Goal: Task Accomplishment & Management: Manage account settings

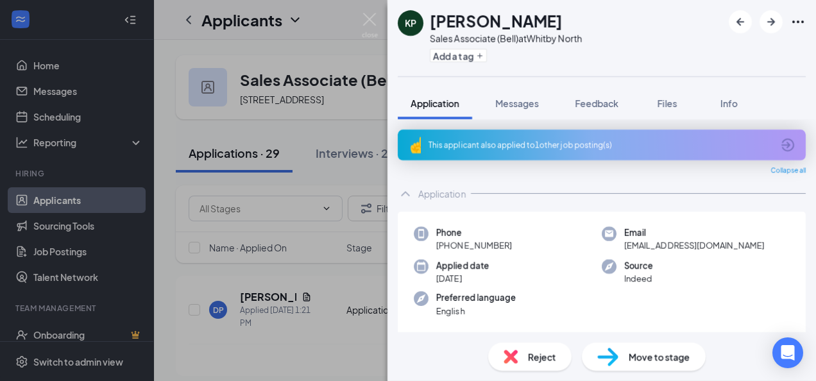
click at [373, 10] on div "KP [PERSON_NAME] Sales Associate (Bell) at [GEOGRAPHIC_DATA] Add a tag Applicat…" at bounding box center [408, 190] width 816 height 381
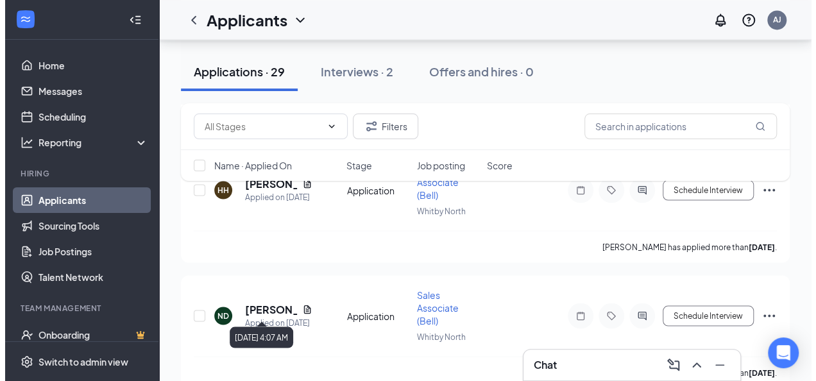
scroll to position [1144, 0]
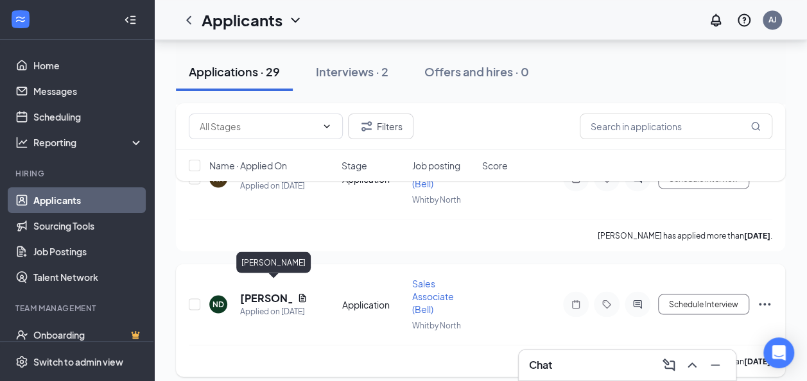
click at [248, 291] on h5 "[PERSON_NAME]" at bounding box center [266, 298] width 52 height 14
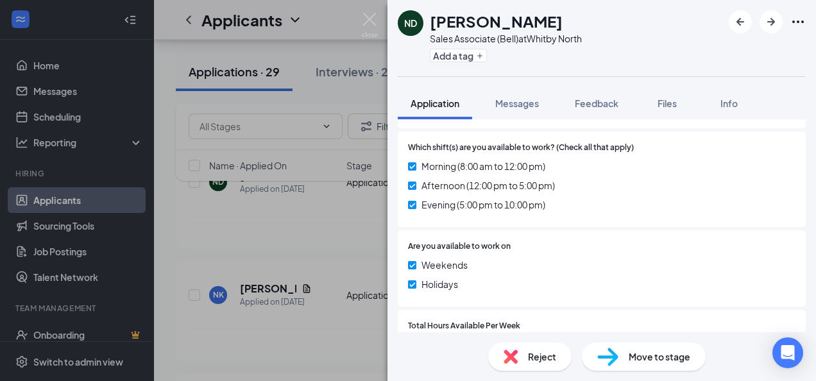
scroll to position [452, 0]
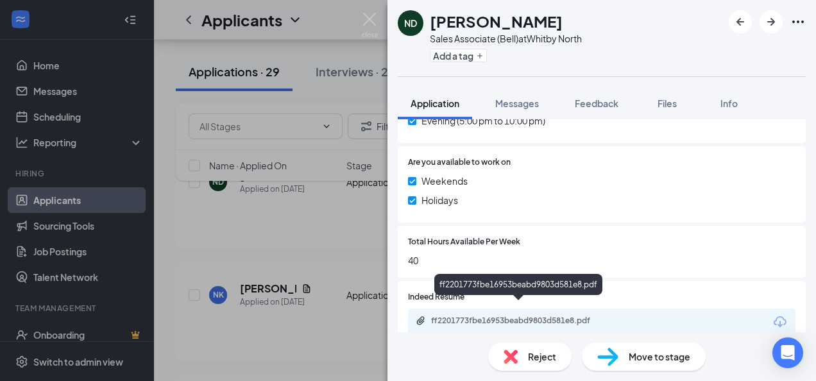
click at [507, 316] on div "ff2201773fbe16953beabd9803d581e8.pdf" at bounding box center [521, 321] width 180 height 10
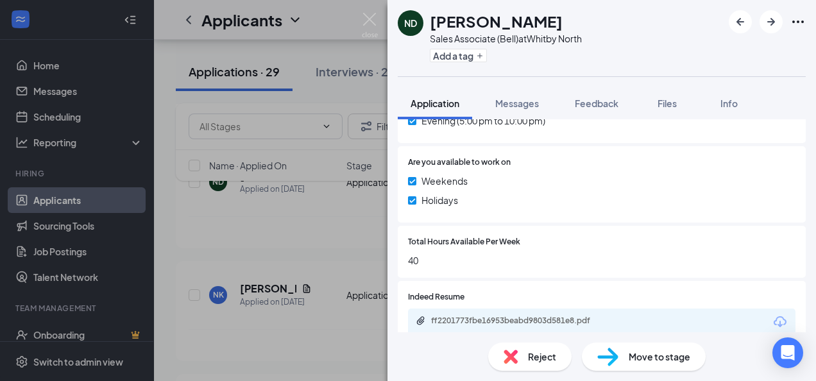
click at [542, 358] on span "Reject" at bounding box center [542, 357] width 28 height 14
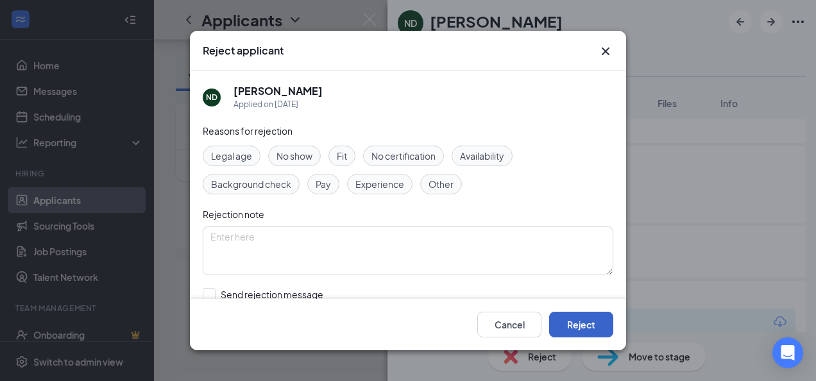
click at [601, 321] on button "Reject" at bounding box center [581, 325] width 64 height 26
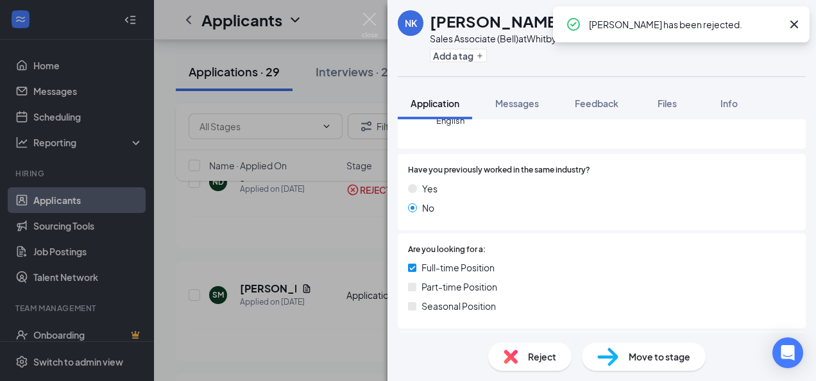
scroll to position [452, 0]
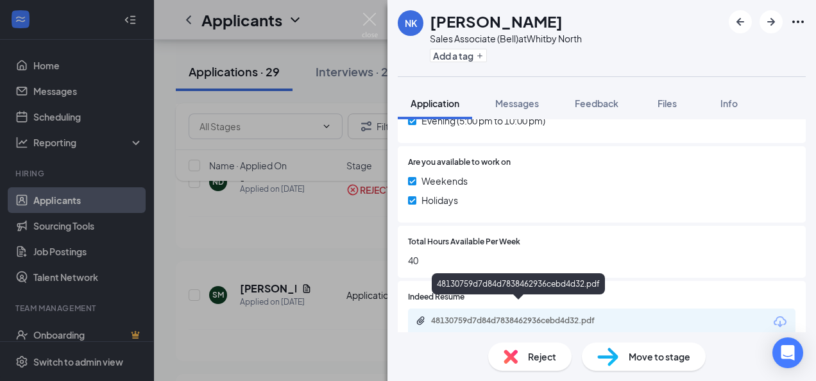
click at [463, 316] on div "48130759d7d84d7838462936cebd4d32.pdf" at bounding box center [521, 321] width 180 height 10
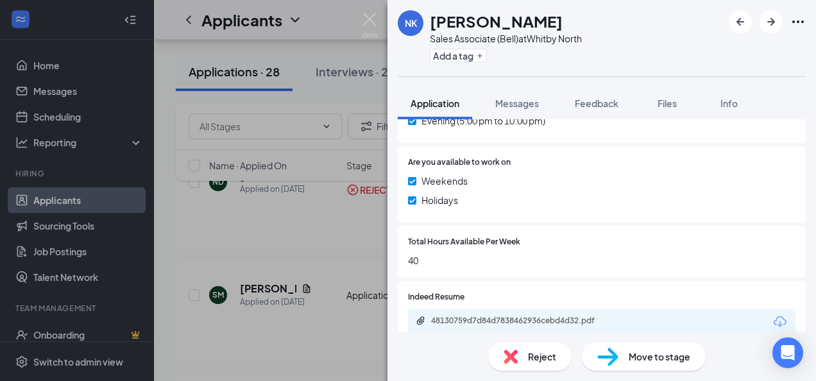
click at [551, 350] on span "Reject" at bounding box center [542, 357] width 28 height 14
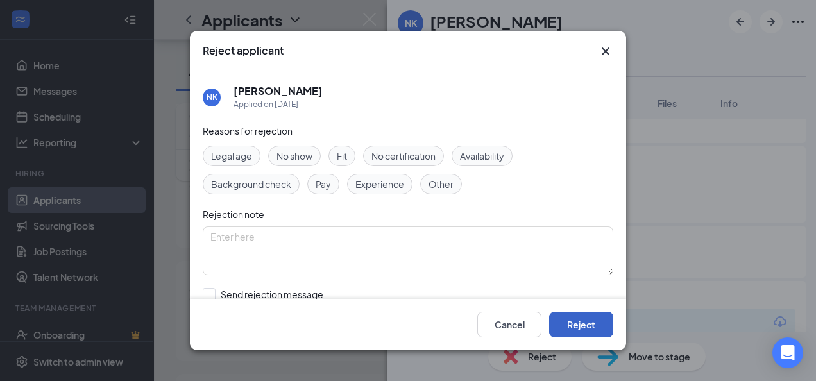
click at [602, 321] on button "Reject" at bounding box center [581, 325] width 64 height 26
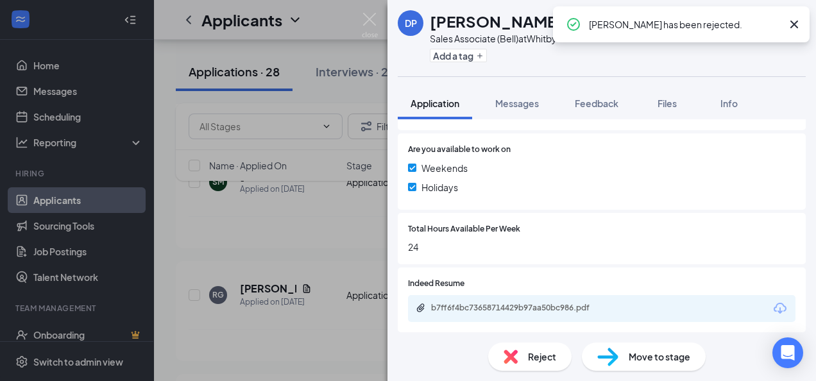
scroll to position [457, 0]
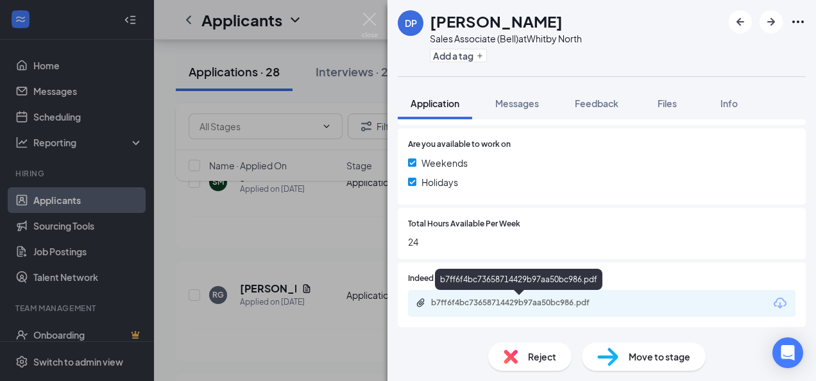
click at [480, 298] on div "b7ff6f4bc73658714429b97aa50bc986.pdf" at bounding box center [521, 303] width 180 height 10
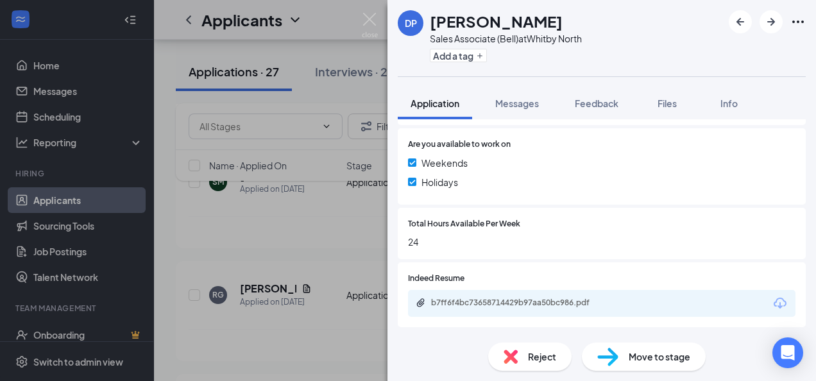
click at [538, 361] on span "Reject" at bounding box center [542, 357] width 28 height 14
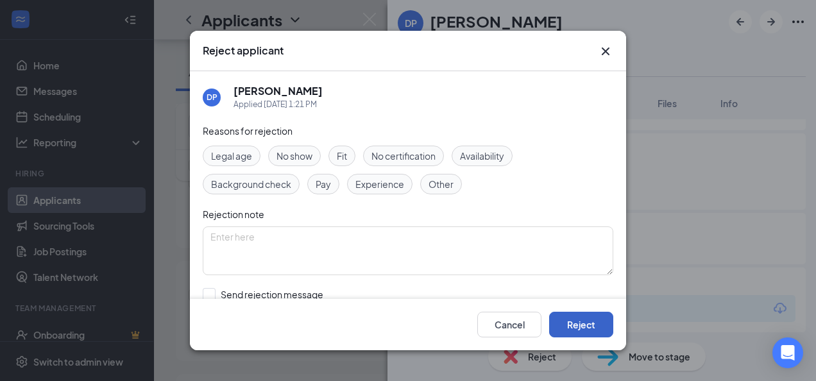
click at [584, 329] on button "Reject" at bounding box center [581, 325] width 64 height 26
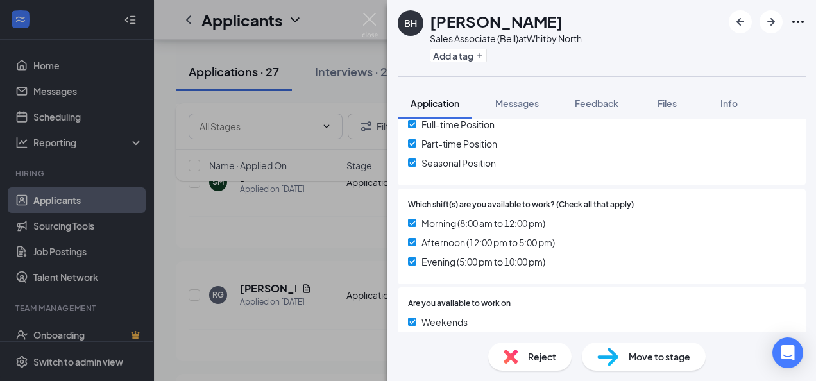
scroll to position [457, 0]
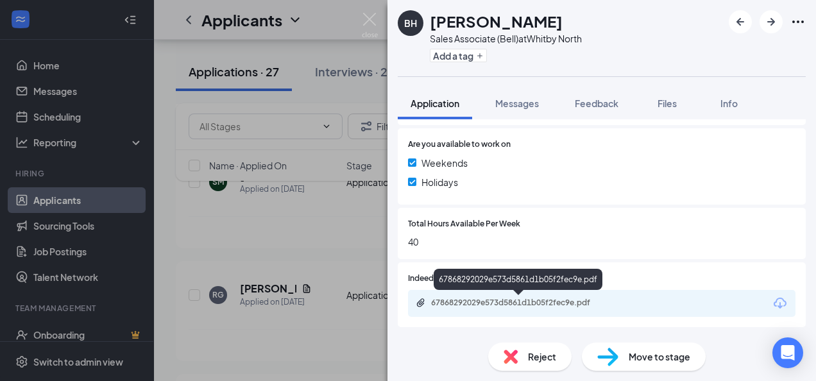
click at [519, 298] on div "67868292029e573d5861d1b05f2fec9e.pdf" at bounding box center [521, 303] width 180 height 10
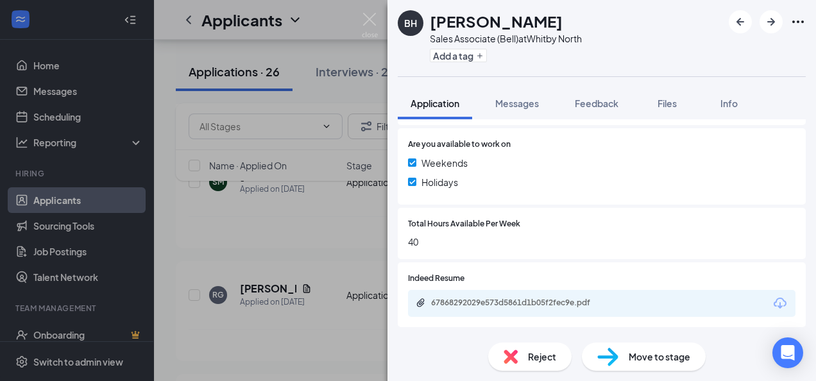
scroll to position [452, 0]
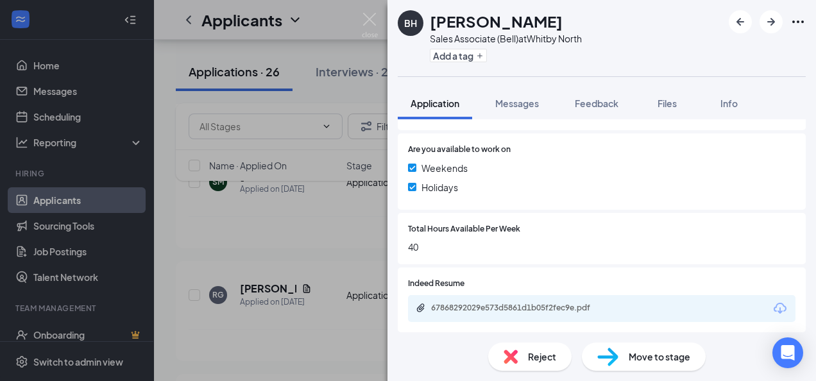
click at [514, 355] on img at bounding box center [511, 357] width 14 height 14
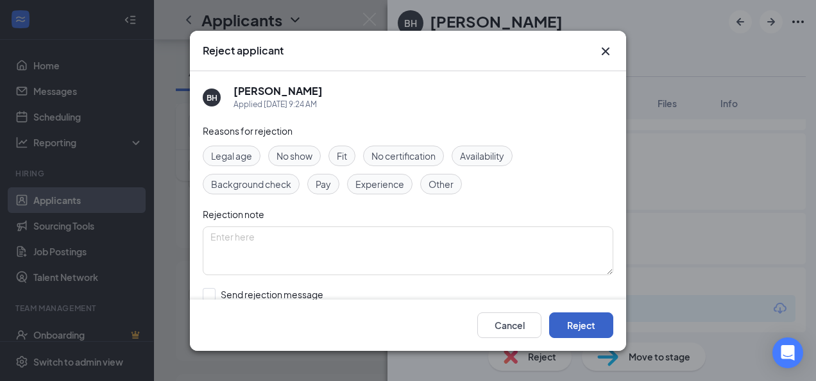
click at [601, 324] on button "Reject" at bounding box center [581, 325] width 64 height 26
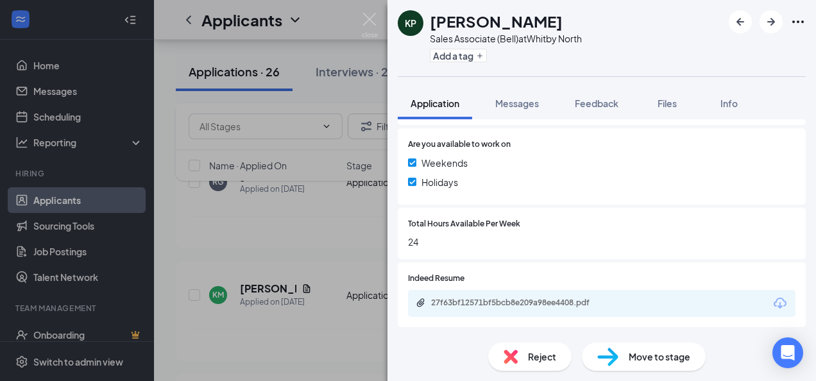
click at [539, 361] on span "Reject" at bounding box center [542, 357] width 28 height 14
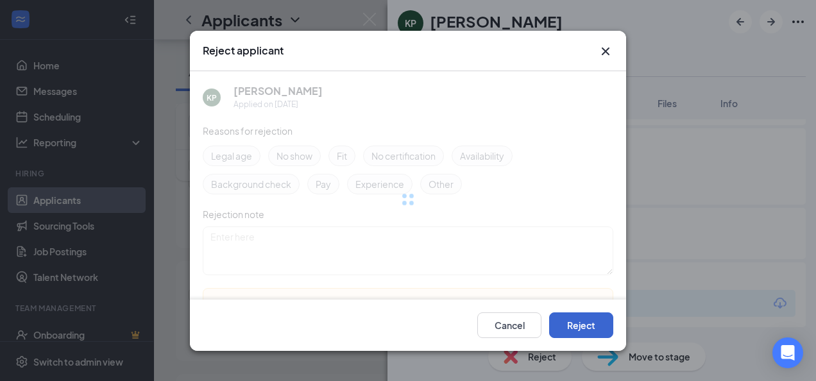
scroll to position [488, 0]
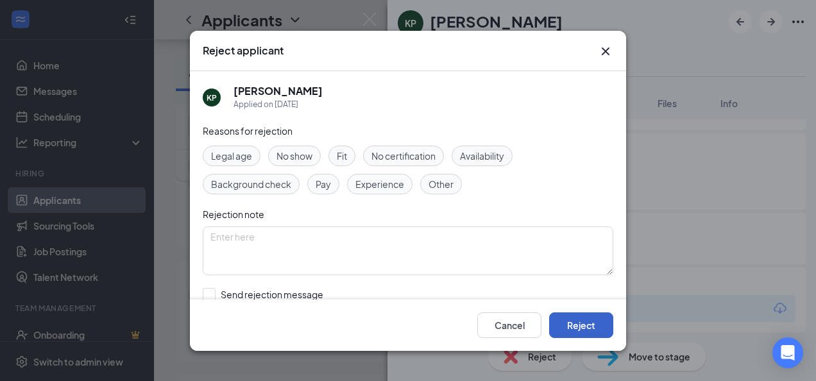
click at [593, 330] on button "Reject" at bounding box center [581, 325] width 64 height 26
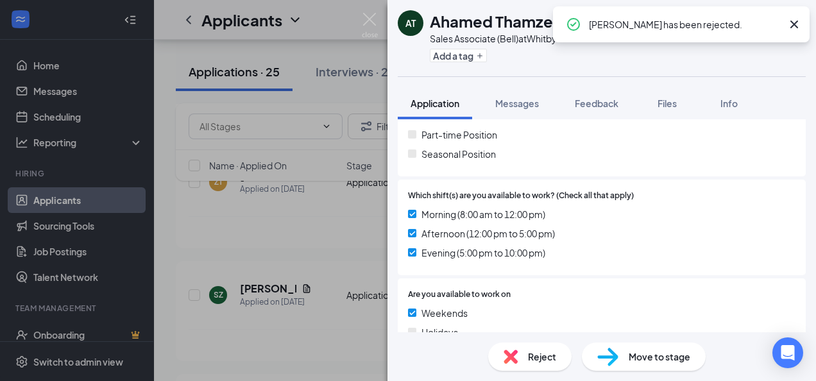
scroll to position [452, 0]
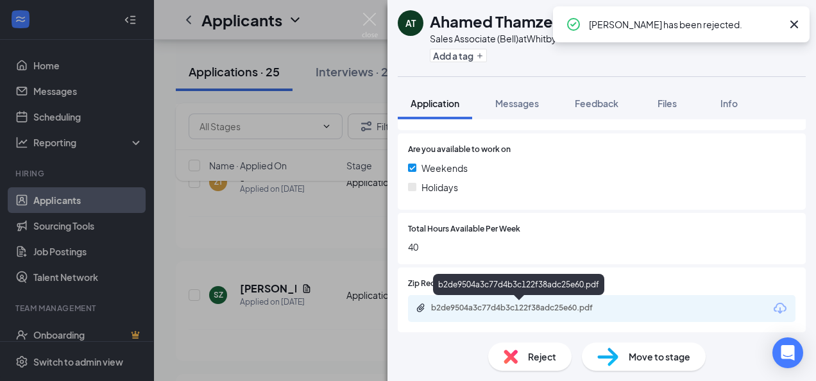
click at [515, 306] on div "b2de9504a3c77d4b3c122f38adc25e60.pdf" at bounding box center [521, 308] width 180 height 10
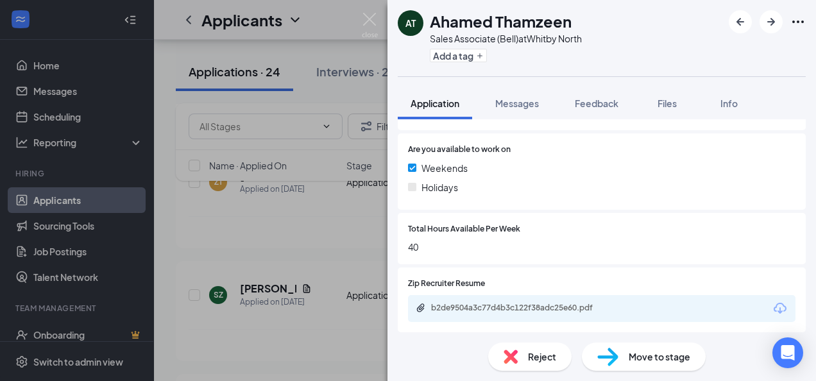
click at [531, 357] on span "Reject" at bounding box center [542, 357] width 28 height 14
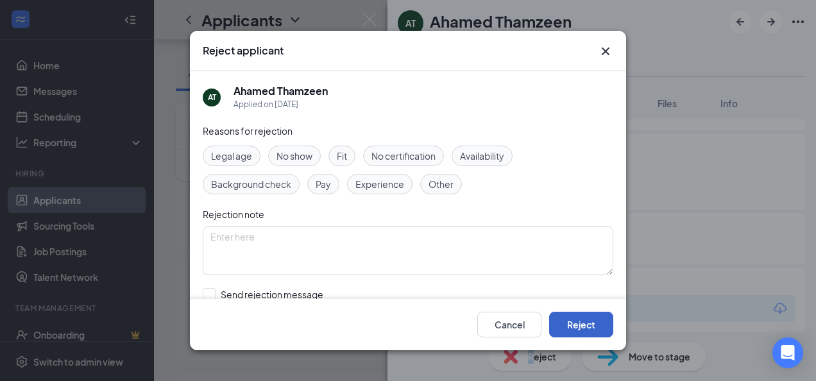
click at [574, 318] on button "Reject" at bounding box center [581, 325] width 64 height 26
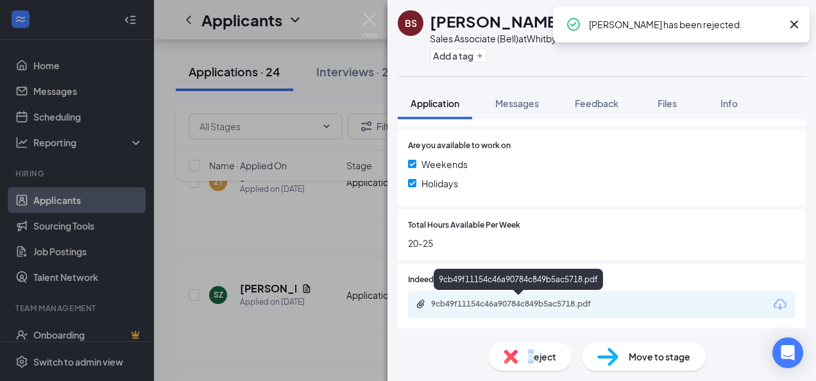
scroll to position [457, 0]
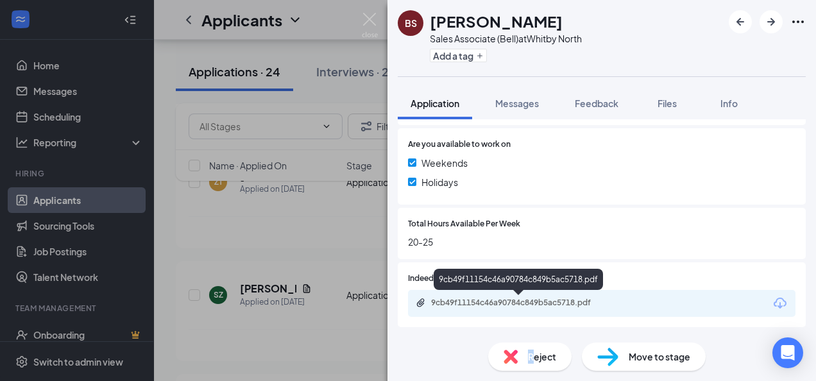
click at [493, 309] on div "9cb49f11154c46a90784c849b5ac5718.pdf" at bounding box center [520, 304] width 208 height 12
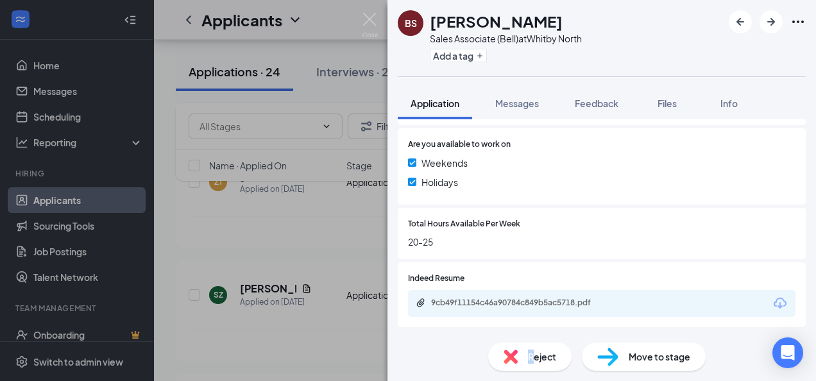
click at [540, 352] on span "Reject" at bounding box center [542, 357] width 28 height 14
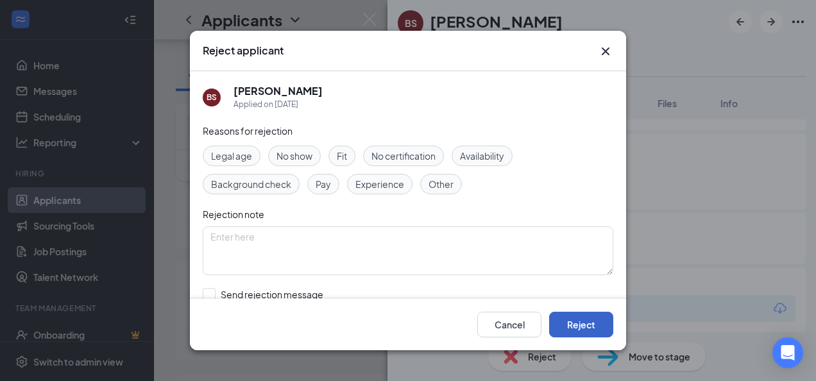
click at [607, 318] on button "Reject" at bounding box center [581, 325] width 64 height 26
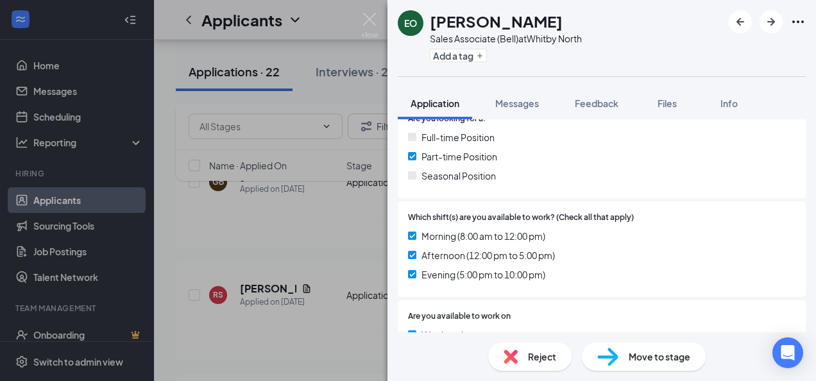
scroll to position [493, 0]
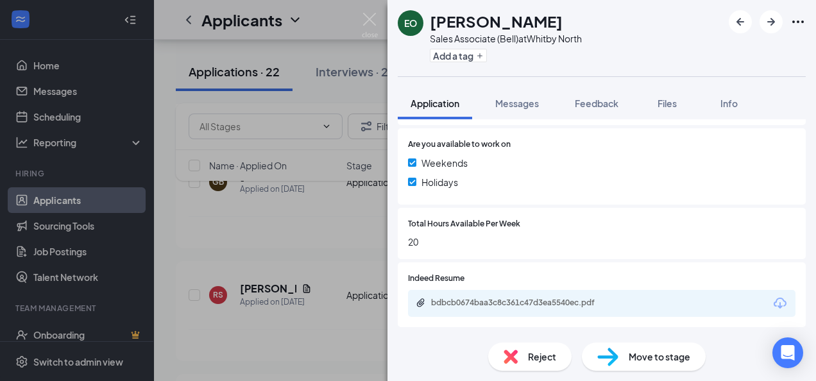
click at [521, 356] on div "Reject" at bounding box center [529, 357] width 83 height 28
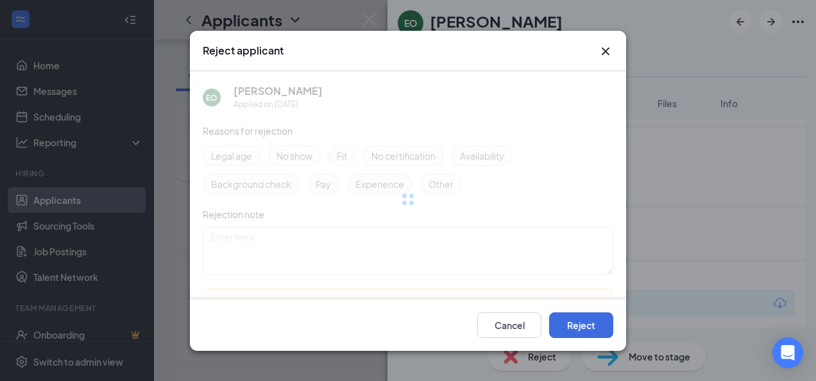
scroll to position [488, 0]
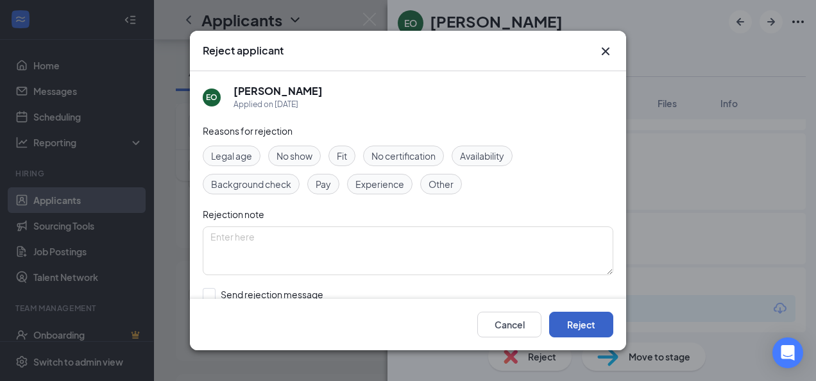
click at [569, 324] on button "Reject" at bounding box center [581, 325] width 64 height 26
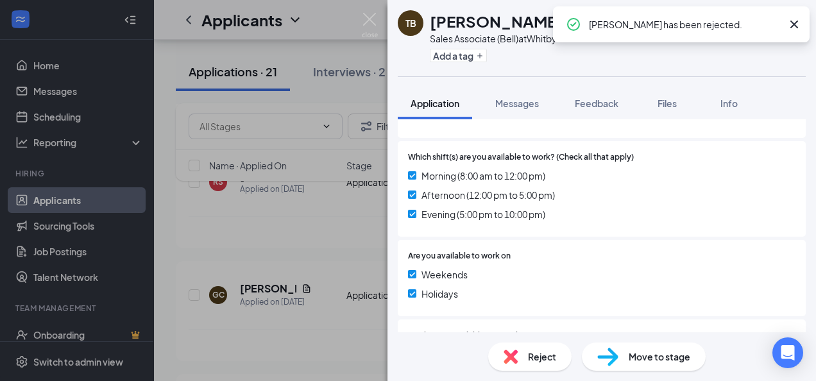
scroll to position [452, 0]
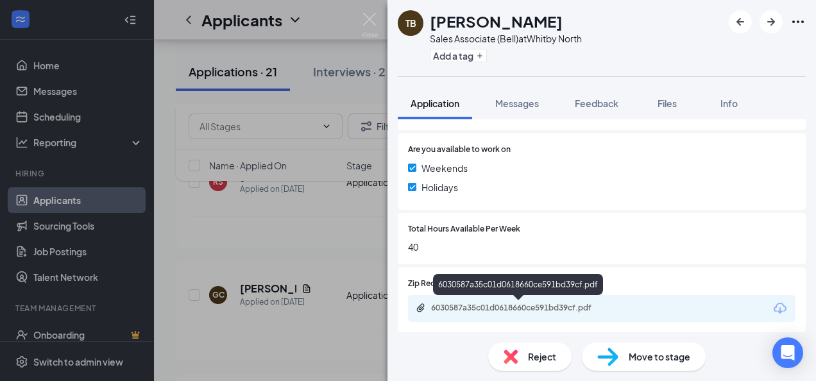
click at [454, 309] on div "6030587a35c01d0618660ce591bd39cf.pdf" at bounding box center [521, 308] width 180 height 10
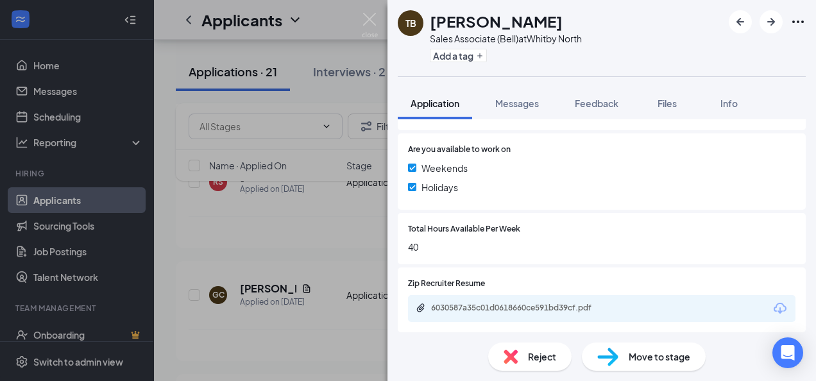
click at [524, 345] on div "Reject" at bounding box center [529, 357] width 83 height 28
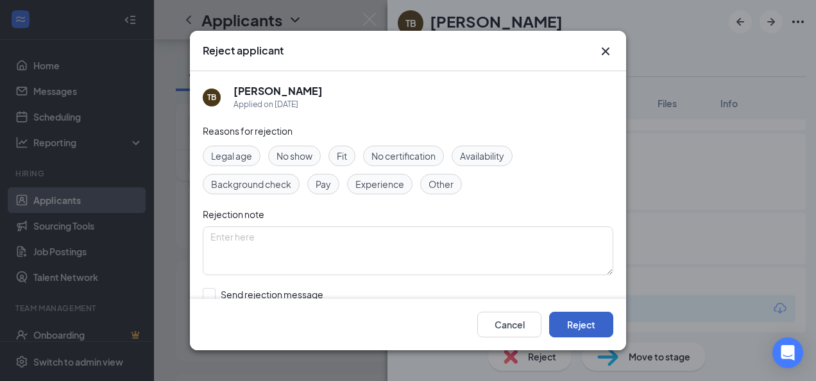
click at [579, 318] on button "Reject" at bounding box center [581, 325] width 64 height 26
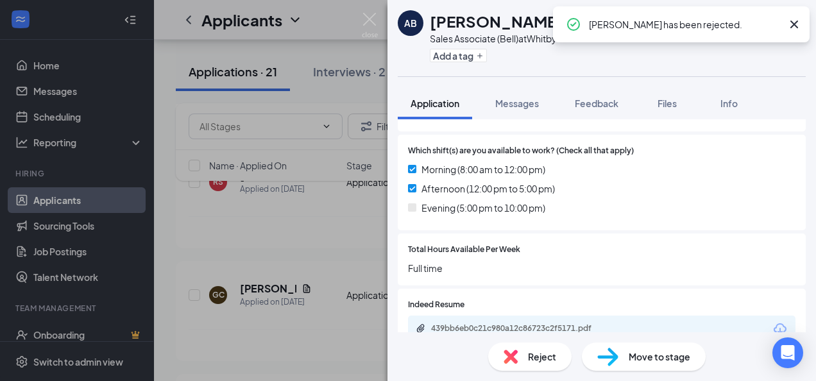
scroll to position [372, 0]
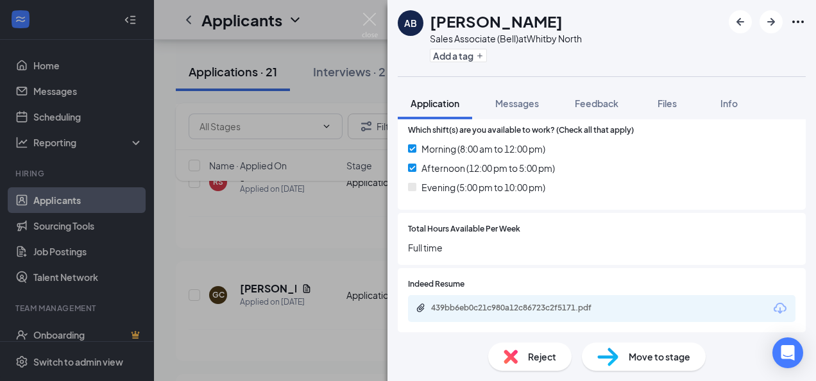
click at [458, 316] on div "439bb6eb0c21c980a12c86723c2f5171.pdf" at bounding box center [602, 308] width 388 height 27
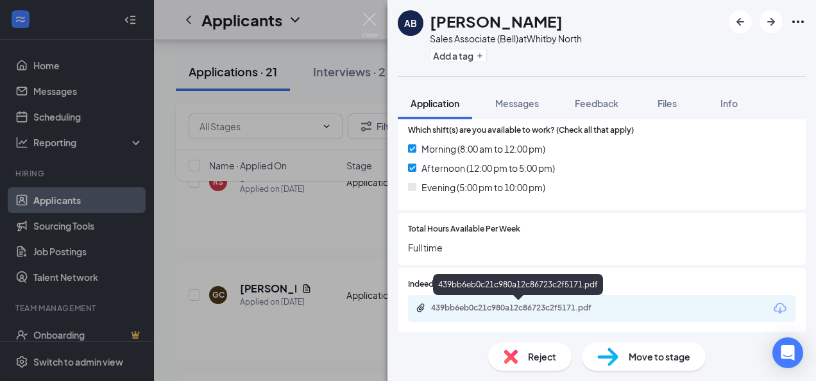
click at [461, 312] on div "439bb6eb0c21c980a12c86723c2f5171.pdf" at bounding box center [521, 308] width 180 height 10
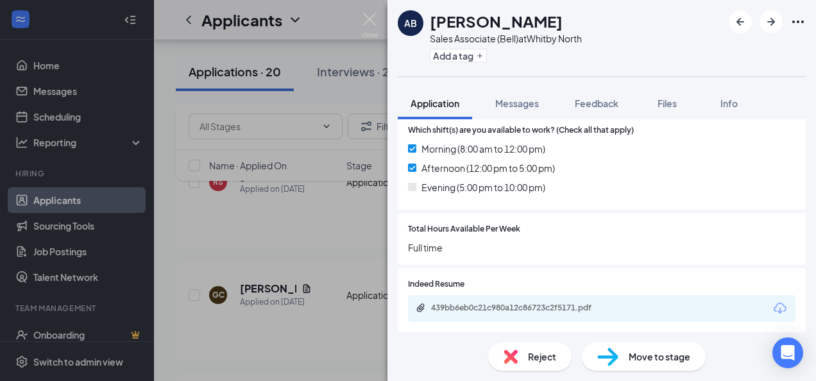
click at [531, 363] on span "Reject" at bounding box center [542, 357] width 28 height 14
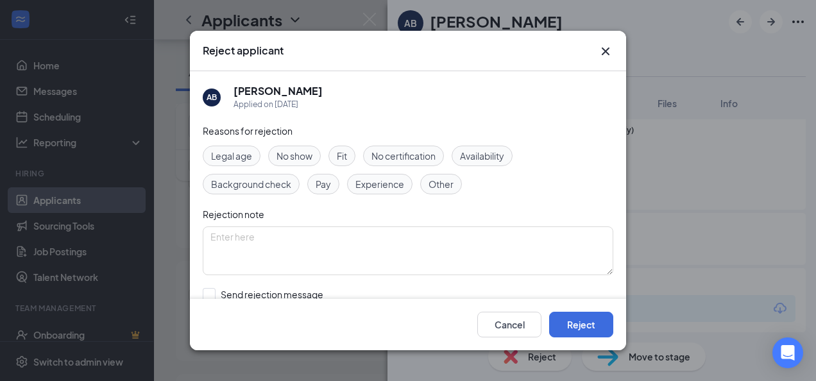
drag, startPoint x: 531, startPoint y: 363, endPoint x: 656, endPoint y: 232, distance: 181.1
click at [666, 227] on div "Reject applicant AB Amanda Barradas Applied on Aug 22 Reasons for rejection Leg…" at bounding box center [408, 190] width 816 height 381
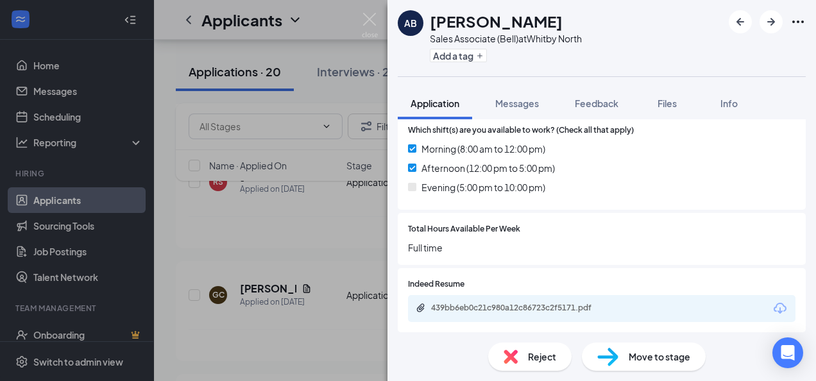
click at [525, 350] on div "Reject" at bounding box center [529, 357] width 83 height 28
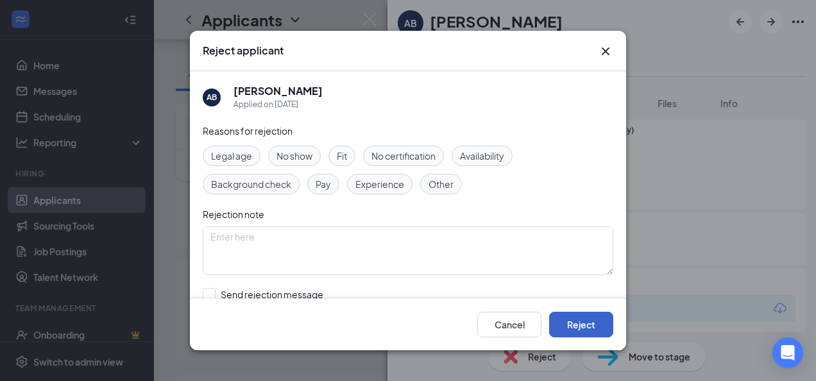
click at [603, 322] on button "Reject" at bounding box center [581, 325] width 64 height 26
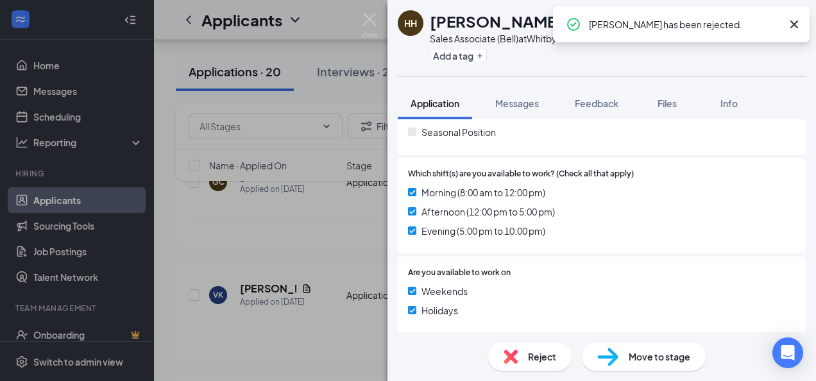
scroll to position [452, 0]
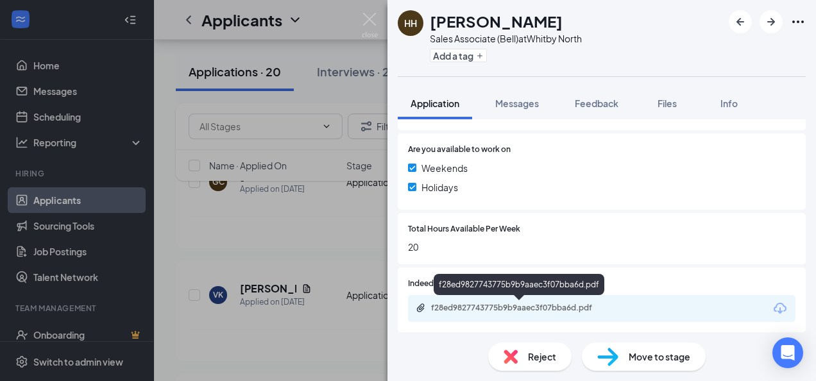
click at [508, 311] on div "f28ed9827743775b9b9aaec3f07bba6d.pdf" at bounding box center [521, 308] width 180 height 10
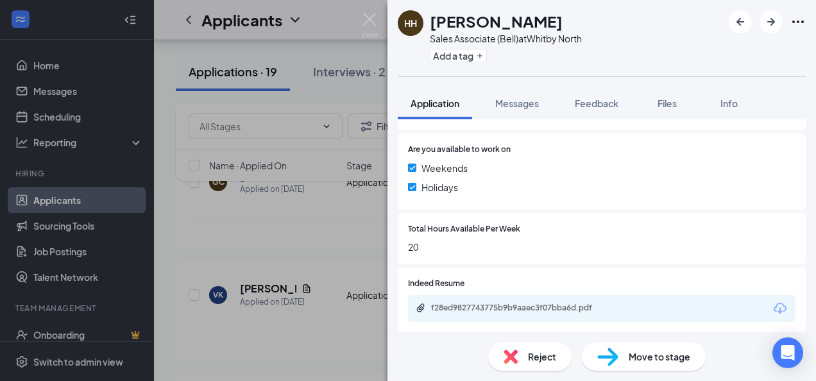
click at [522, 359] on div "Reject" at bounding box center [529, 357] width 83 height 28
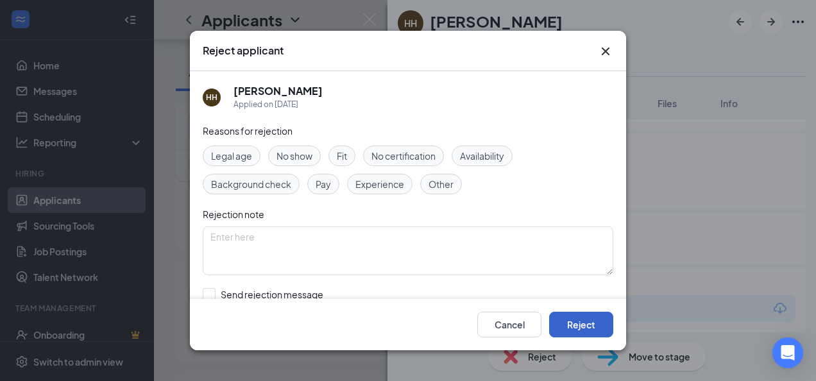
click at [586, 324] on button "Reject" at bounding box center [581, 325] width 64 height 26
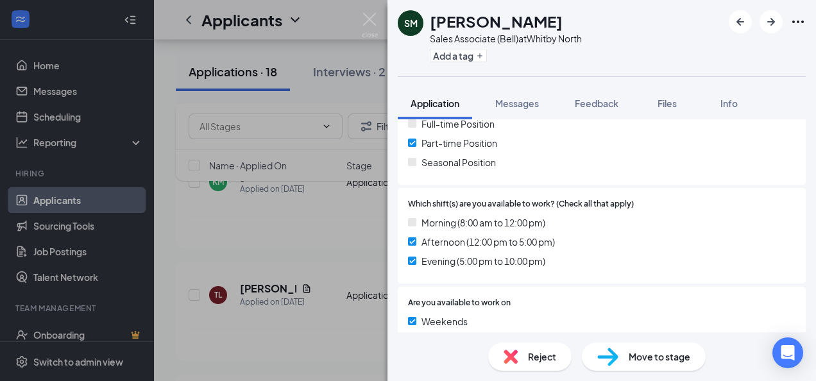
scroll to position [457, 0]
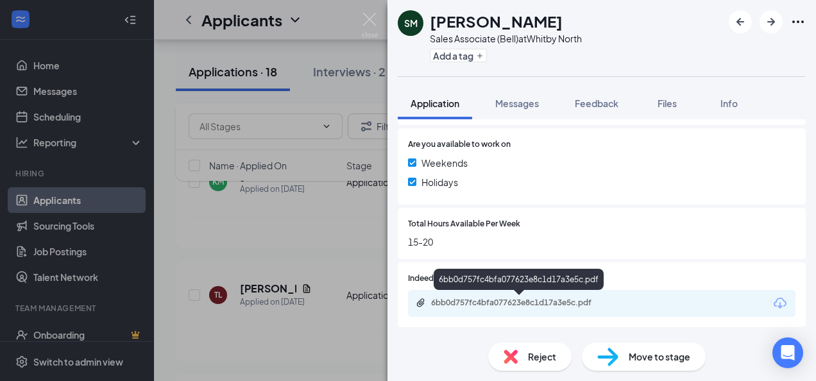
click at [510, 304] on div "6bb0d757fc4bfa077623e8c1d17a3e5c.pdf" at bounding box center [521, 303] width 180 height 10
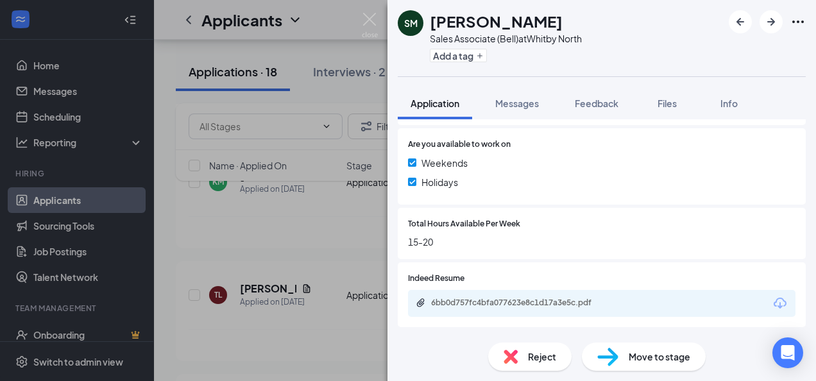
scroll to position [452, 0]
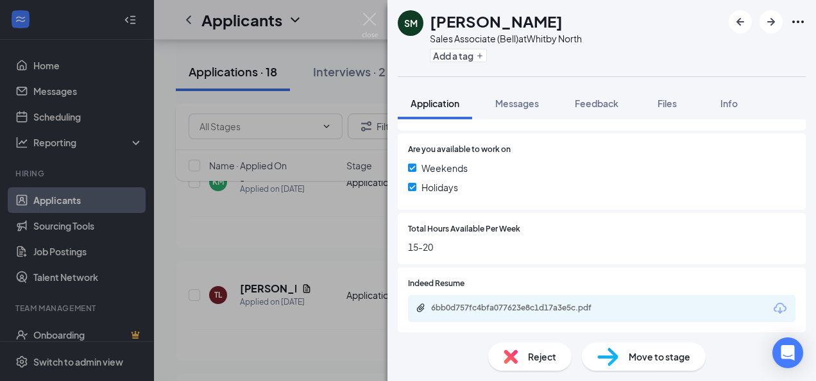
click at [544, 353] on span "Reject" at bounding box center [542, 357] width 28 height 14
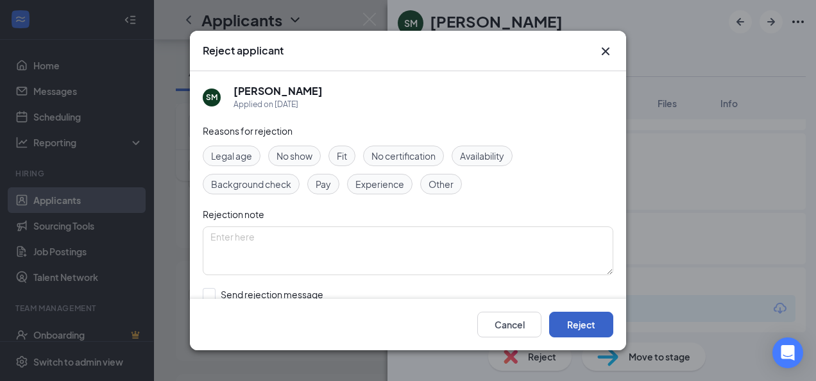
click at [589, 322] on button "Reject" at bounding box center [581, 325] width 64 height 26
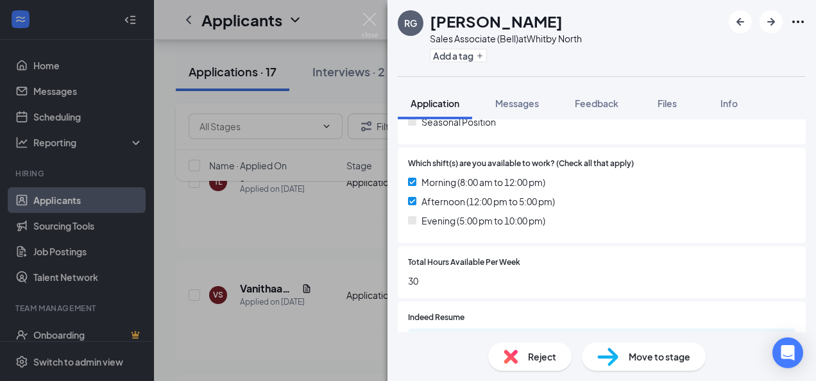
scroll to position [413, 0]
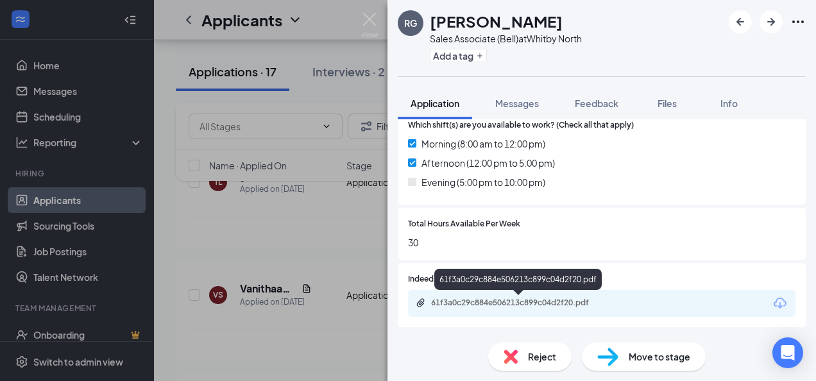
click at [521, 295] on div "61f3a0c29c884e506213c899c04d2f20.pdf" at bounding box center [602, 303] width 388 height 27
click at [528, 303] on div "61f3a0c29c884e506213c899c04d2f20.pdf" at bounding box center [521, 303] width 180 height 10
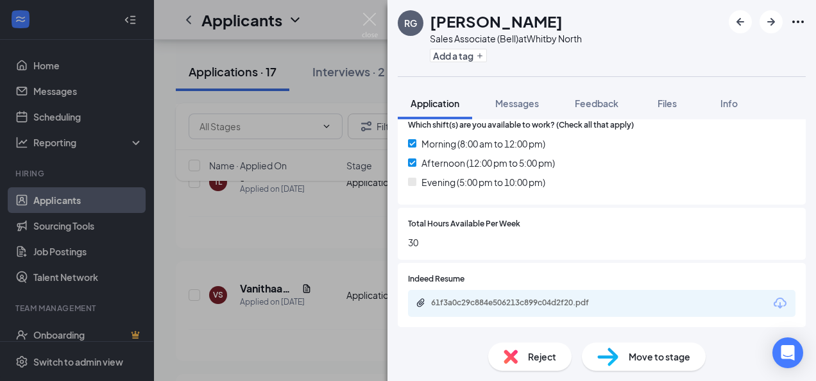
scroll to position [408, 0]
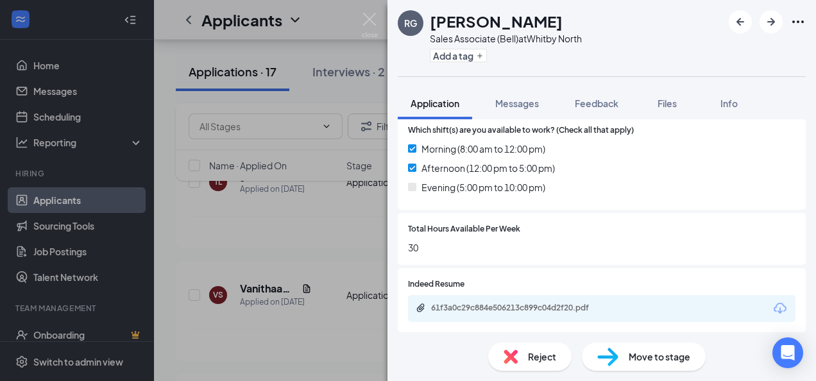
click at [530, 353] on span "Reject" at bounding box center [542, 357] width 28 height 14
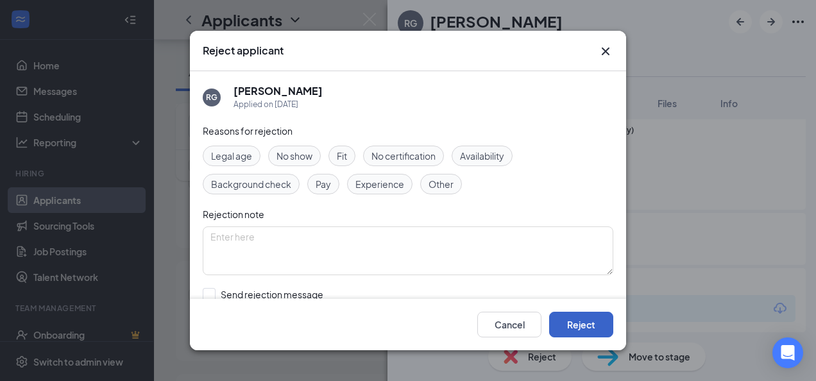
click at [575, 332] on button "Reject" at bounding box center [581, 325] width 64 height 26
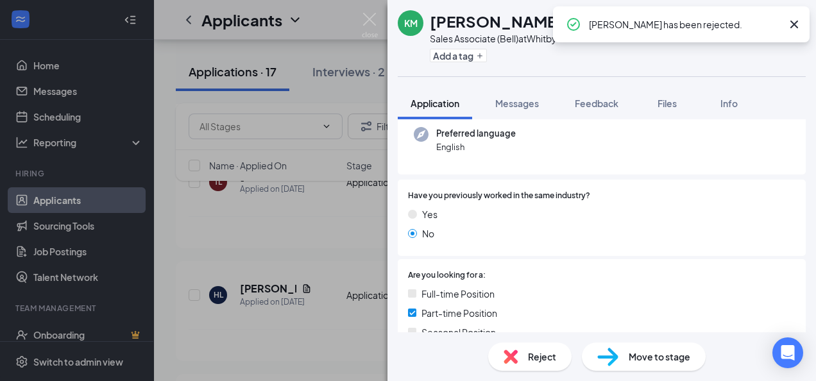
scroll to position [452, 0]
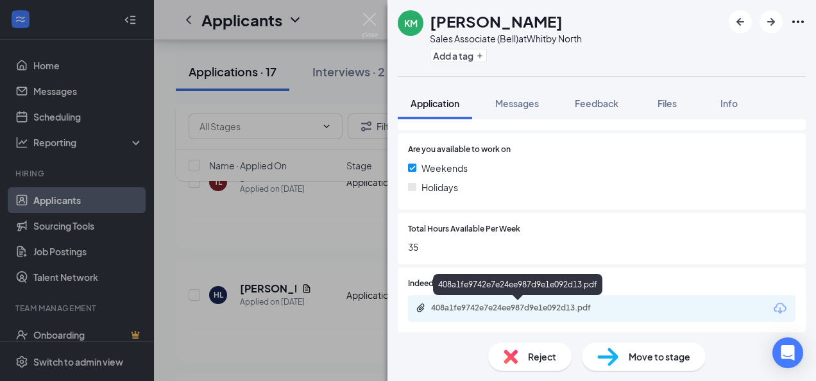
click at [478, 311] on div "408a1fe9742e7e24ee987d9e1e092d13.pdf" at bounding box center [521, 308] width 180 height 10
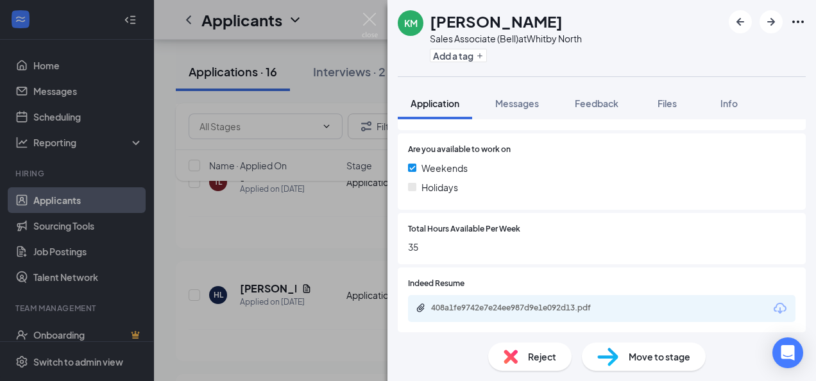
click at [519, 349] on div "Reject" at bounding box center [529, 357] width 83 height 28
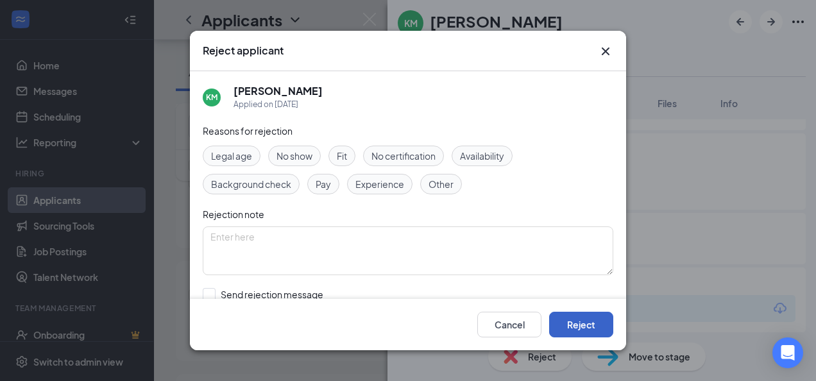
click at [594, 332] on button "Reject" at bounding box center [581, 325] width 64 height 26
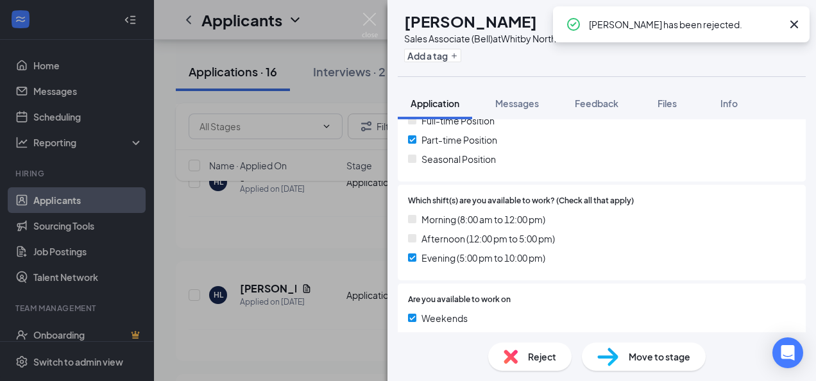
scroll to position [452, 0]
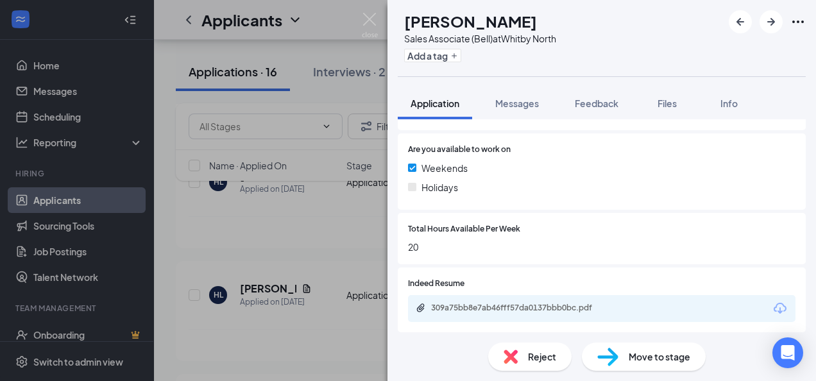
click at [537, 354] on span "Reject" at bounding box center [542, 357] width 28 height 14
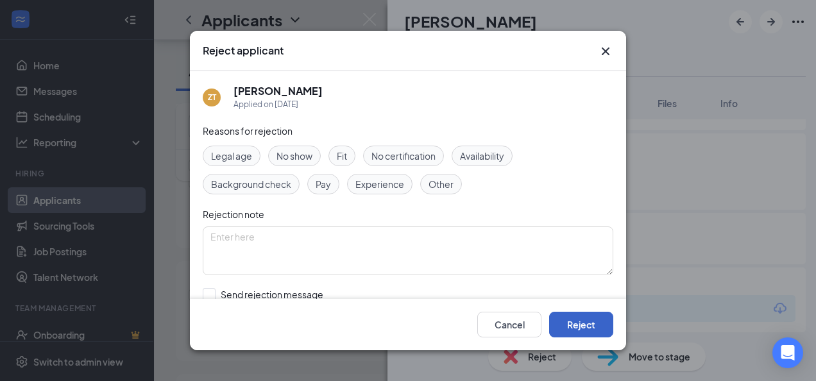
click at [612, 318] on button "Reject" at bounding box center [581, 325] width 64 height 26
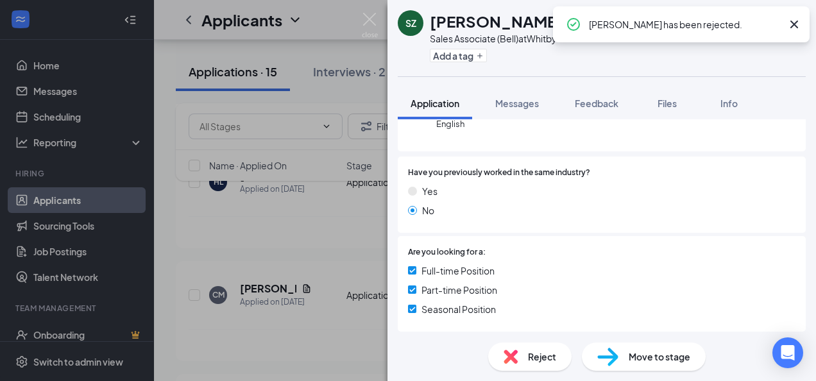
scroll to position [452, 0]
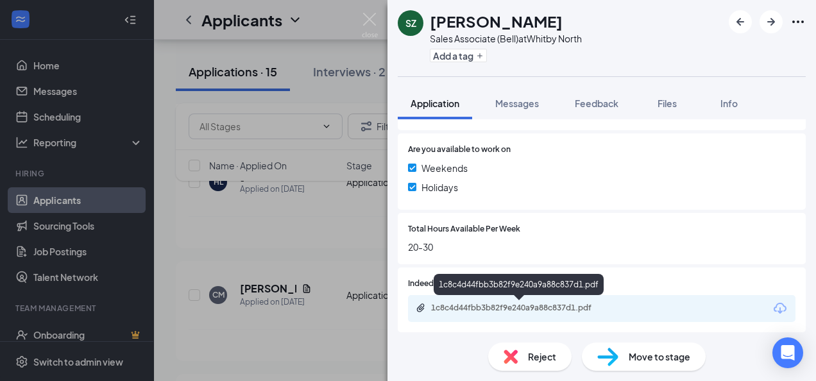
click at [470, 311] on div "1c8c4d44fbb3b82f9e240a9a88c837d1.pdf" at bounding box center [521, 308] width 180 height 10
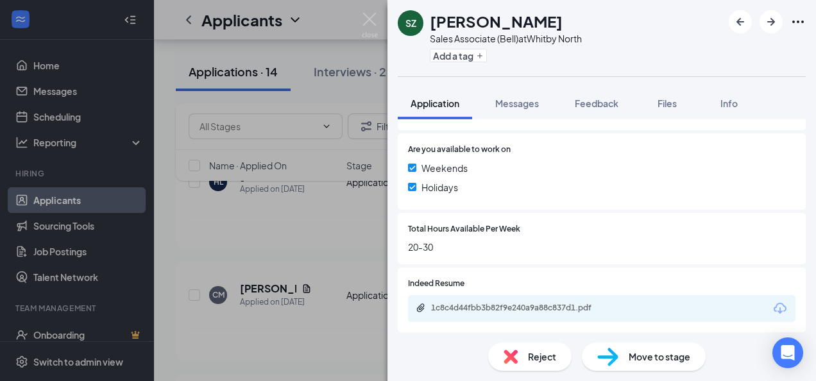
click at [521, 353] on div "Reject" at bounding box center [529, 357] width 83 height 28
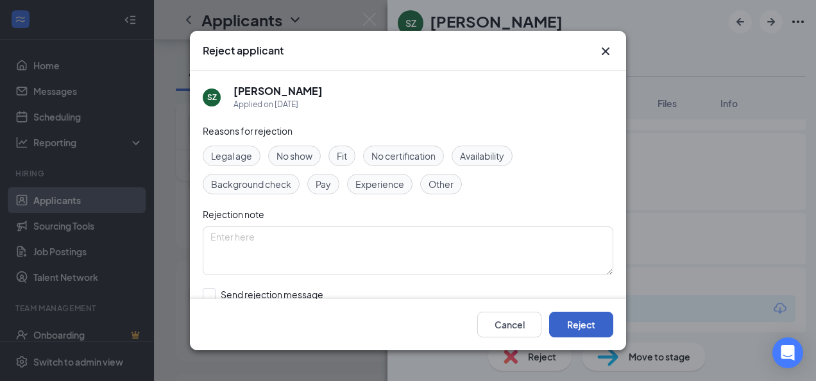
click at [574, 316] on button "Reject" at bounding box center [581, 325] width 64 height 26
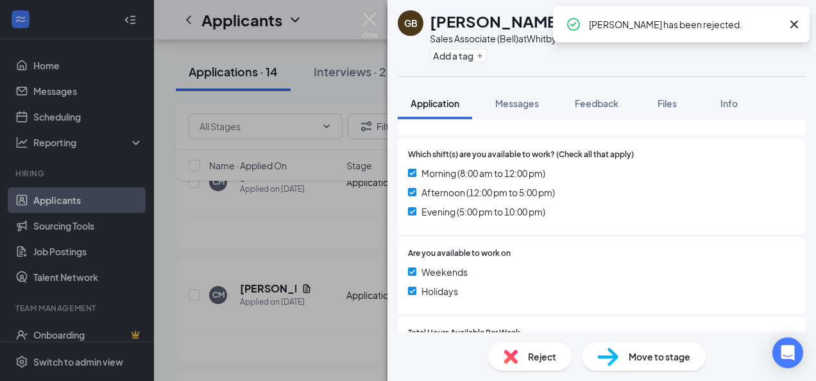
scroll to position [457, 0]
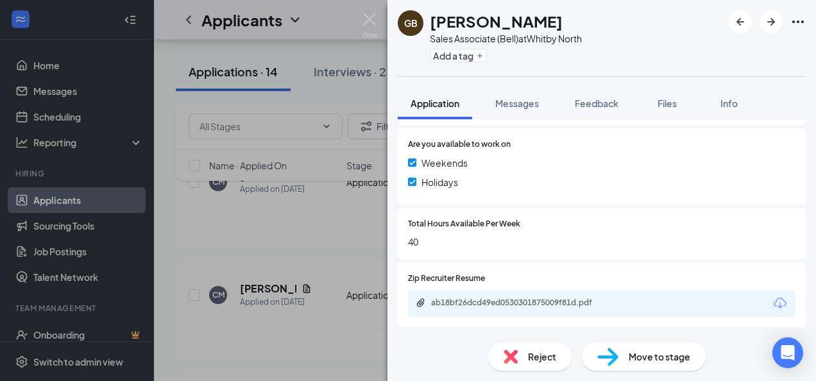
click at [485, 307] on div "ab18bf26dcd49ed0530301875009f81d.pdf" at bounding box center [521, 303] width 180 height 10
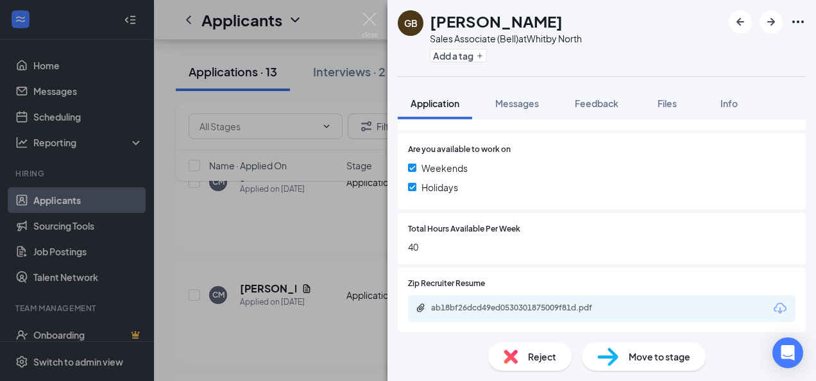
click at [512, 358] on img at bounding box center [511, 357] width 14 height 14
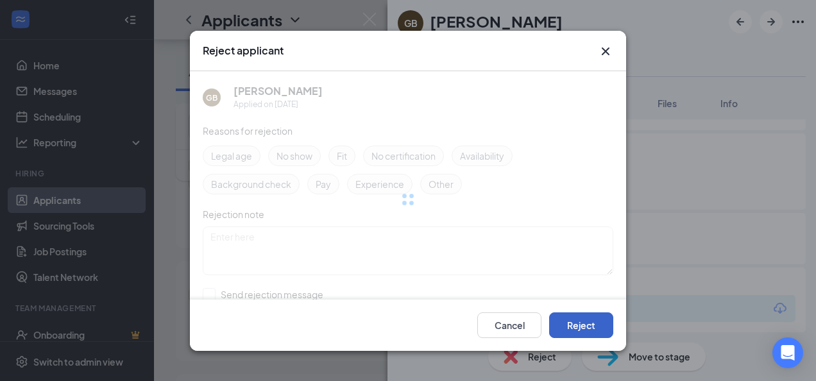
click at [579, 327] on button "Reject" at bounding box center [581, 325] width 64 height 26
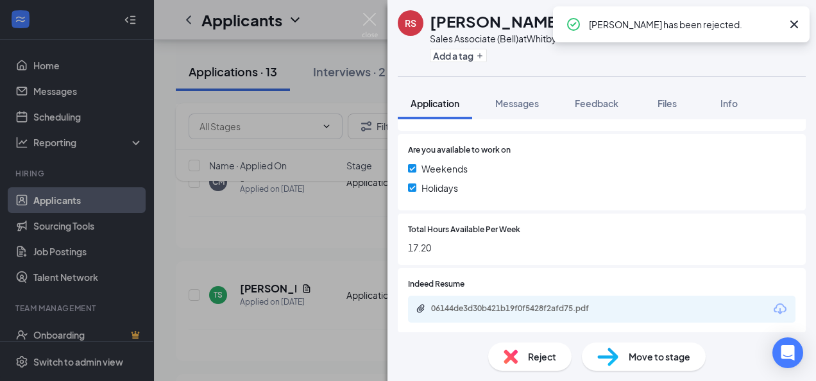
scroll to position [488, 0]
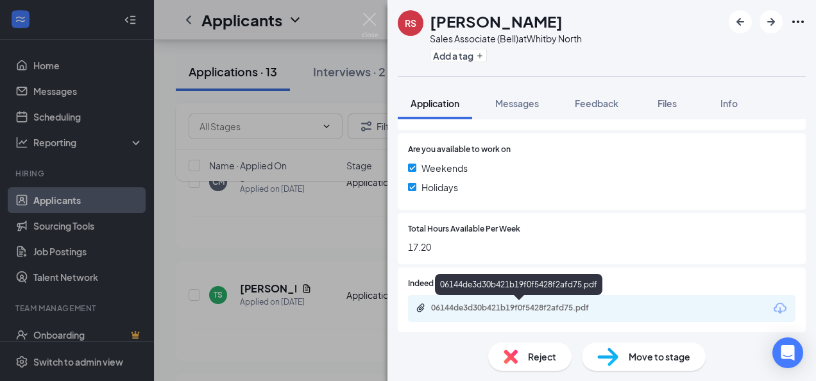
click at [483, 307] on div "06144de3d30b421b19f0f5428f2afd75.pdf" at bounding box center [521, 308] width 180 height 10
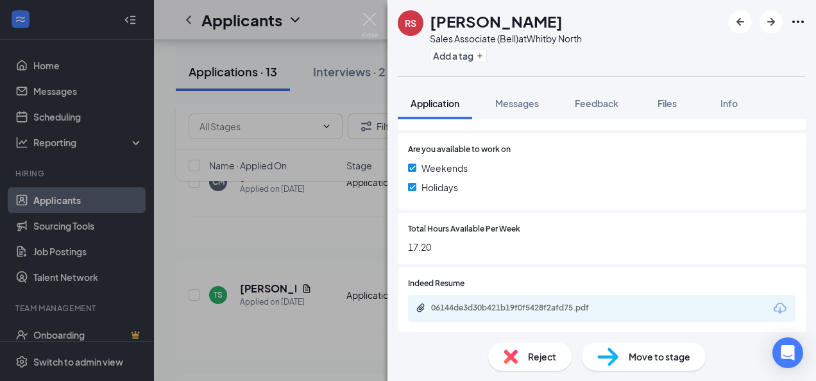
click at [525, 350] on div "Reject" at bounding box center [529, 357] width 83 height 28
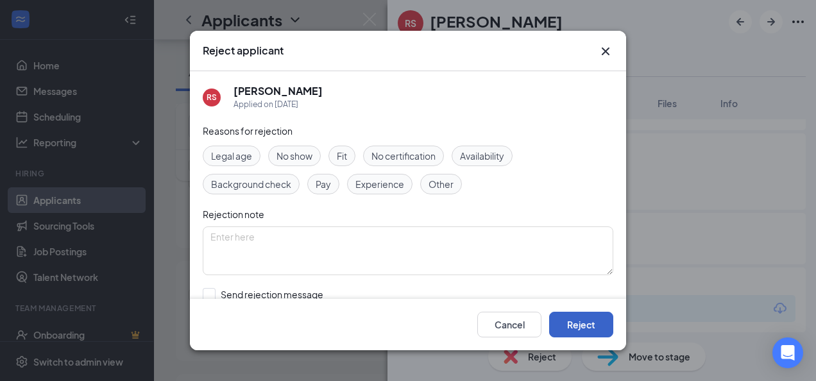
click at [578, 327] on button "Reject" at bounding box center [581, 325] width 64 height 26
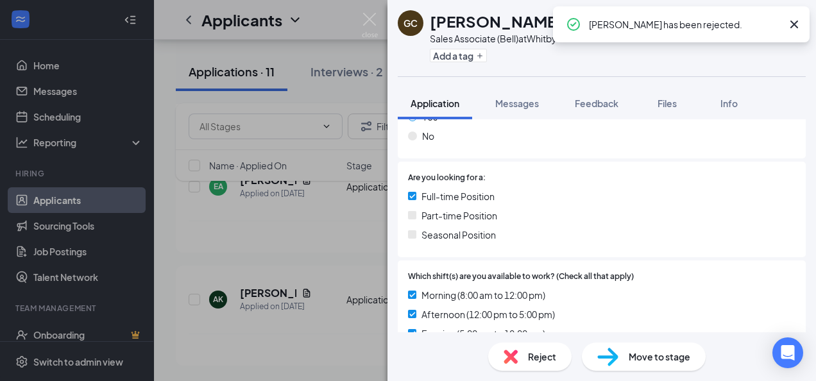
scroll to position [493, 0]
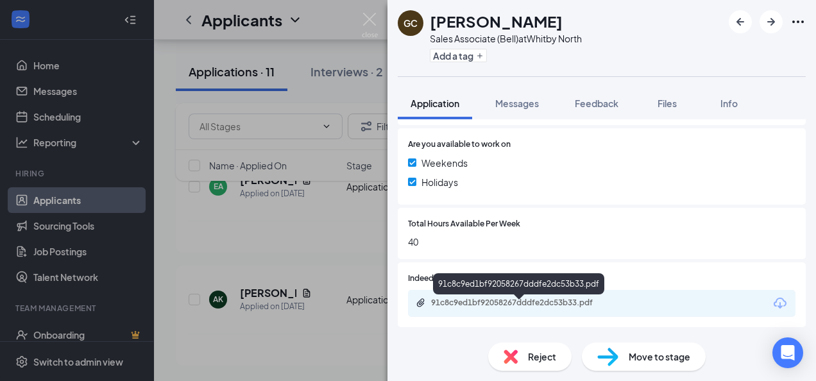
click at [497, 302] on div "91c8c9ed1bf92058267dddfe2dc53b33.pdf" at bounding box center [521, 303] width 180 height 10
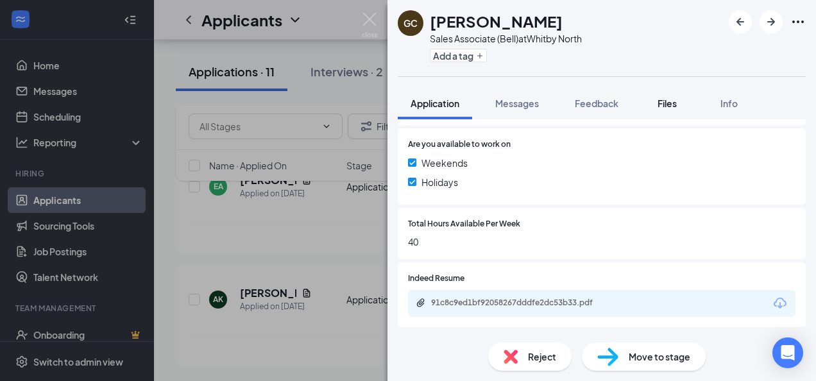
scroll to position [488, 0]
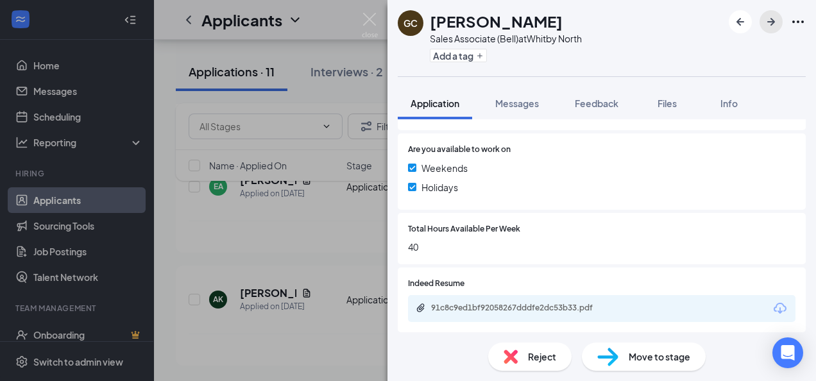
click at [769, 23] on icon "ArrowRight" at bounding box center [771, 21] width 15 height 15
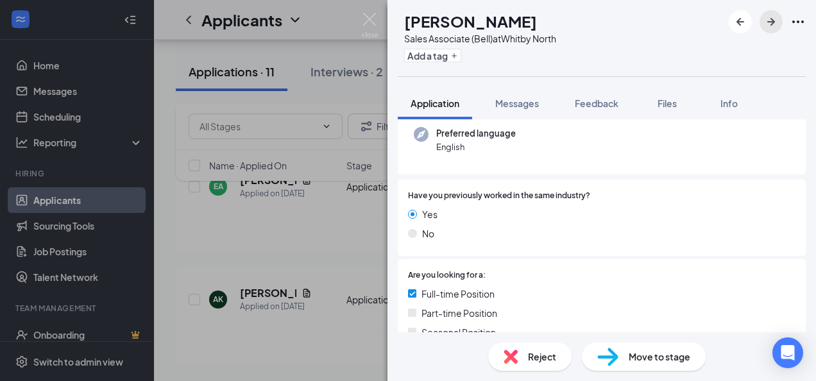
scroll to position [457, 0]
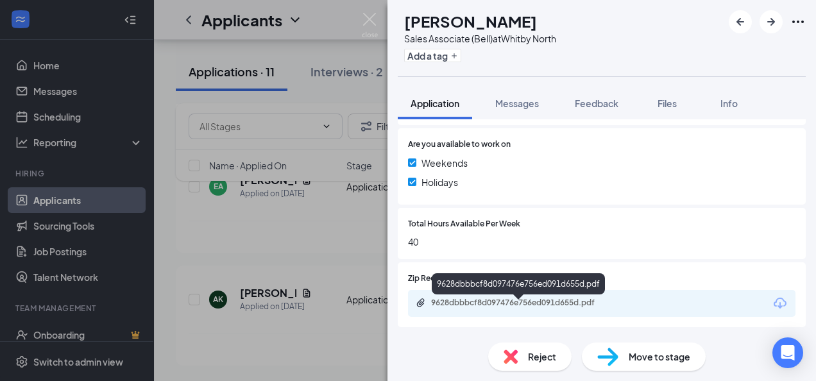
click at [507, 302] on div "9628dbbbcf8d097476e756ed091d655d.pdf" at bounding box center [521, 303] width 180 height 10
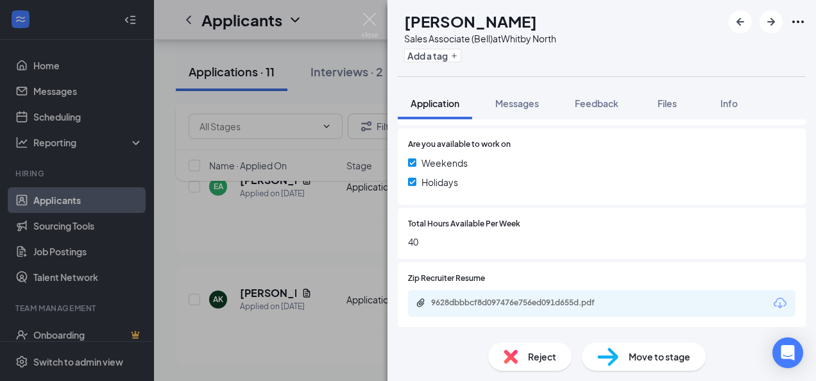
scroll to position [452, 0]
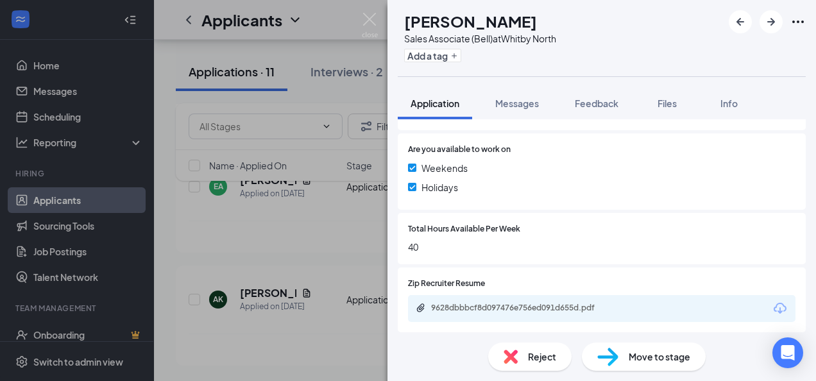
click at [529, 369] on div "Reject" at bounding box center [529, 357] width 83 height 28
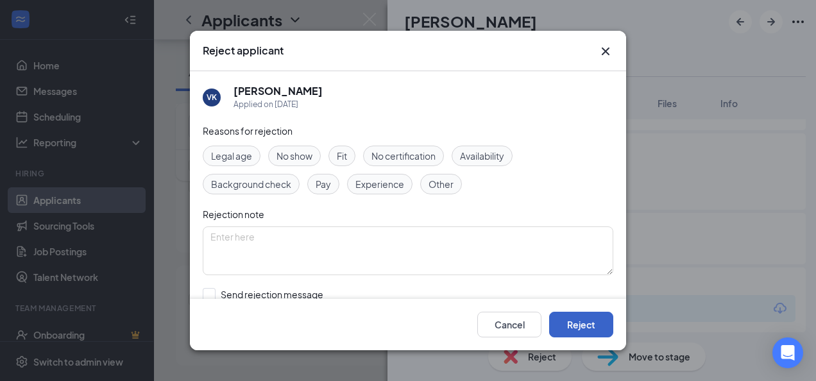
click at [567, 319] on button "Reject" at bounding box center [581, 325] width 64 height 26
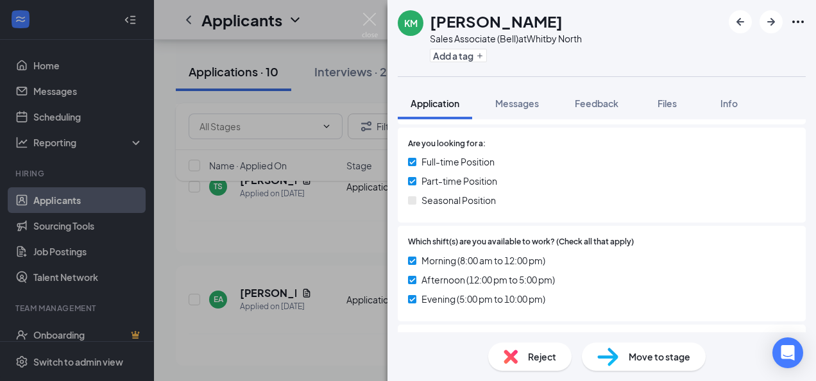
scroll to position [493, 0]
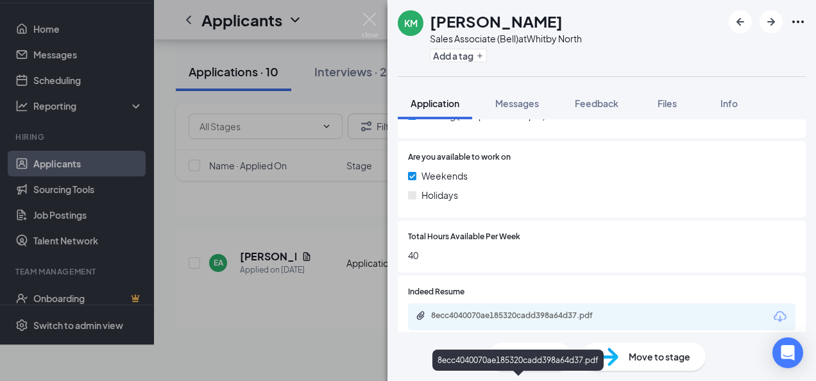
click at [478, 304] on div "8ecc4040070ae185320cadd398a64d37.pdf" at bounding box center [602, 317] width 388 height 27
click at [479, 311] on div "8ecc4040070ae185320cadd398a64d37.pdf" at bounding box center [521, 316] width 180 height 10
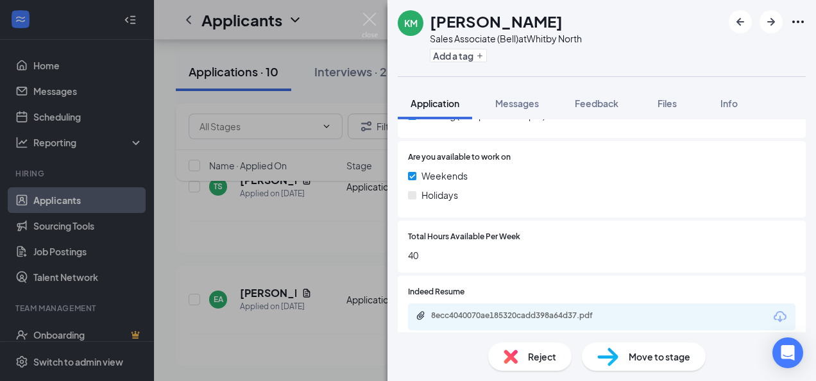
scroll to position [488, 0]
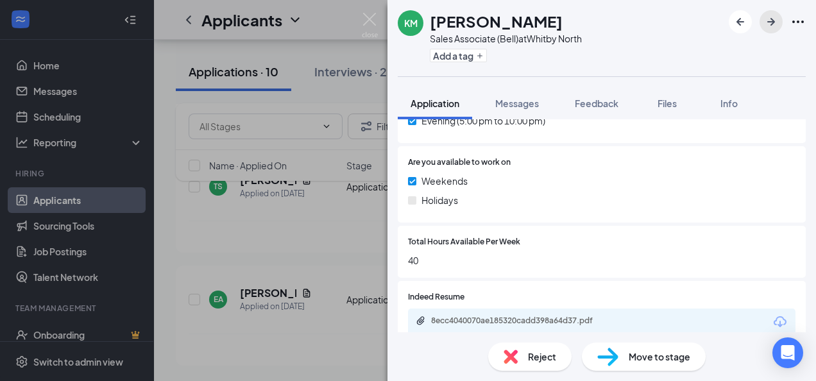
click at [777, 22] on icon "ArrowRight" at bounding box center [771, 21] width 15 height 15
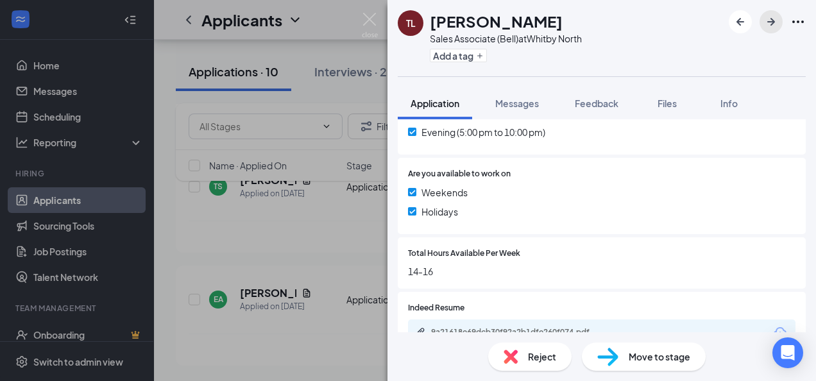
scroll to position [493, 0]
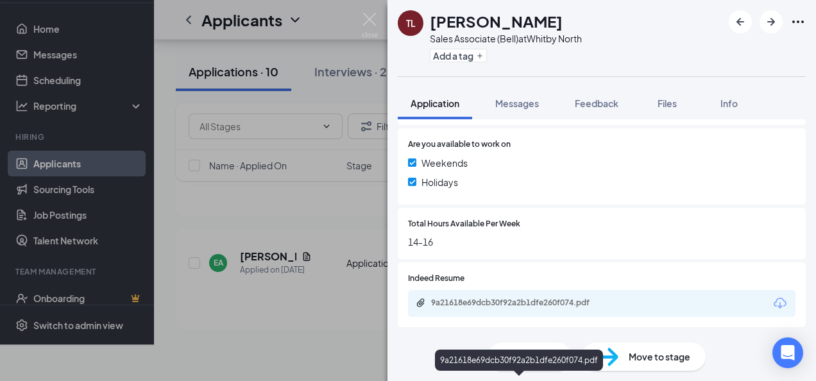
click at [514, 307] on div "9a21618e69dcb30f92a2b1dfe260f074.pdf" at bounding box center [521, 303] width 180 height 10
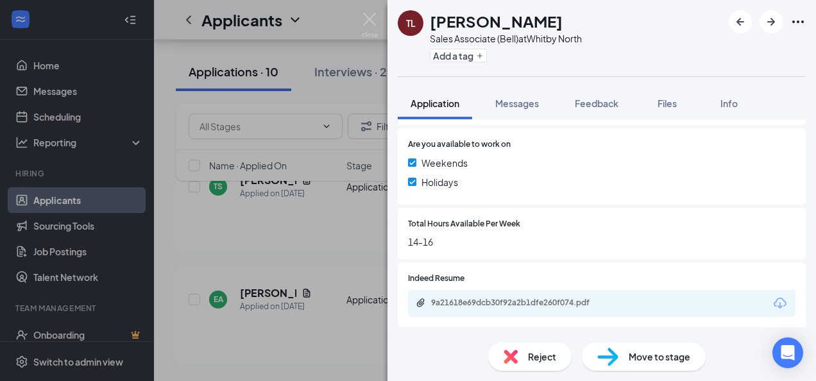
scroll to position [488, 0]
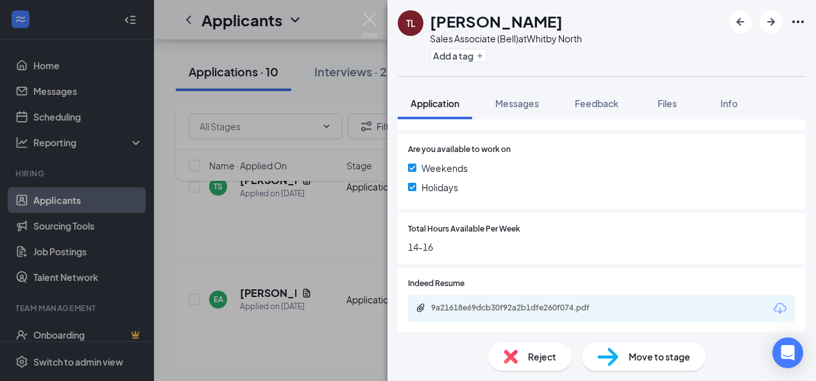
click at [539, 358] on span "Reject" at bounding box center [542, 357] width 28 height 14
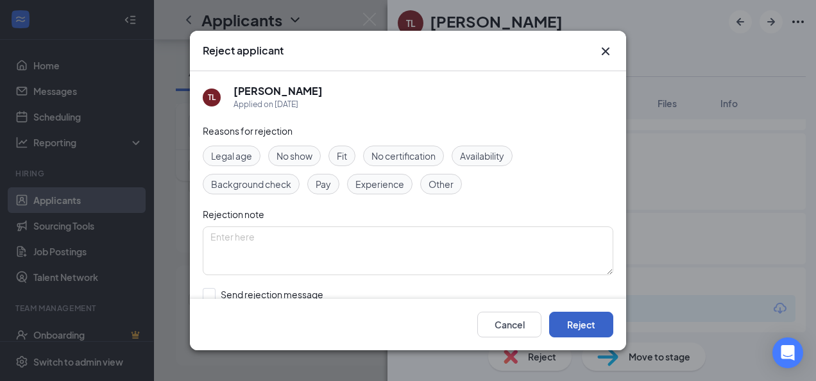
click at [570, 322] on button "Reject" at bounding box center [581, 325] width 64 height 26
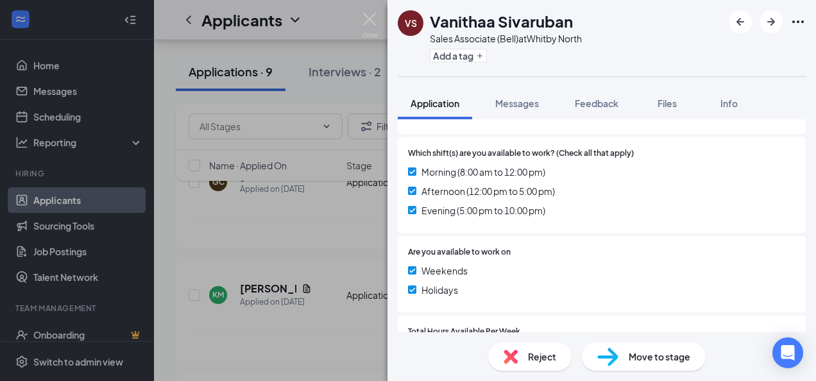
scroll to position [493, 0]
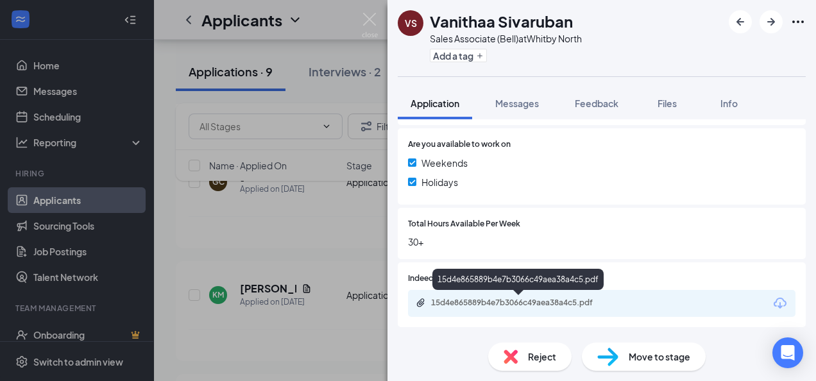
click at [472, 300] on div "15d4e865889b4e7b3066c49aea38a4c5.pdf" at bounding box center [521, 303] width 180 height 10
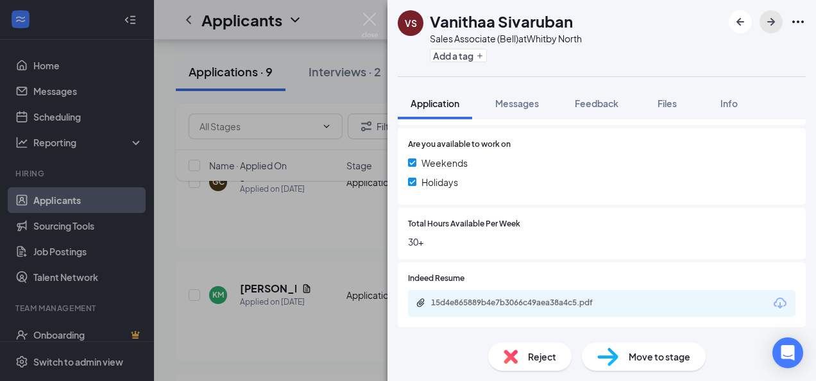
click at [779, 23] on icon "ArrowRight" at bounding box center [771, 21] width 15 height 15
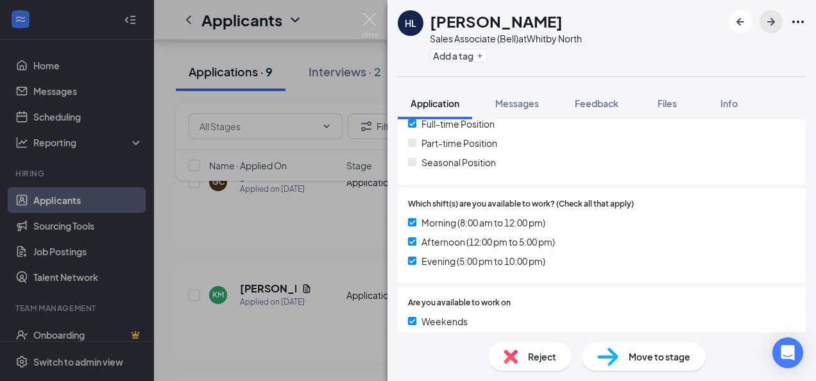
scroll to position [457, 0]
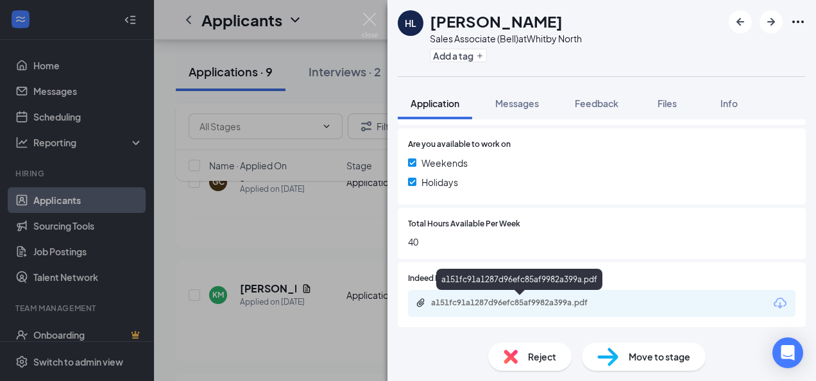
click at [485, 302] on div "a151fc91a1287d96efc85af9982a399a.pdf" at bounding box center [521, 303] width 180 height 10
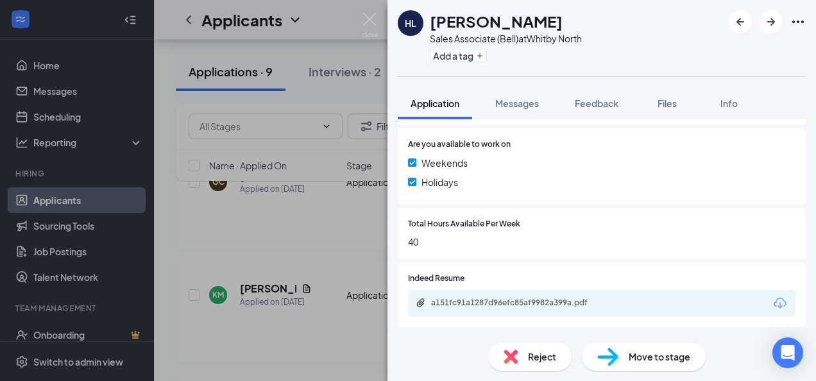
click at [535, 358] on span "Reject" at bounding box center [542, 357] width 28 height 14
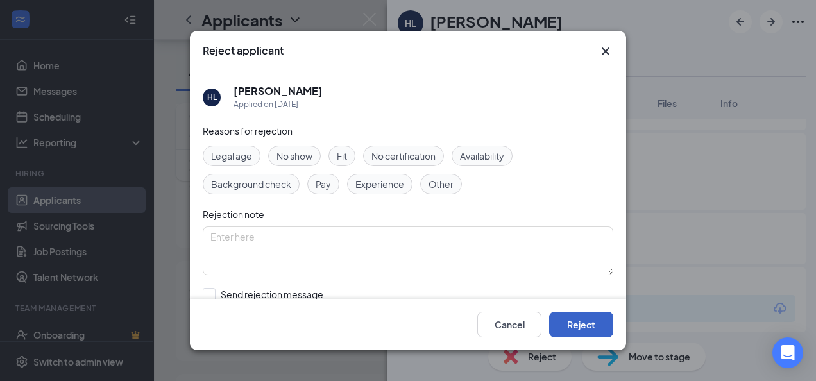
click at [587, 335] on button "Reject" at bounding box center [581, 325] width 64 height 26
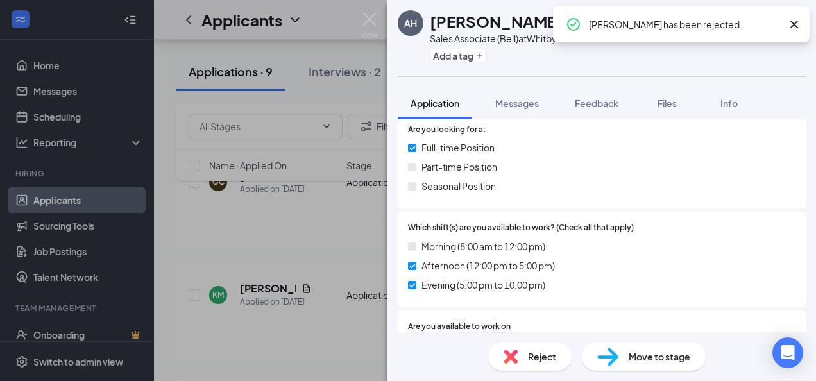
scroll to position [452, 0]
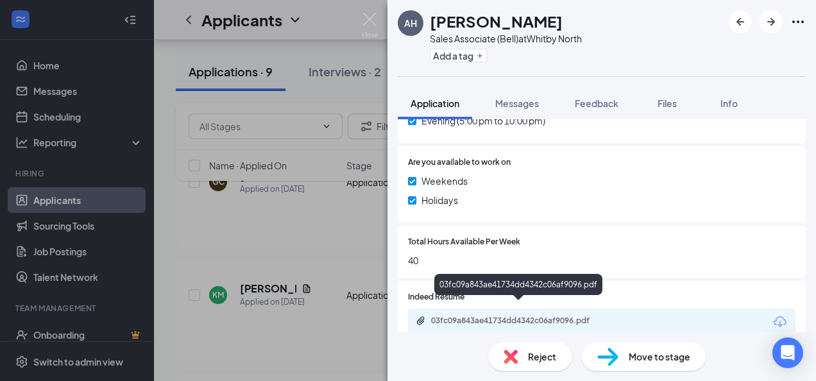
click at [488, 316] on div "03fc09a843ae41734dd4342c06af9096.pdf" at bounding box center [521, 321] width 180 height 10
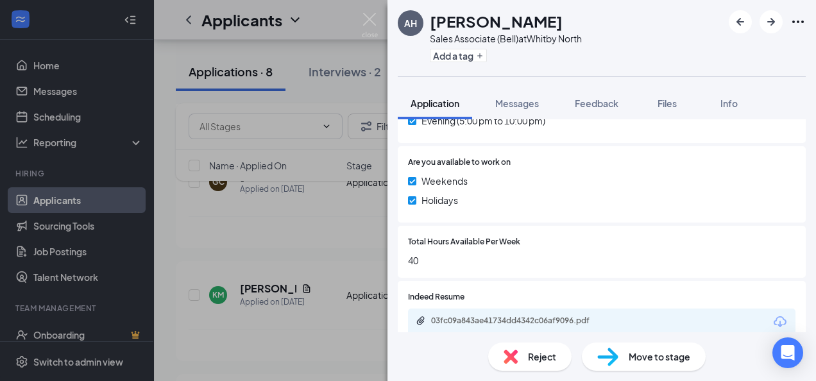
click at [520, 356] on div "Reject" at bounding box center [529, 357] width 83 height 28
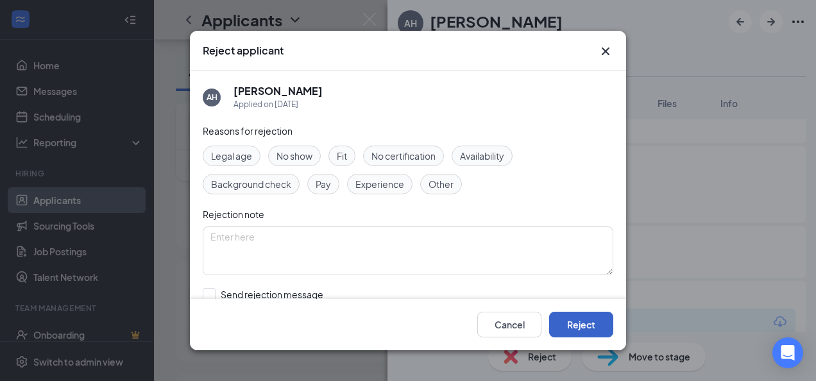
click at [600, 321] on button "Reject" at bounding box center [581, 325] width 64 height 26
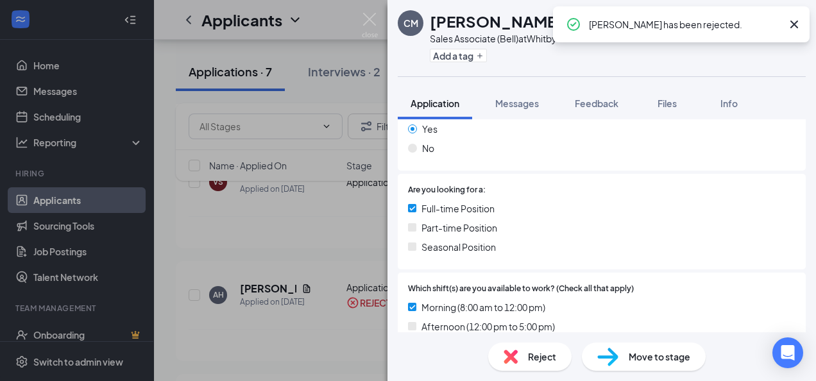
scroll to position [372, 0]
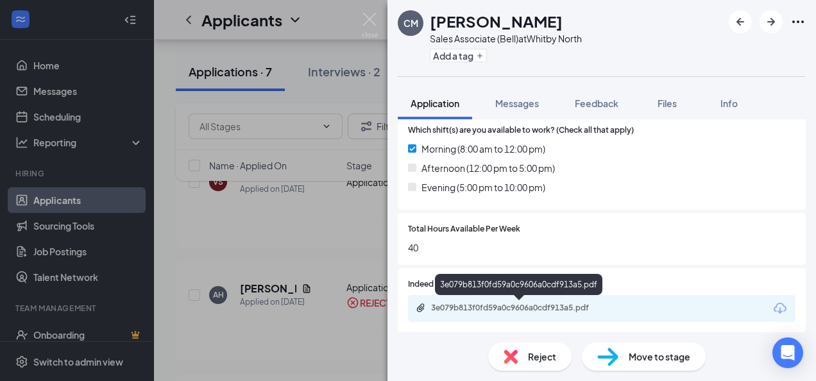
click at [467, 308] on div "3e079b813f0fd59a0c9606a0cdf913a5.pdf" at bounding box center [521, 308] width 180 height 10
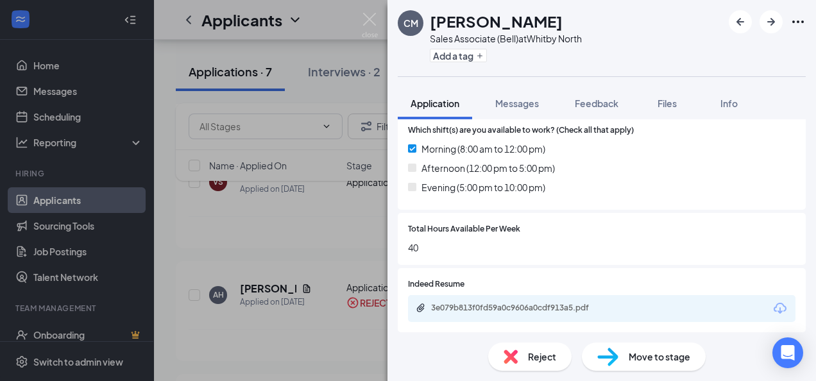
click at [534, 359] on span "Reject" at bounding box center [542, 357] width 28 height 14
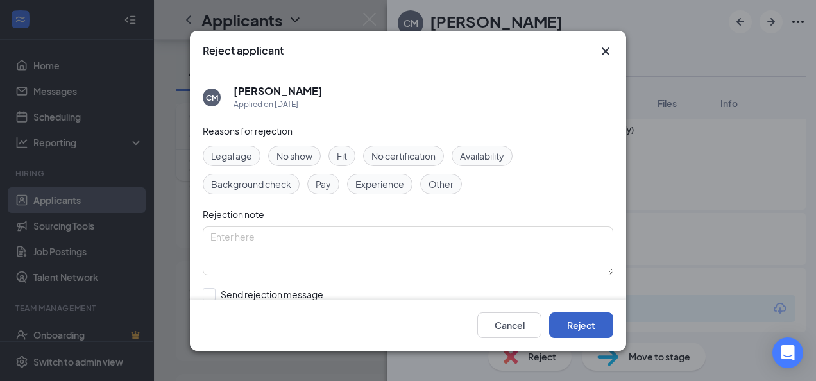
click at [585, 318] on button "Reject" at bounding box center [581, 325] width 64 height 26
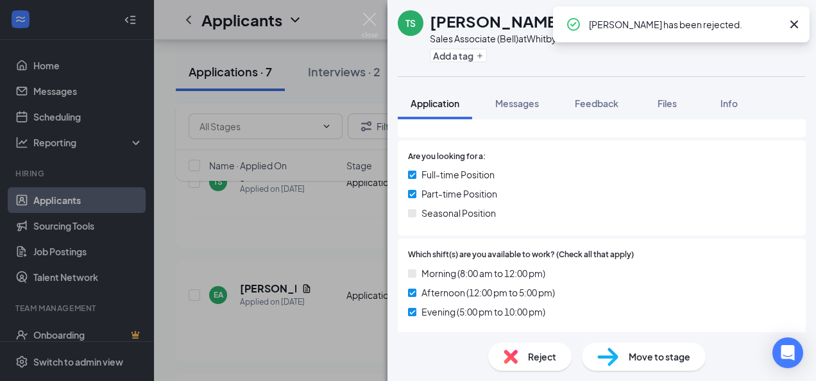
scroll to position [457, 0]
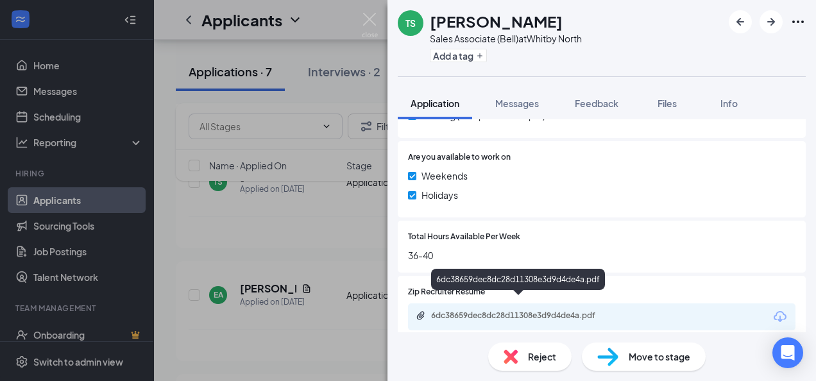
click at [499, 311] on div "6dc38659dec8dc28d11308e3d9d4de4a.pdf" at bounding box center [521, 316] width 180 height 10
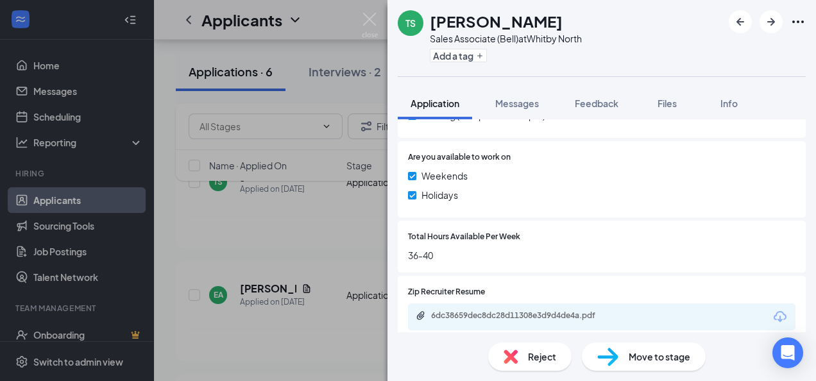
scroll to position [452, 0]
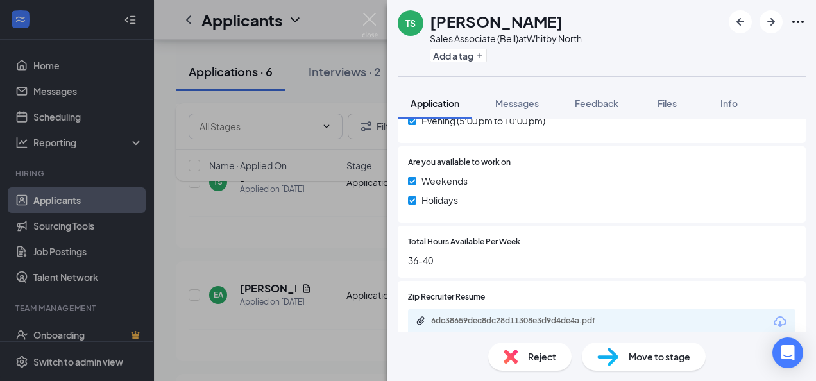
click at [497, 354] on div "Reject" at bounding box center [529, 357] width 83 height 28
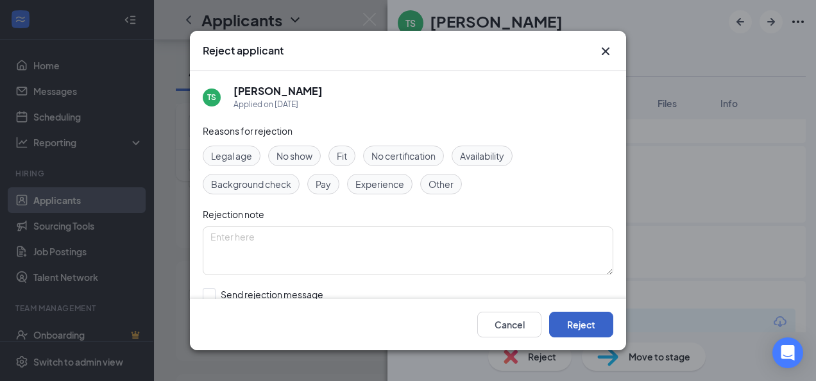
click at [567, 327] on button "Reject" at bounding box center [581, 325] width 64 height 26
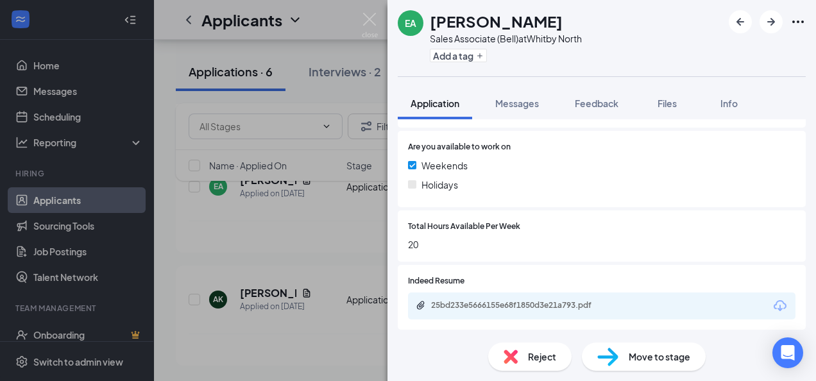
scroll to position [457, 0]
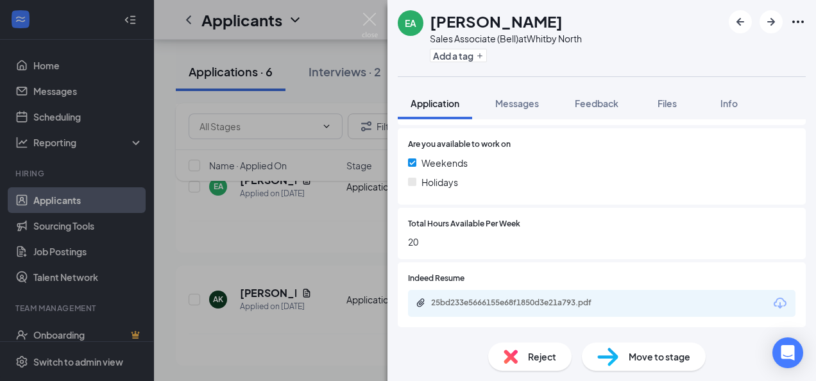
click at [515, 352] on img at bounding box center [511, 357] width 14 height 14
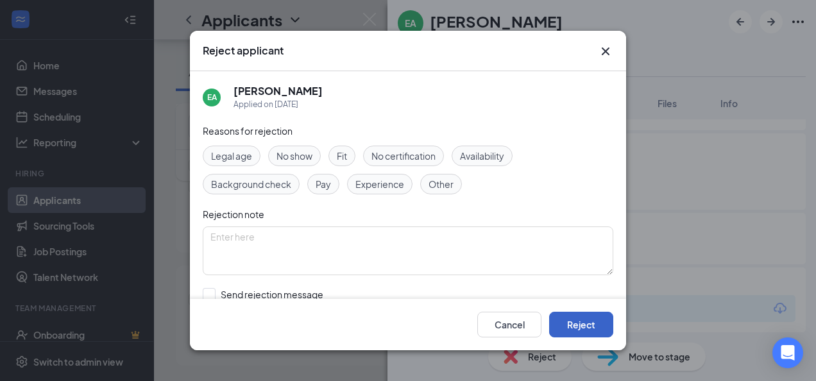
click at [589, 317] on button "Reject" at bounding box center [581, 325] width 64 height 26
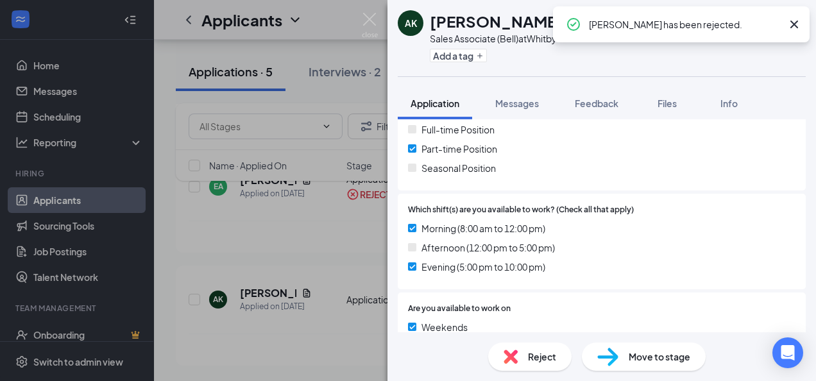
scroll to position [452, 0]
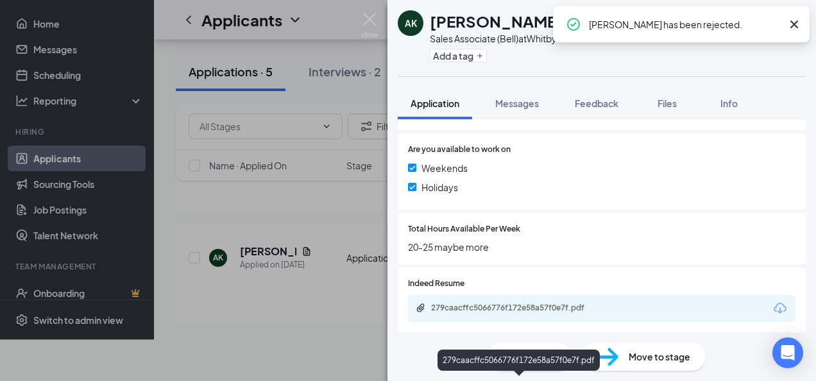
click at [505, 309] on div "279caacffc5066776f172e58a57f0e7f.pdf" at bounding box center [521, 308] width 180 height 10
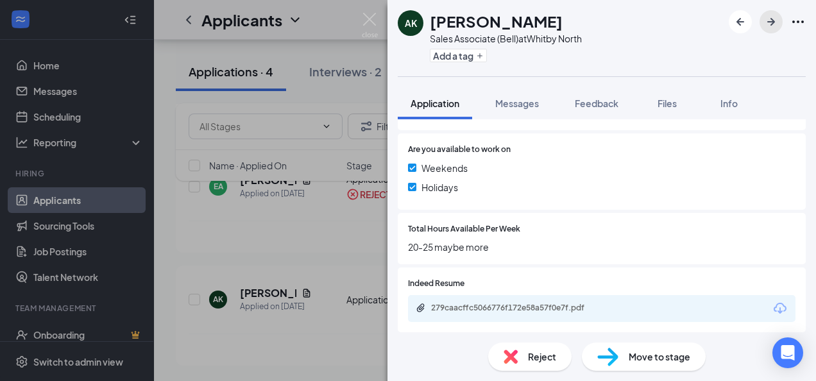
click at [768, 30] on button "button" at bounding box center [771, 21] width 23 height 23
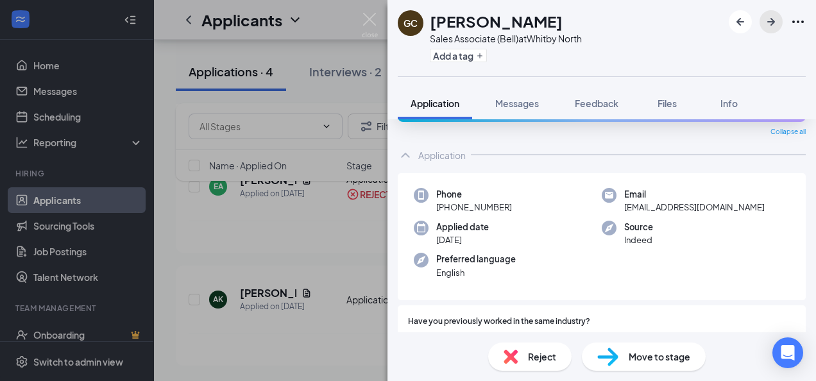
scroll to position [128, 0]
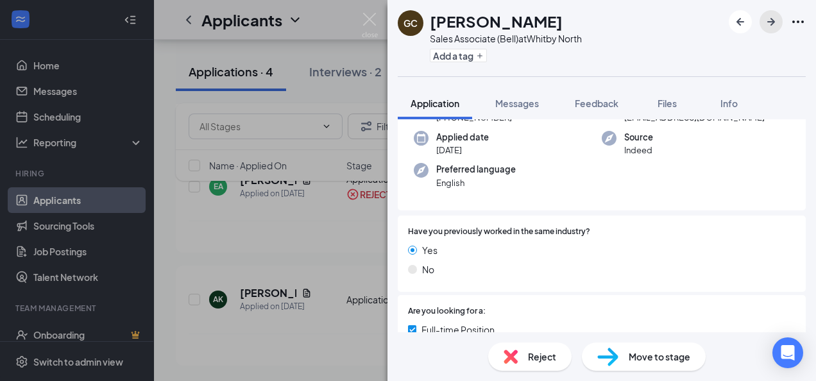
click at [775, 28] on icon "ArrowRight" at bounding box center [771, 21] width 15 height 15
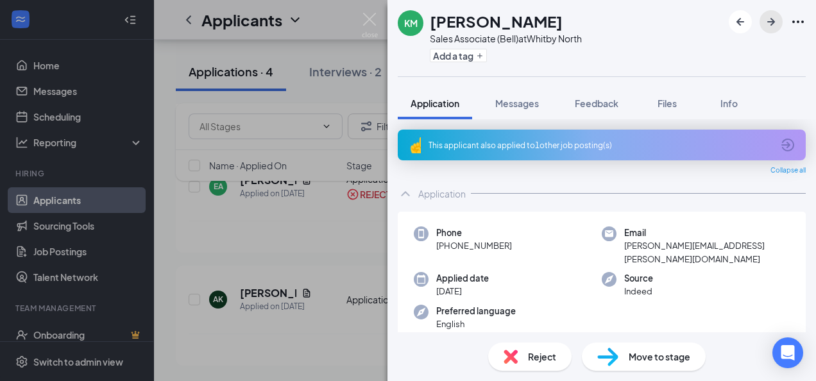
click at [770, 18] on icon "ArrowRight" at bounding box center [771, 21] width 15 height 15
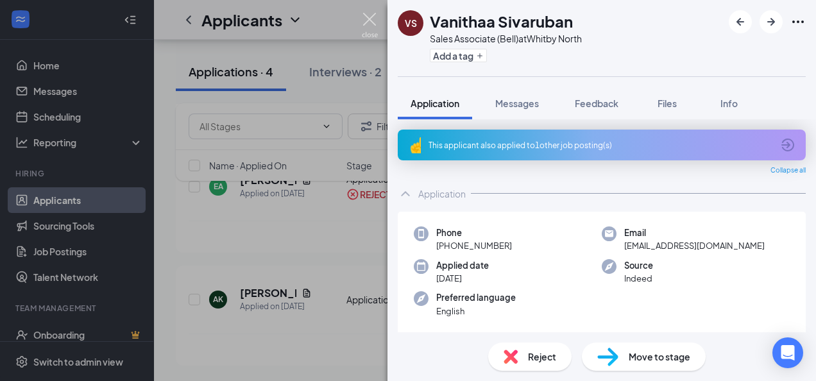
click at [376, 24] on img at bounding box center [370, 25] width 16 height 25
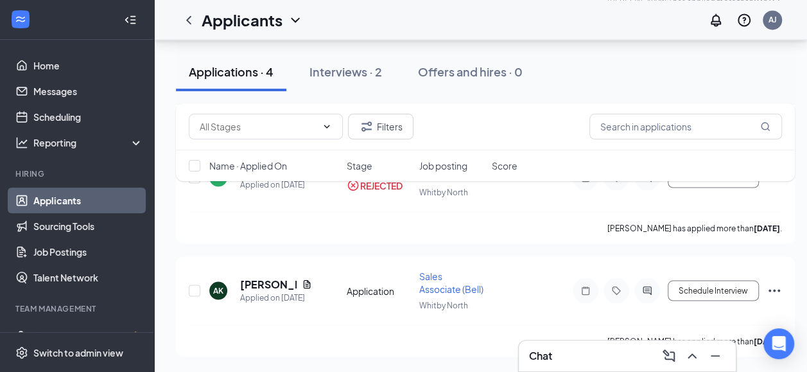
scroll to position [905, 0]
click at [268, 25] on h1 "Applicants" at bounding box center [242, 20] width 81 height 22
click at [187, 18] on icon "ChevronLeft" at bounding box center [188, 19] width 5 height 8
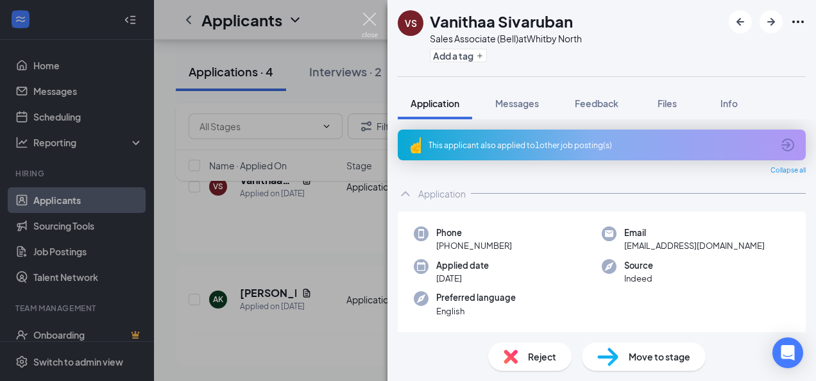
drag, startPoint x: 370, startPoint y: 21, endPoint x: 297, endPoint y: 28, distance: 72.9
click at [368, 21] on img at bounding box center [370, 25] width 16 height 25
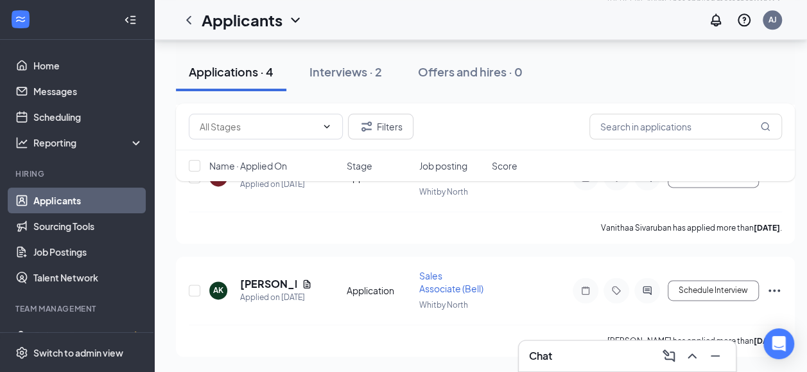
click at [285, 22] on div "Applicants" at bounding box center [252, 20] width 101 height 22
click at [268, 162] on link "Archived applicants" at bounding box center [278, 168] width 139 height 13
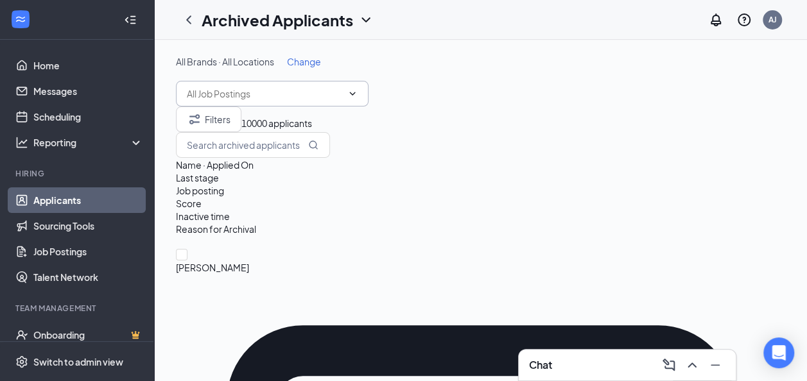
click at [338, 92] on input "text" at bounding box center [264, 94] width 155 height 14
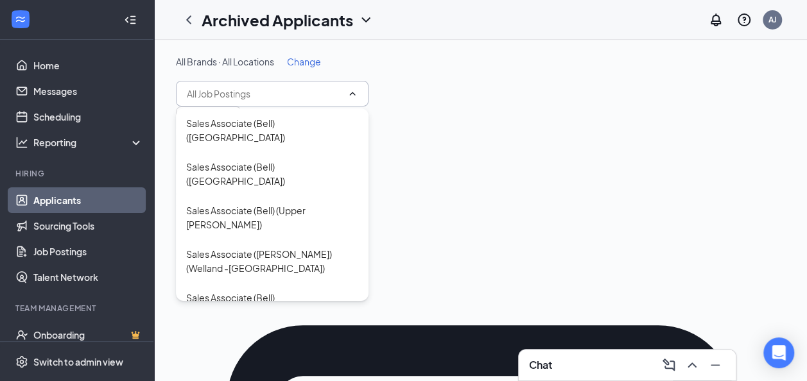
click at [82, 200] on link "Applicants" at bounding box center [88, 200] width 110 height 26
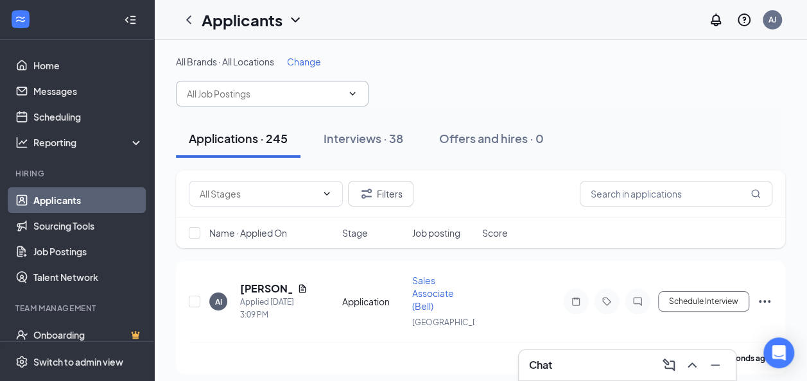
click at [325, 100] on input "text" at bounding box center [264, 94] width 155 height 14
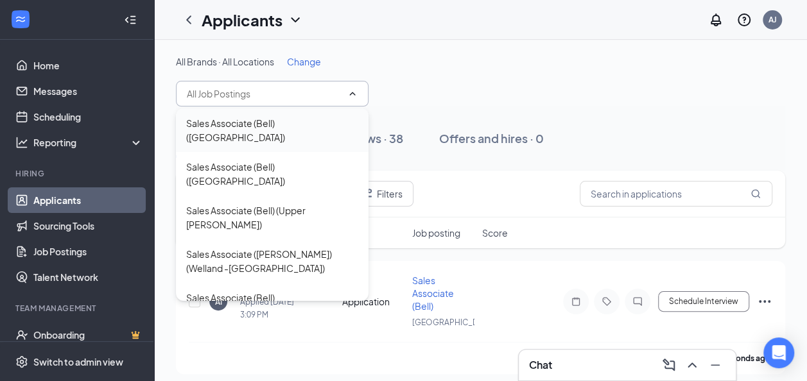
click at [328, 126] on div "Sales Associate (Bell) (Durham Centre)" at bounding box center [272, 130] width 172 height 28
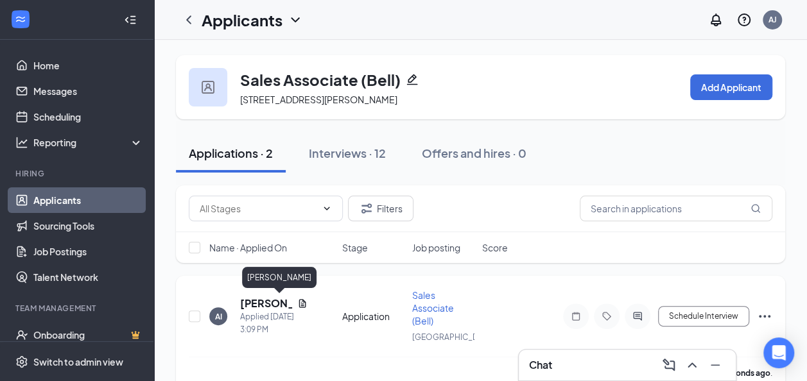
click at [264, 300] on h5 "Ajayi Idris" at bounding box center [266, 304] width 52 height 14
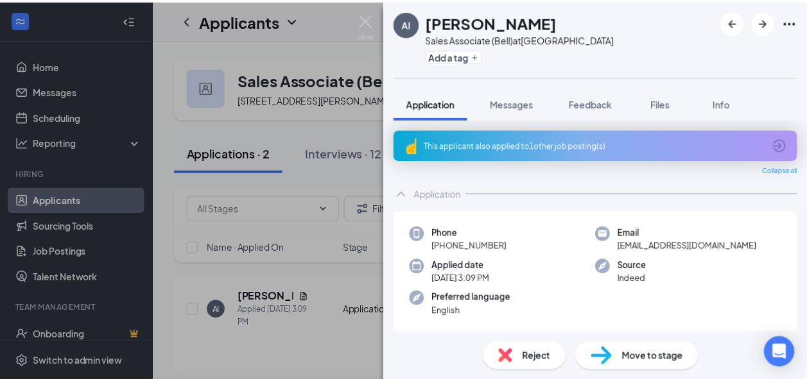
scroll to position [422, 0]
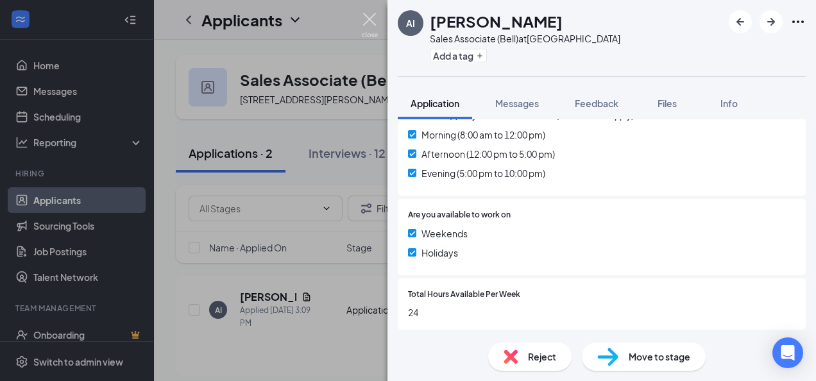
click at [368, 23] on img at bounding box center [370, 25] width 16 height 25
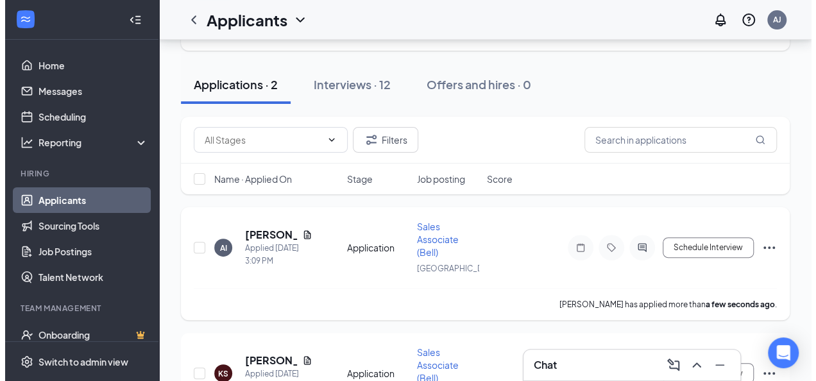
scroll to position [128, 0]
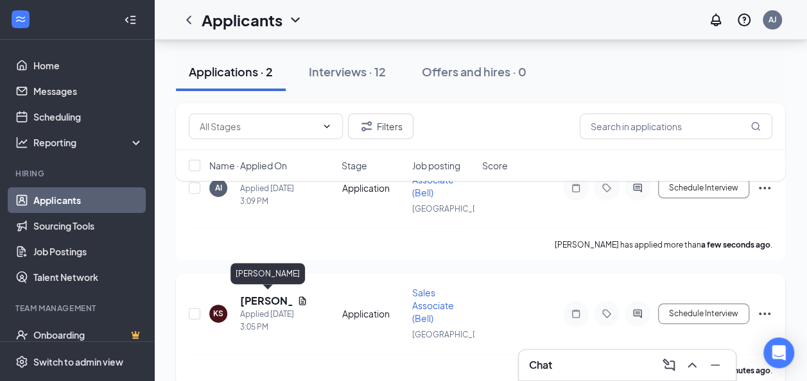
click at [273, 302] on h5 "Khuzaifa Suliman" at bounding box center [266, 301] width 52 height 14
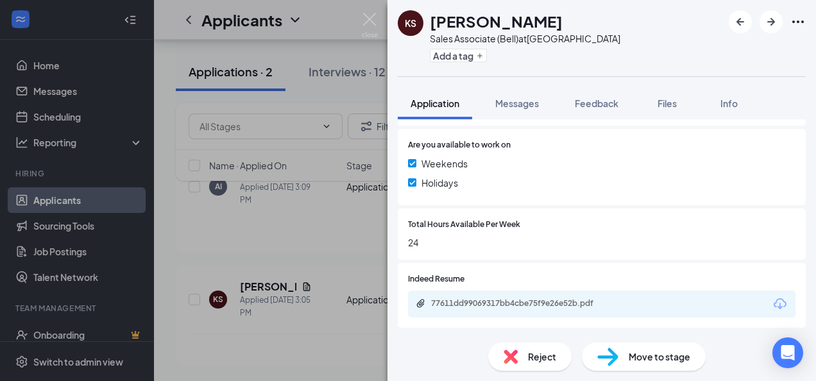
scroll to position [457, 0]
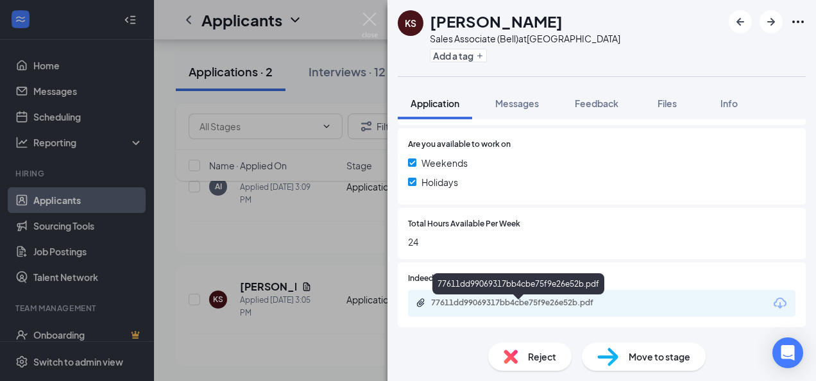
click at [492, 306] on div "77611dd99069317bb4cbe75f9e26e52b.pdf" at bounding box center [521, 303] width 180 height 10
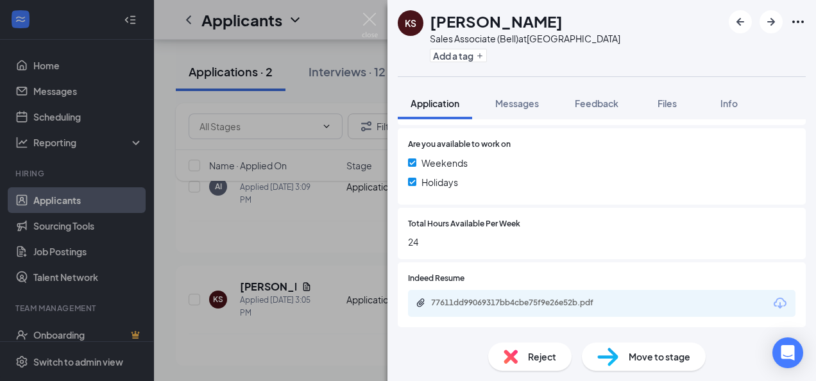
scroll to position [452, 0]
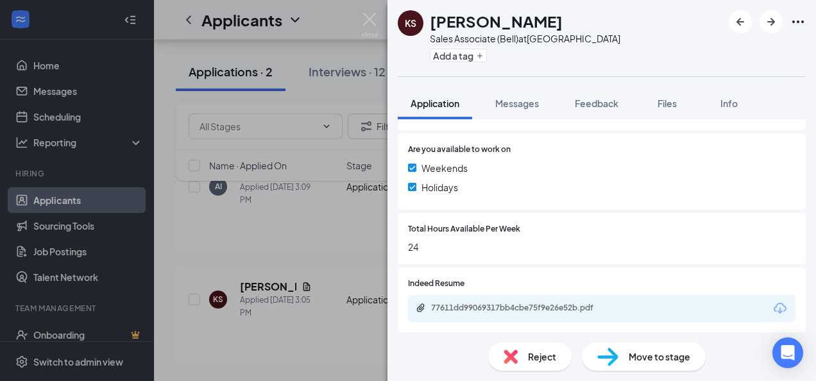
click at [552, 354] on span "Reject" at bounding box center [542, 357] width 28 height 14
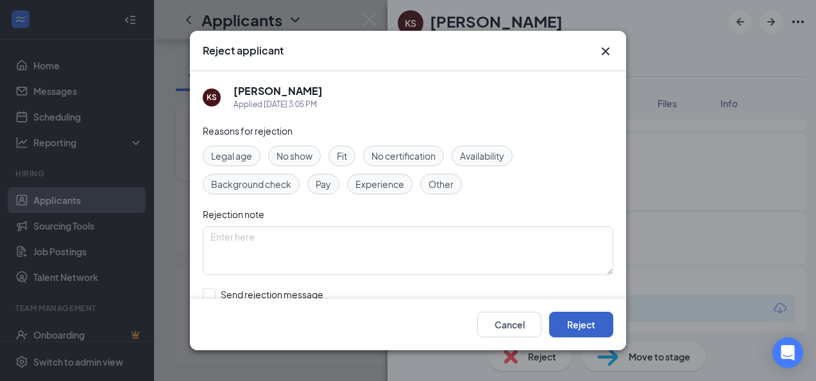
click at [601, 318] on button "Reject" at bounding box center [581, 325] width 64 height 26
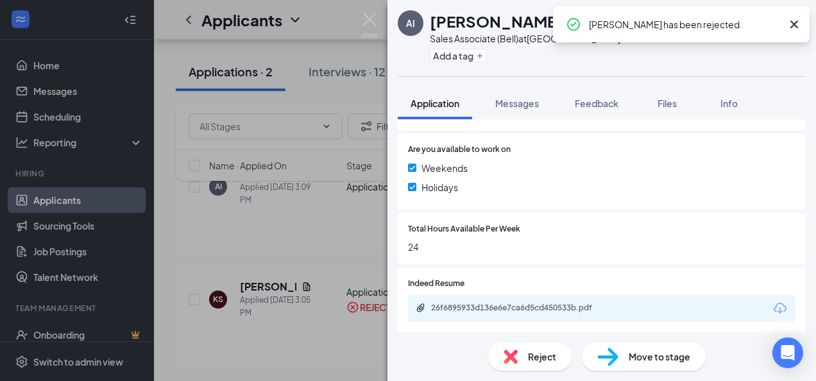
scroll to position [493, 0]
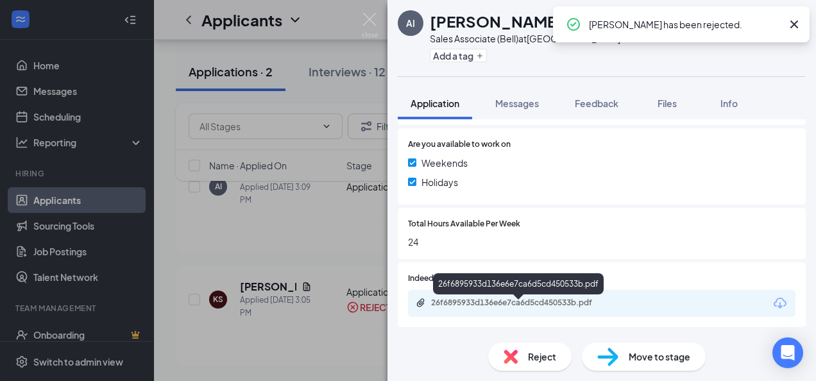
click at [520, 304] on div "26f6895933d136e6e7ca6d5cd450533b.pdf" at bounding box center [521, 303] width 180 height 10
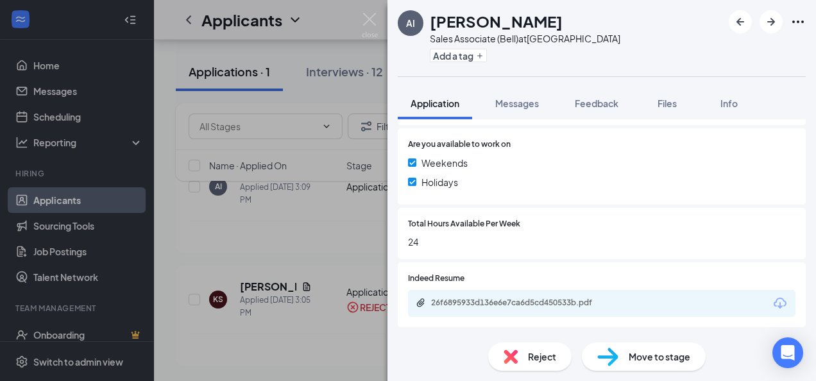
scroll to position [488, 0]
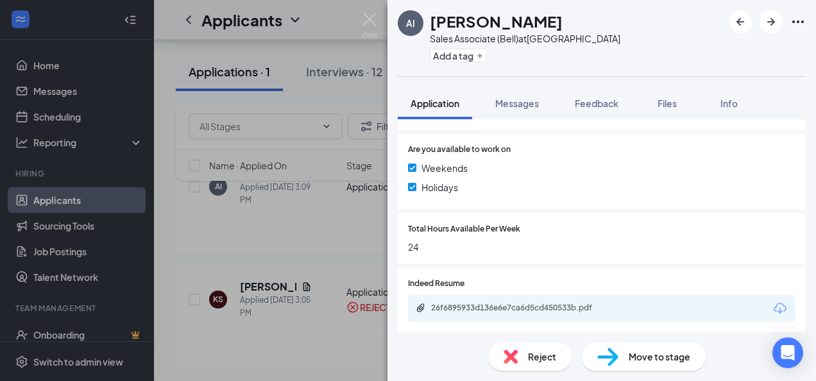
click at [529, 361] on span "Reject" at bounding box center [542, 357] width 28 height 14
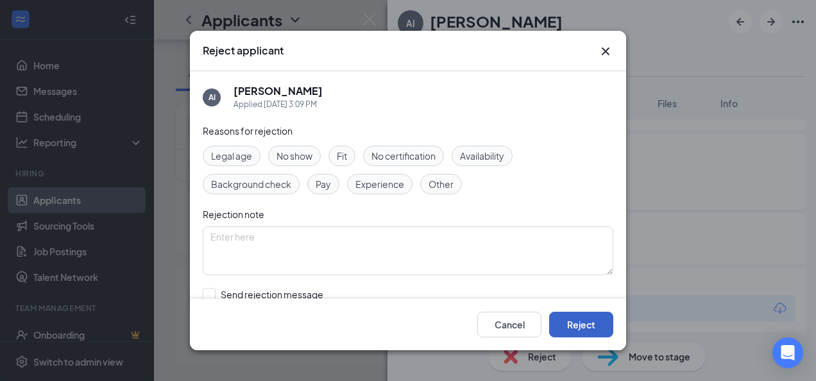
click at [609, 333] on button "Reject" at bounding box center [581, 325] width 64 height 26
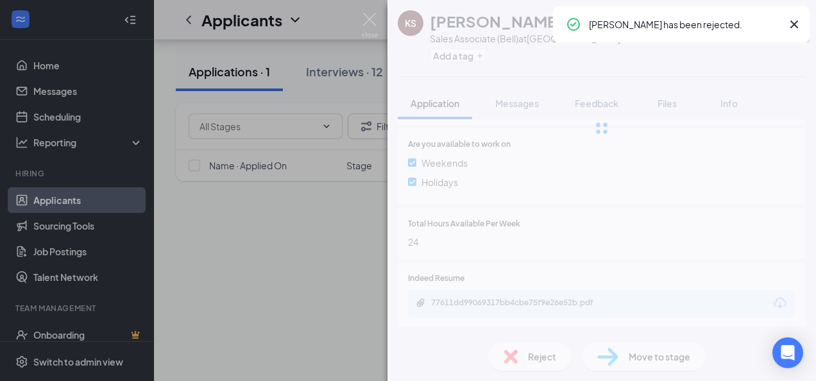
scroll to position [452, 0]
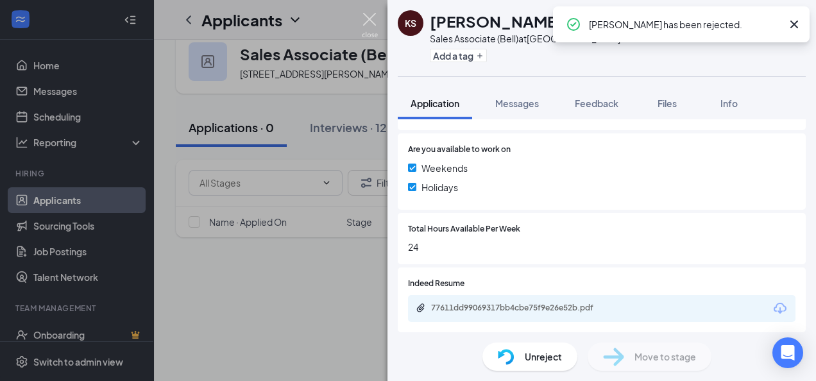
click at [371, 22] on img at bounding box center [370, 25] width 16 height 25
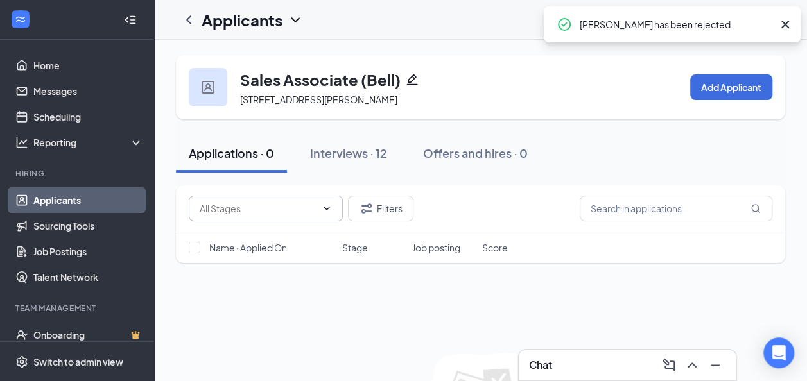
click at [325, 208] on icon "ChevronDown" at bounding box center [327, 208] width 6 height 3
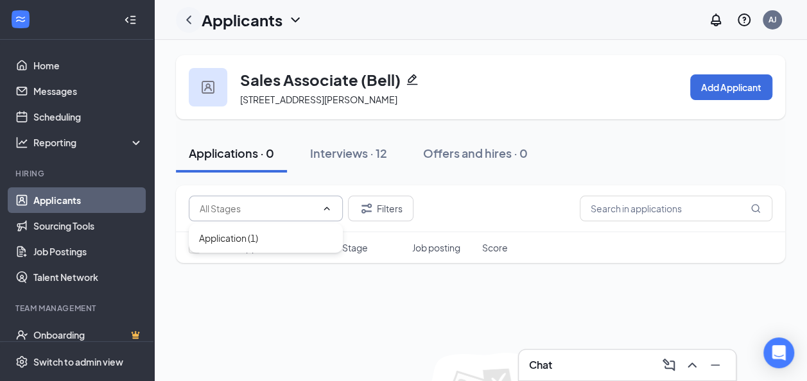
click at [184, 18] on icon "ChevronLeft" at bounding box center [188, 19] width 15 height 15
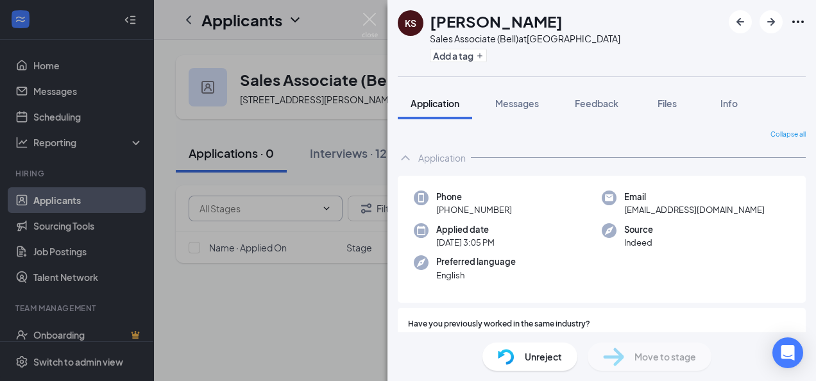
click at [370, 12] on div "KS Khuzaifa Suliman Sales Associate (Bell) at Durham Centre Add a tag Applicati…" at bounding box center [408, 190] width 816 height 381
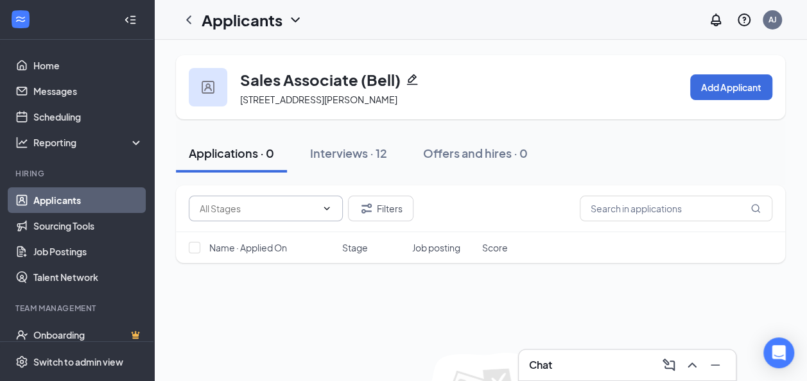
click at [297, 21] on icon "ChevronDown" at bounding box center [295, 19] width 15 height 15
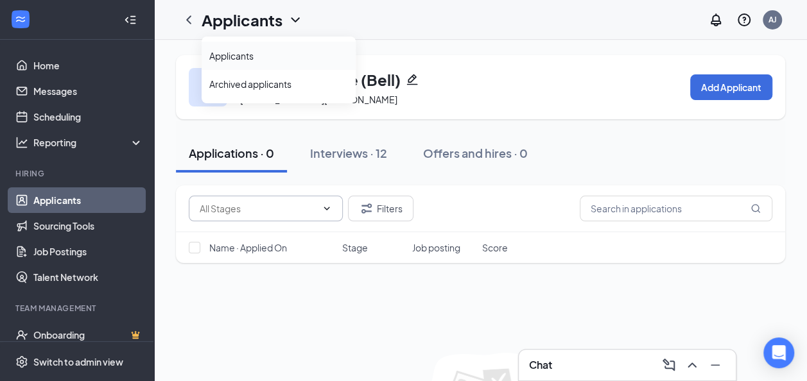
click at [257, 58] on link "Applicants" at bounding box center [278, 55] width 139 height 13
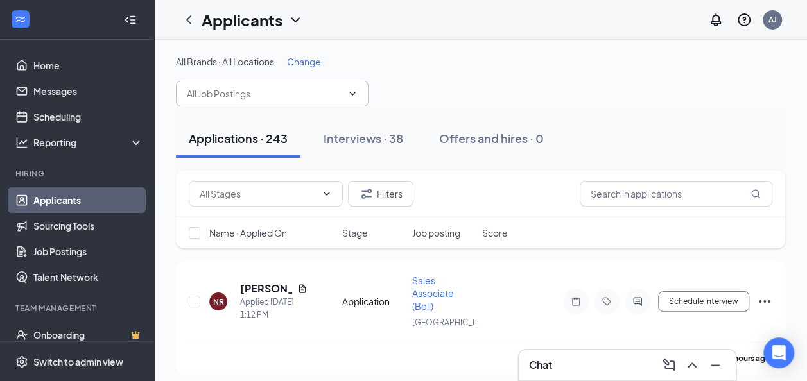
click at [350, 102] on span at bounding box center [272, 94] width 193 height 26
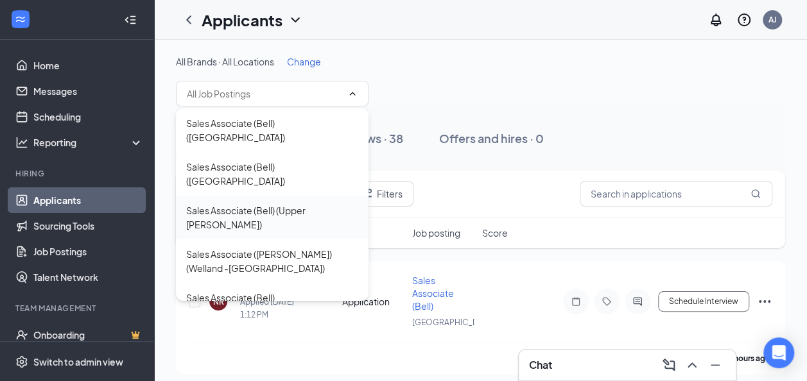
click at [327, 203] on div "Sales Associate (Bell) (Upper James Hamilton)" at bounding box center [272, 217] width 172 height 28
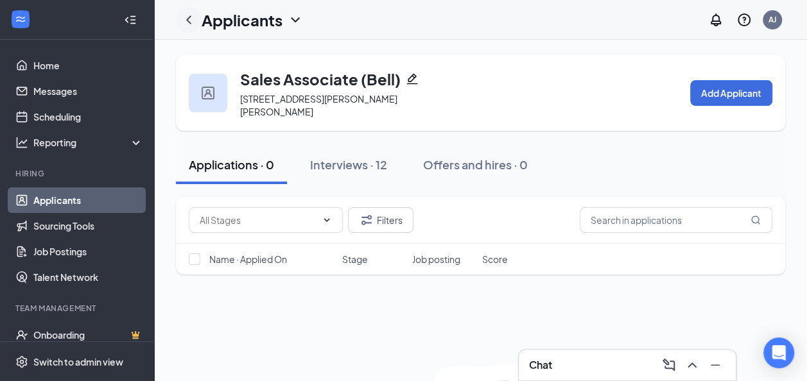
click at [189, 23] on icon "ChevronLeft" at bounding box center [188, 19] width 15 height 15
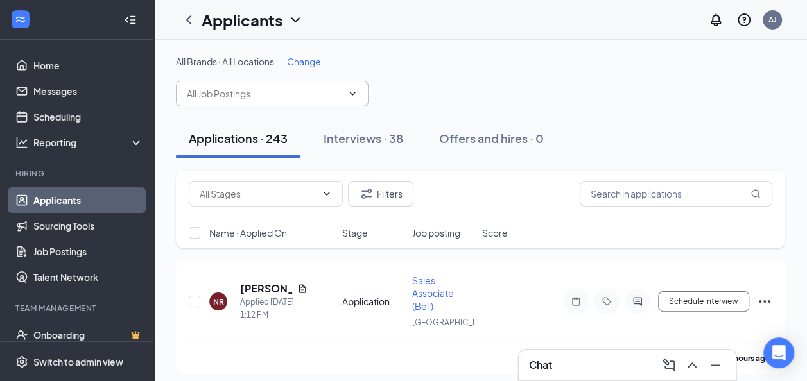
click at [352, 94] on icon "ChevronDown" at bounding box center [352, 94] width 10 height 10
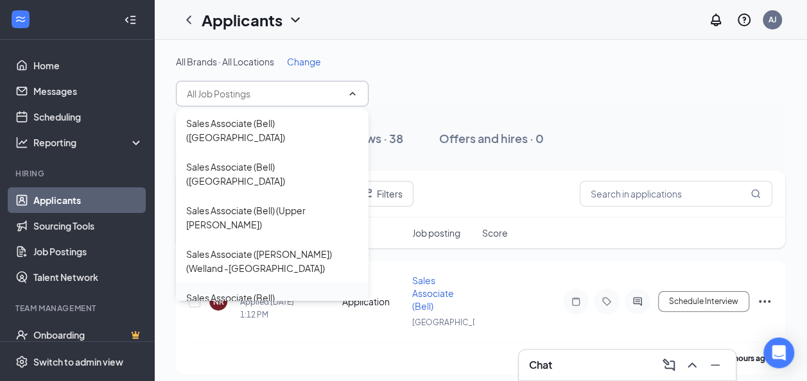
click at [298, 291] on div "Sales Associate (Bell) (Whitby North)" at bounding box center [272, 305] width 172 height 28
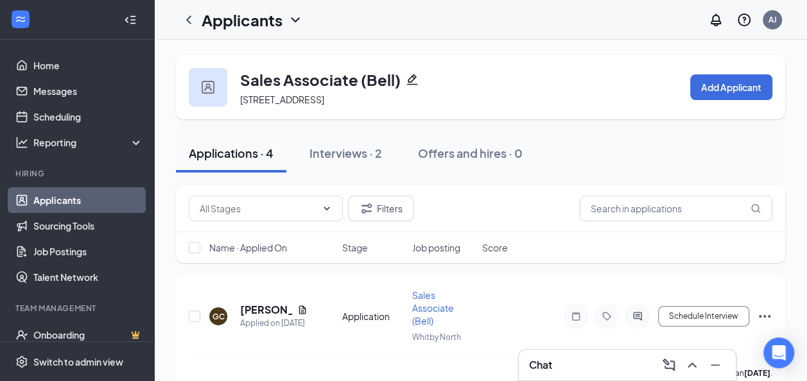
click at [297, 19] on icon "ChevronDown" at bounding box center [295, 19] width 8 height 5
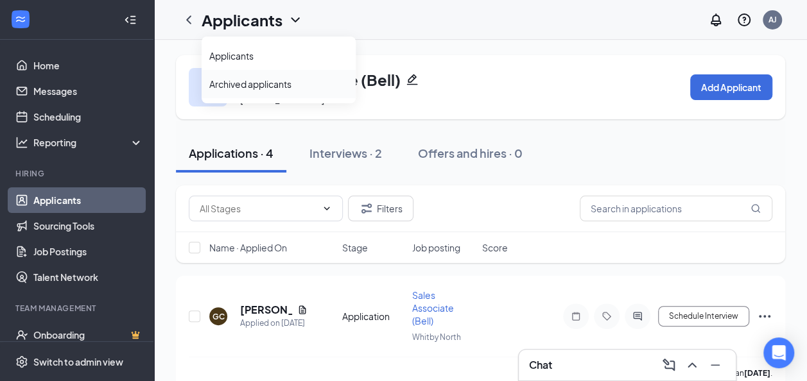
click at [264, 86] on link "Archived applicants" at bounding box center [278, 84] width 139 height 13
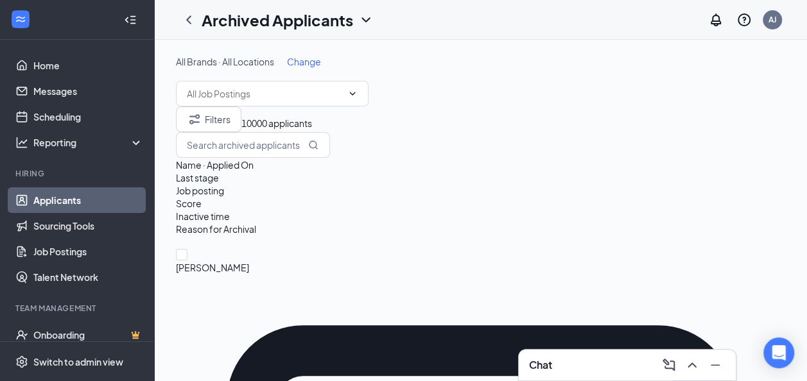
click at [348, 14] on h1 "Archived Applicants" at bounding box center [277, 20] width 151 height 22
click at [290, 51] on link "Applicants" at bounding box center [278, 55] width 139 height 13
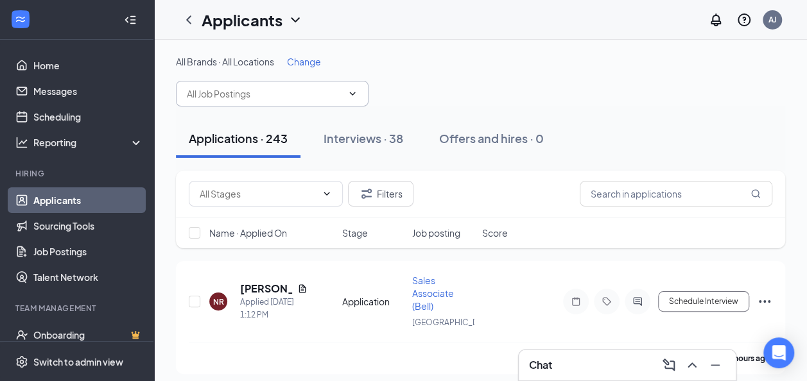
click at [345, 92] on span at bounding box center [351, 94] width 13 height 10
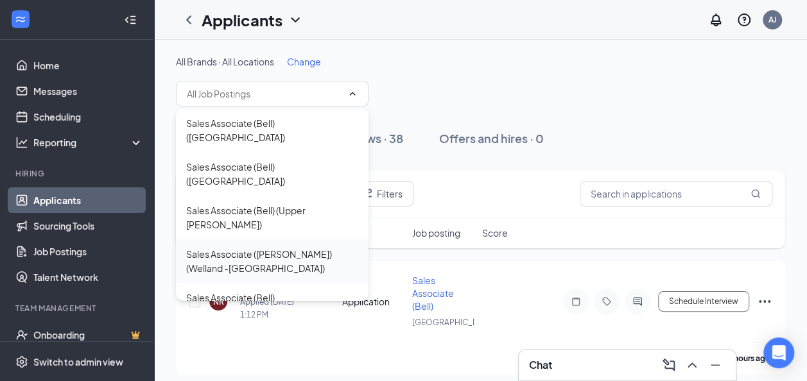
click at [297, 247] on div "Sales Associate (Bell) (Welland -Seaway Mall)" at bounding box center [272, 261] width 172 height 28
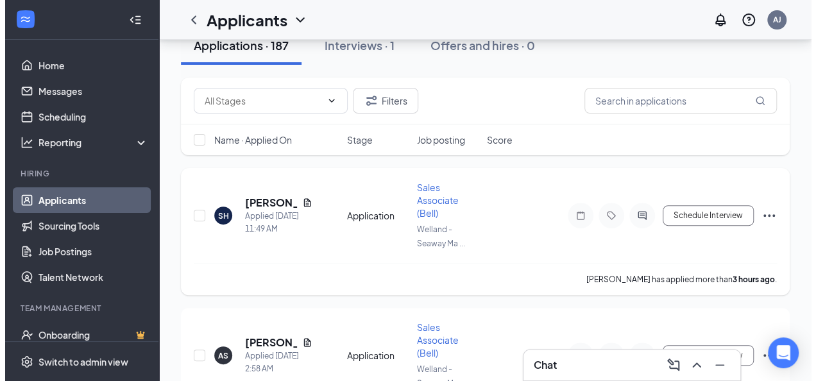
scroll to position [128, 0]
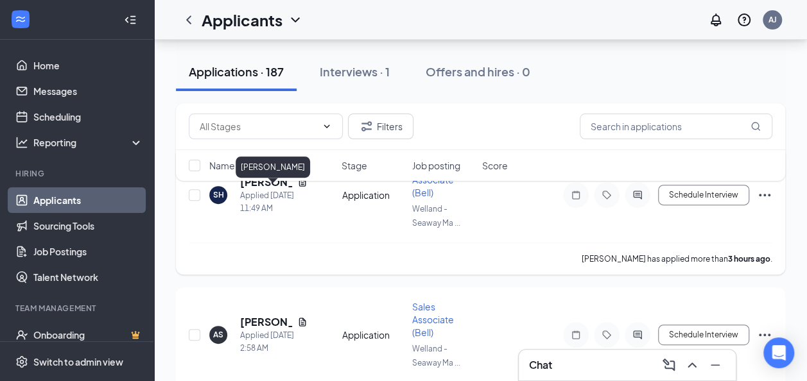
click at [266, 189] on h5 "Scarlett Hogg" at bounding box center [266, 182] width 52 height 14
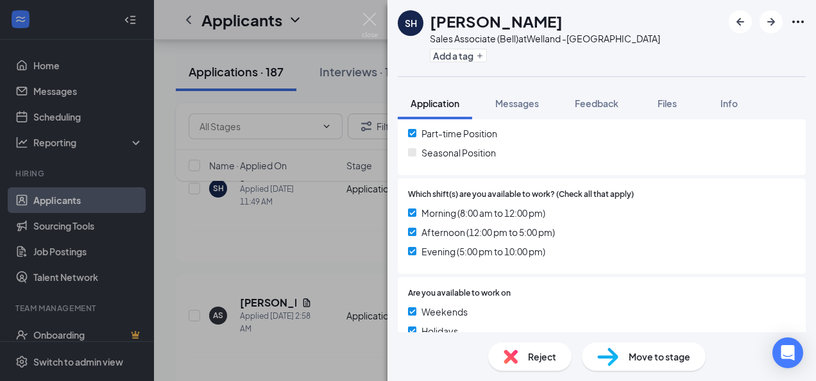
scroll to position [452, 0]
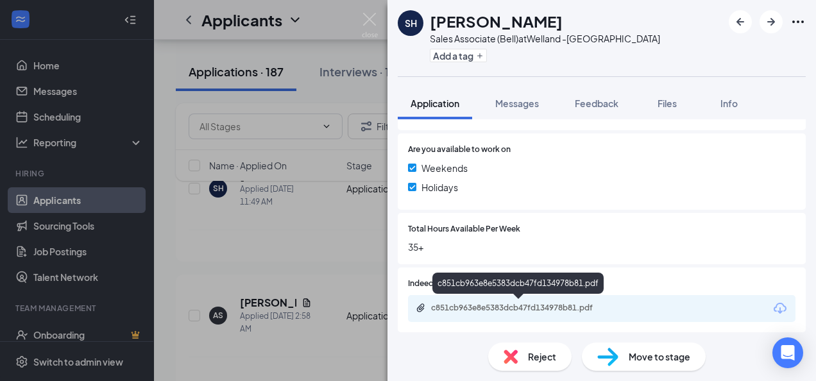
click at [471, 307] on div "c851cb963e8e5383dcb47fd134978b81.pdf" at bounding box center [521, 308] width 180 height 10
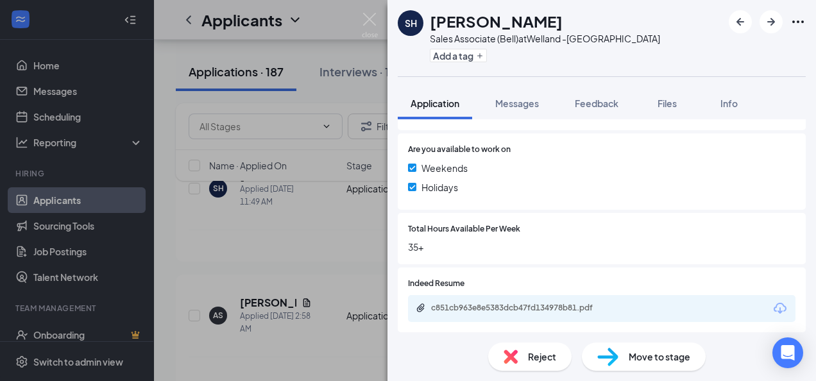
click at [514, 356] on img at bounding box center [511, 357] width 14 height 14
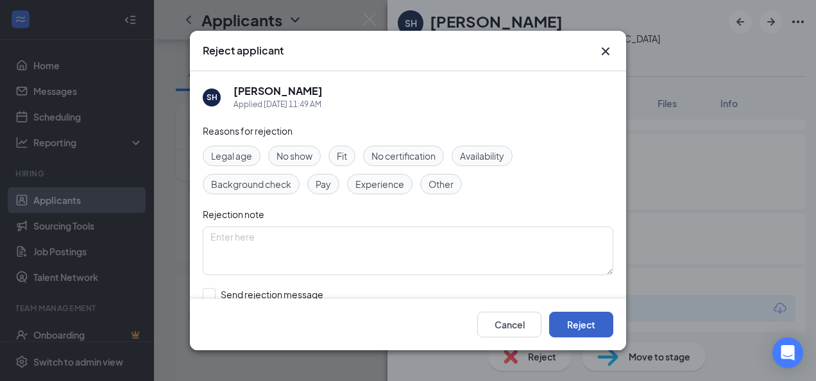
click at [598, 324] on button "Reject" at bounding box center [581, 325] width 64 height 26
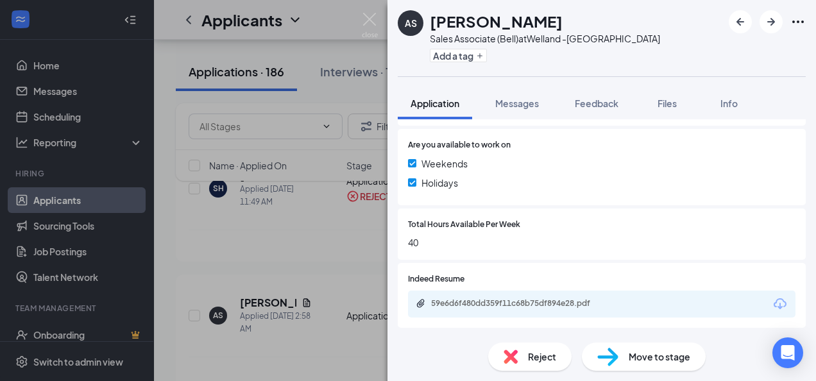
scroll to position [493, 0]
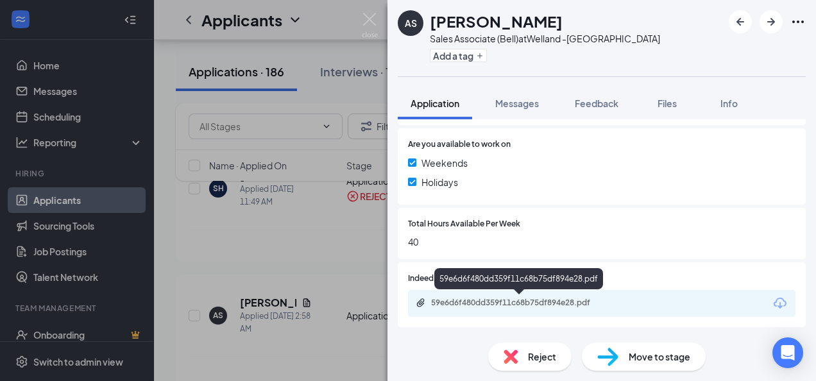
click at [522, 307] on div "59e6d6f480dd359f11c68b75df894e28.pdf" at bounding box center [521, 303] width 180 height 10
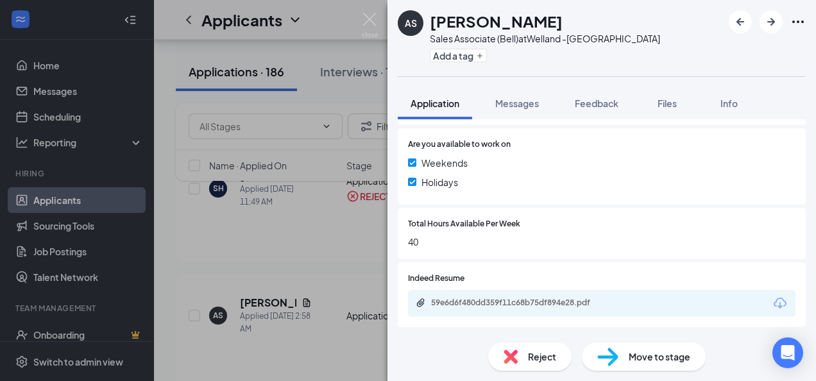
scroll to position [488, 0]
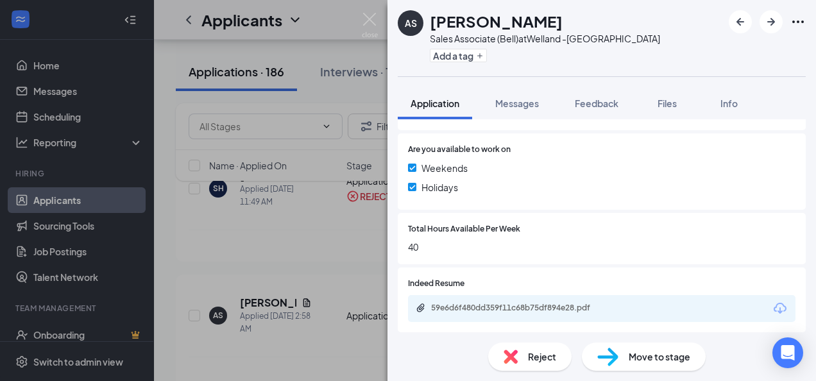
click at [655, 353] on span "Move to stage" at bounding box center [660, 357] width 62 height 14
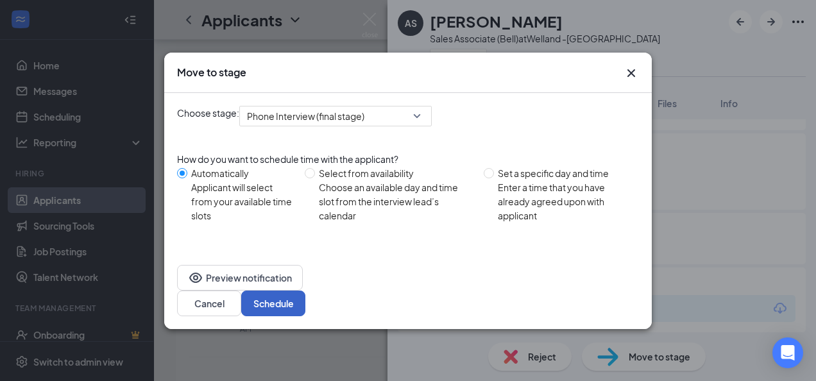
click at [306, 291] on button "Schedule" at bounding box center [273, 304] width 64 height 26
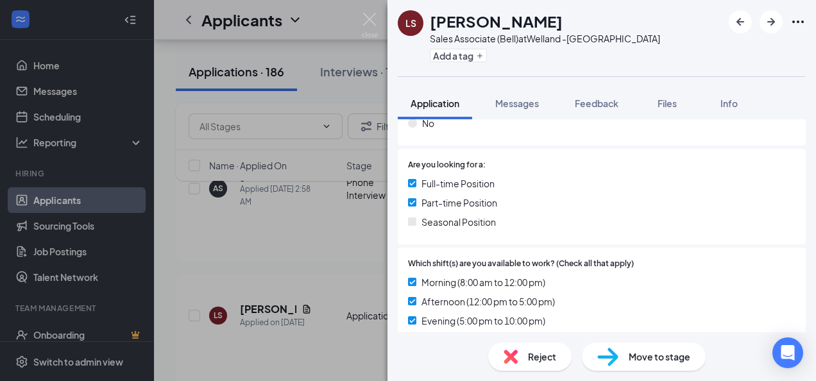
scroll to position [457, 0]
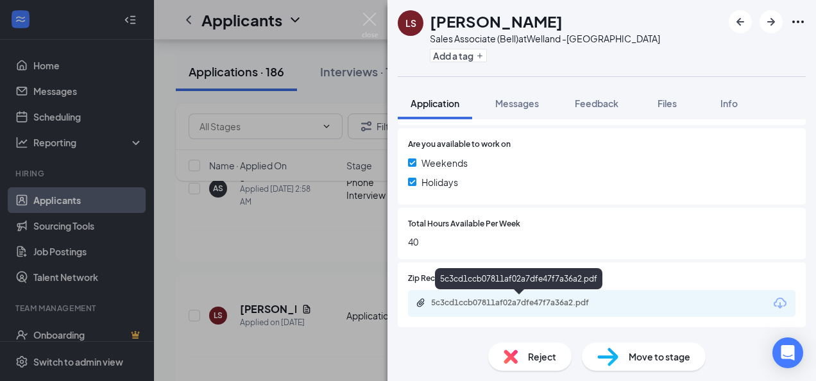
click at [483, 291] on div "5c3cd1ccb07811af02a7dfe47f7a36a2.pdf" at bounding box center [519, 281] width 168 height 26
click at [488, 302] on div "5c3cd1ccb07811af02a7dfe47f7a36a2.pdf" at bounding box center [521, 303] width 180 height 10
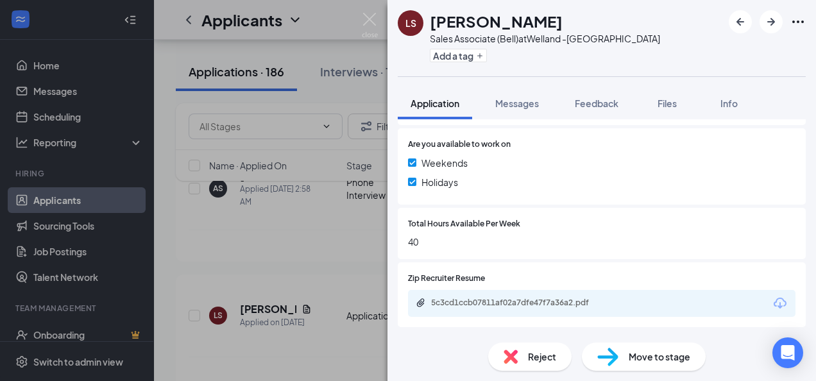
scroll to position [452, 0]
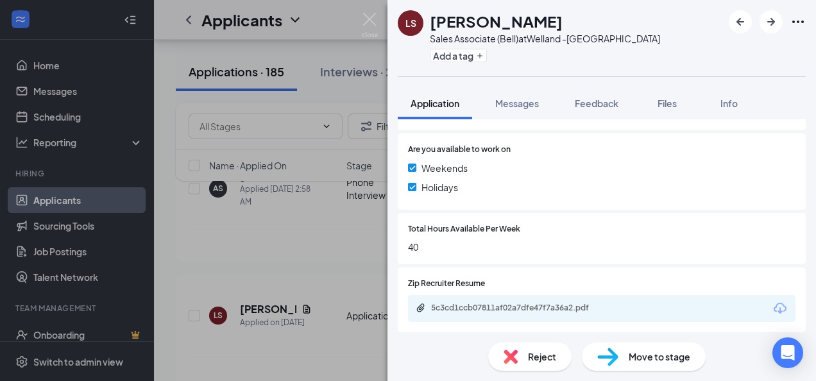
click at [514, 354] on img at bounding box center [511, 357] width 14 height 14
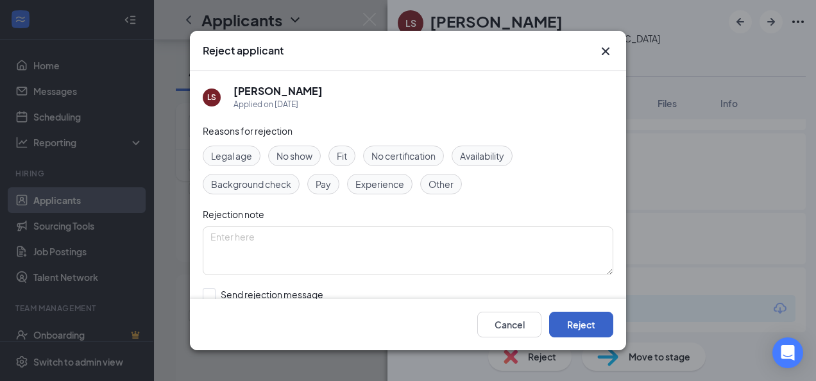
click at [592, 319] on button "Reject" at bounding box center [581, 325] width 64 height 26
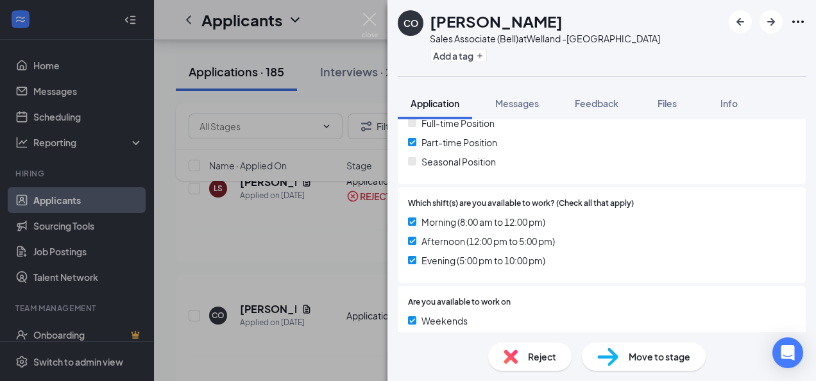
scroll to position [457, 0]
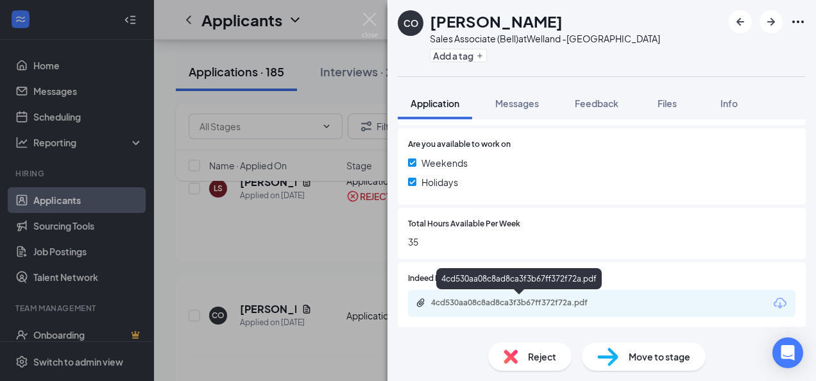
click at [496, 304] on div "4cd530aa08c8ad8ca3f3b67ff372f72a.pdf" at bounding box center [521, 303] width 180 height 10
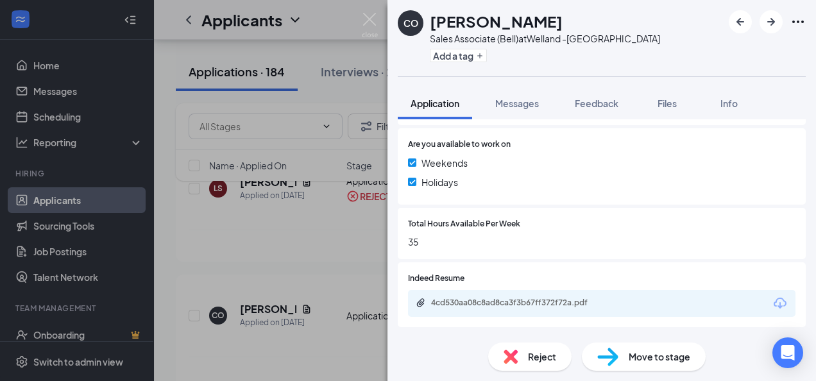
click at [519, 350] on div "Reject" at bounding box center [529, 357] width 83 height 28
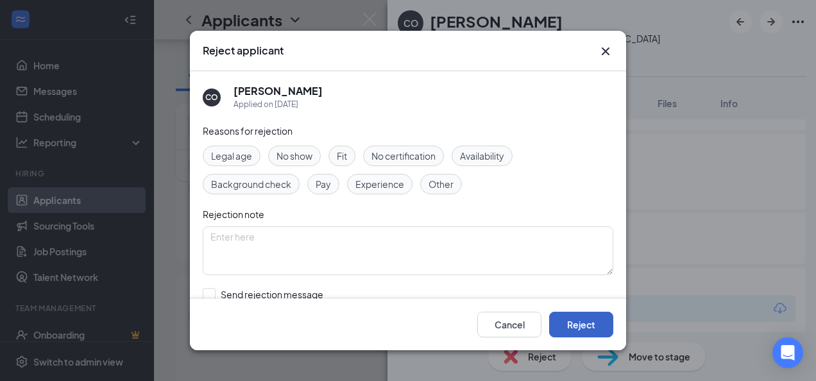
click at [582, 321] on button "Reject" at bounding box center [581, 325] width 64 height 26
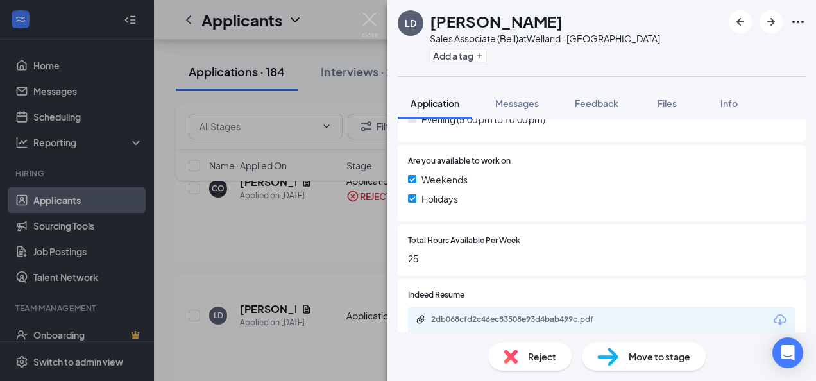
scroll to position [449, 0]
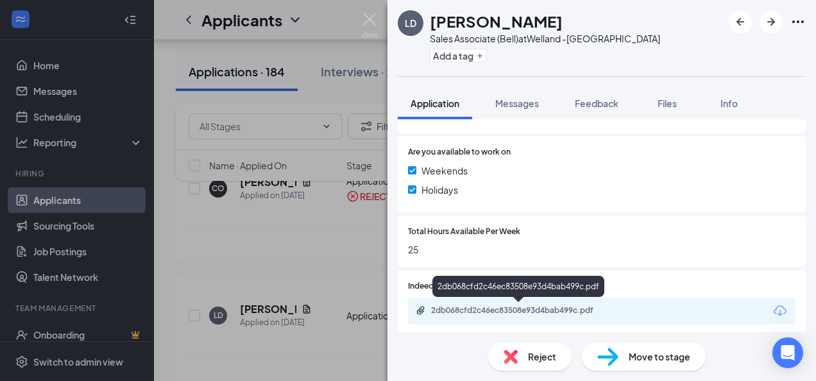
click at [479, 308] on div "2db068cfd2c46ec83508e93d4bab499c.pdf" at bounding box center [521, 311] width 180 height 10
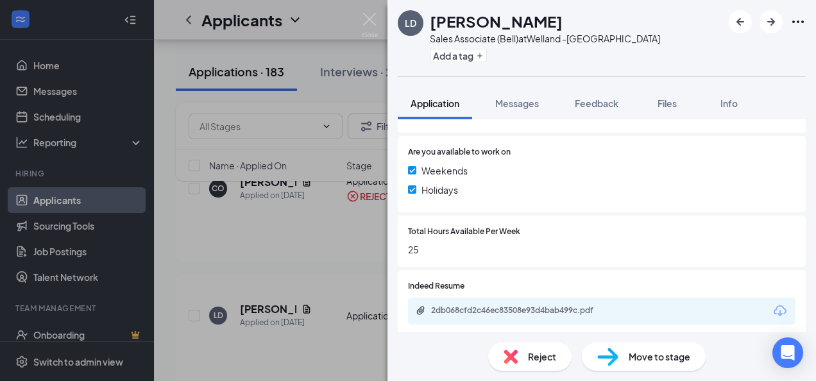
click at [521, 363] on div "Reject" at bounding box center [529, 357] width 83 height 28
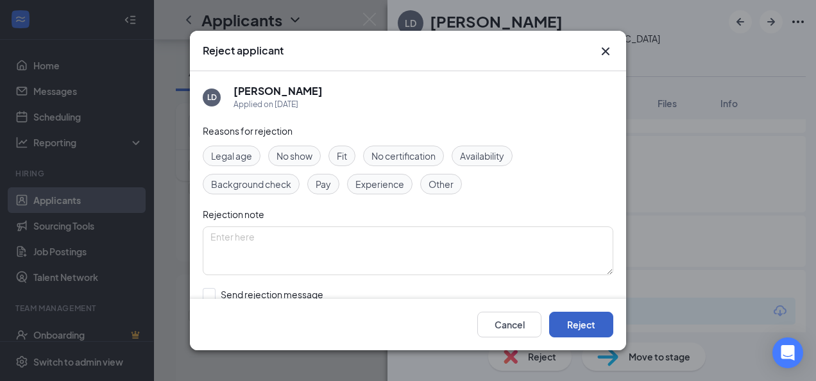
click at [571, 331] on button "Reject" at bounding box center [581, 325] width 64 height 26
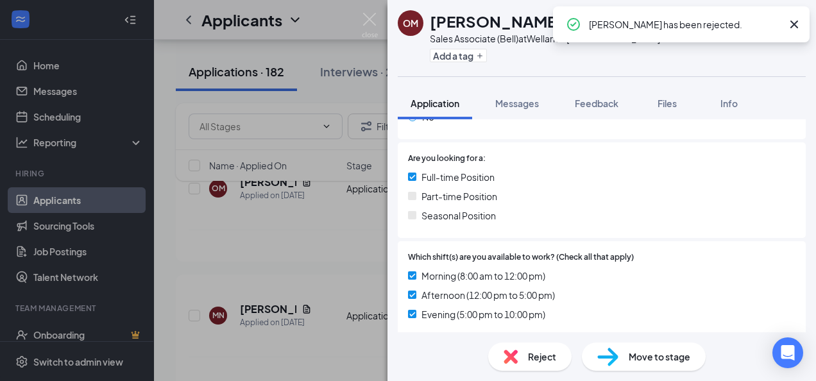
scroll to position [449, 0]
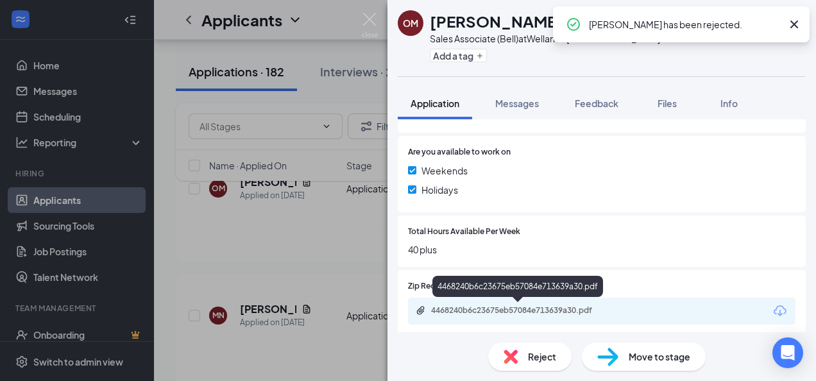
click at [492, 308] on div "4468240b6c23675eb57084e713639a30.pdf" at bounding box center [521, 311] width 180 height 10
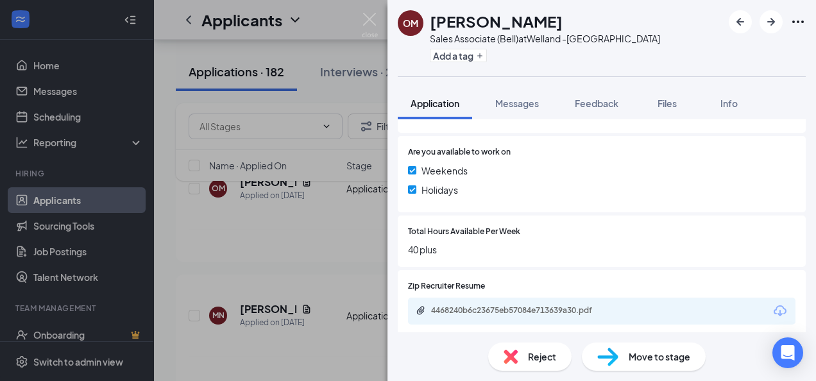
click at [510, 366] on div "Reject" at bounding box center [529, 357] width 83 height 28
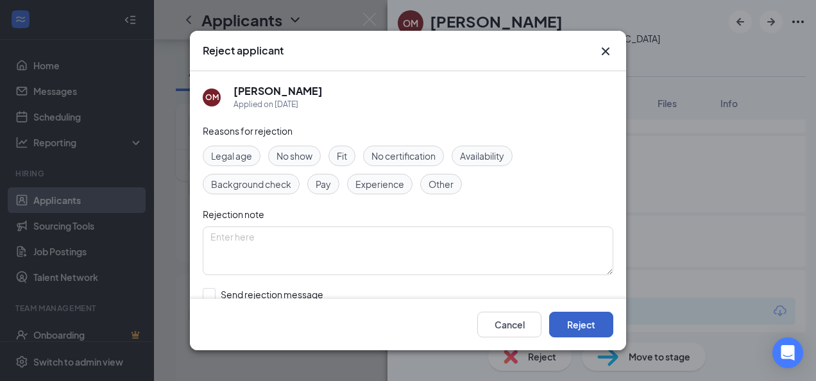
click at [585, 320] on button "Reject" at bounding box center [581, 325] width 64 height 26
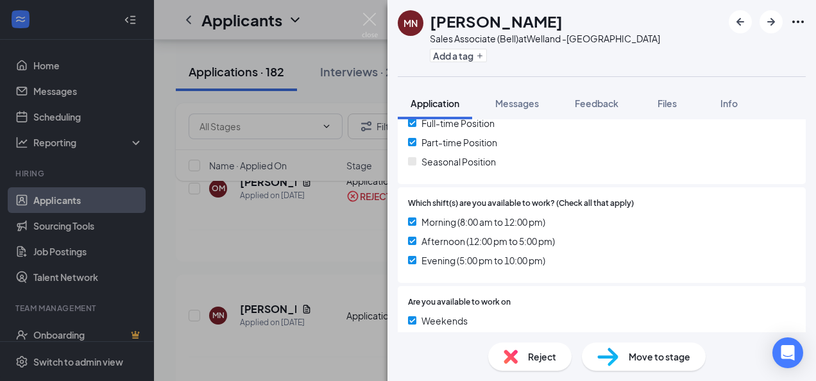
scroll to position [449, 0]
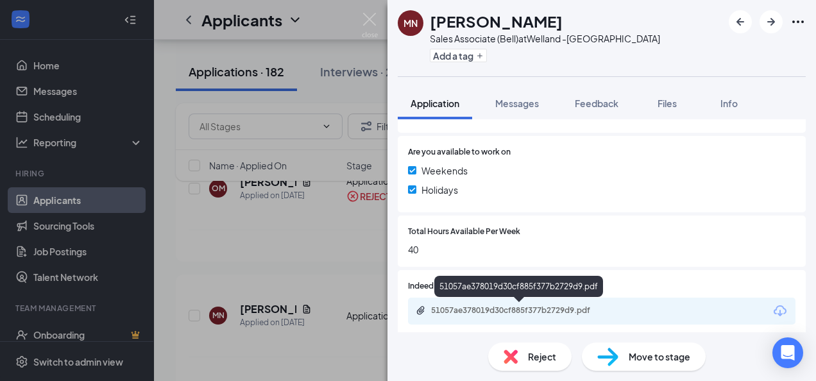
click at [474, 308] on div "51057ae378019d30cf885f377b2729d9.pdf" at bounding box center [521, 311] width 180 height 10
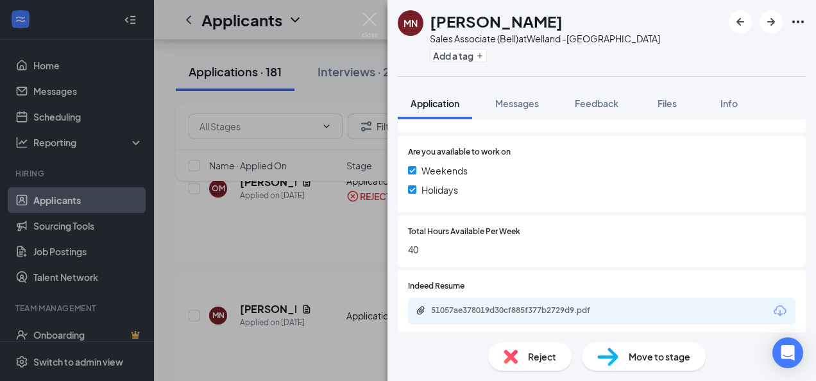
click at [525, 359] on div "Reject" at bounding box center [529, 357] width 83 height 28
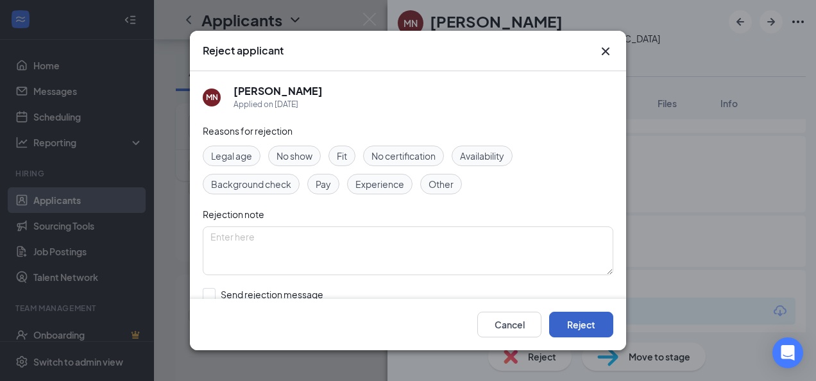
click at [588, 324] on button "Reject" at bounding box center [581, 325] width 64 height 26
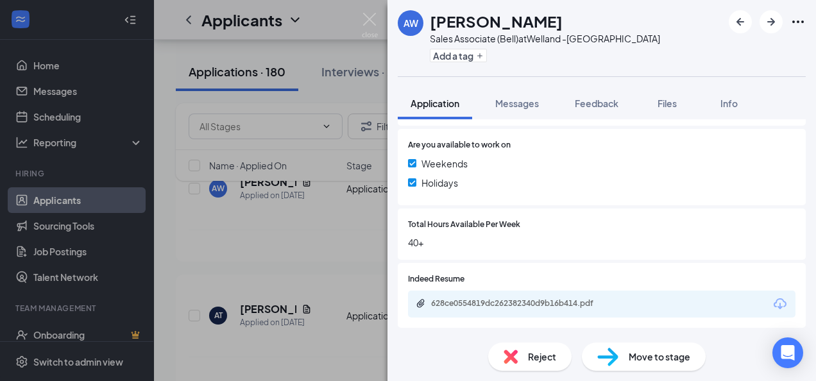
scroll to position [457, 0]
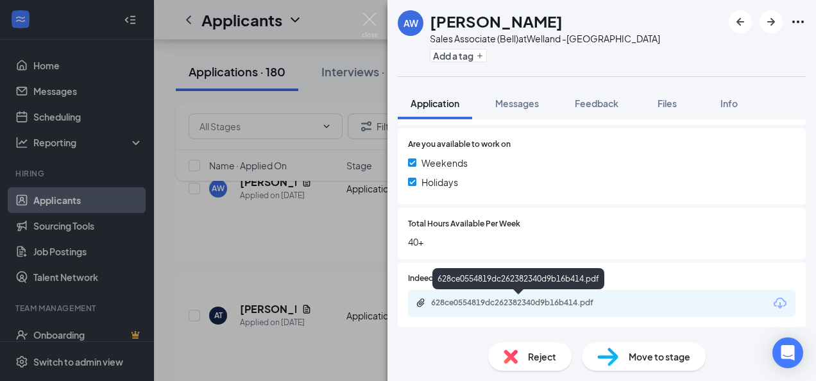
click at [493, 304] on div "628ce0554819dc262382340d9b16b414.pdf" at bounding box center [521, 303] width 180 height 10
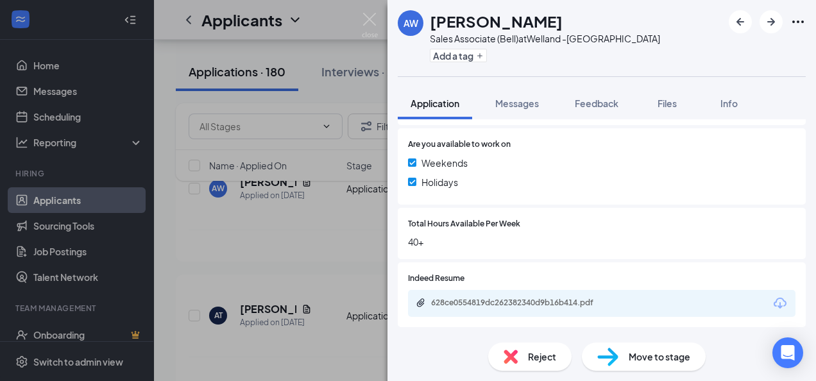
click at [535, 359] on span "Reject" at bounding box center [542, 357] width 28 height 14
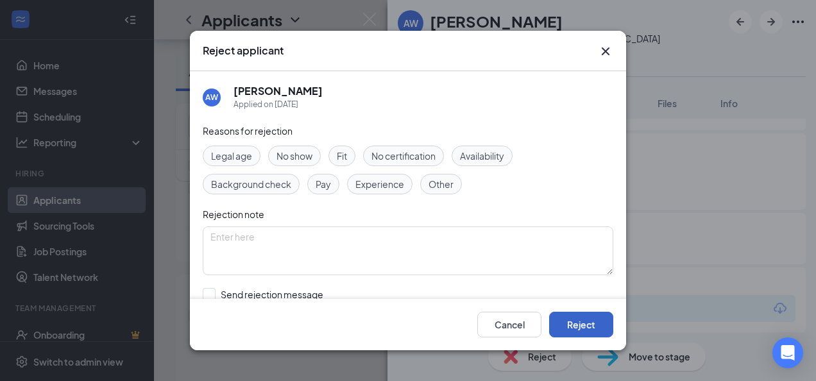
click at [576, 325] on button "Reject" at bounding box center [581, 325] width 64 height 26
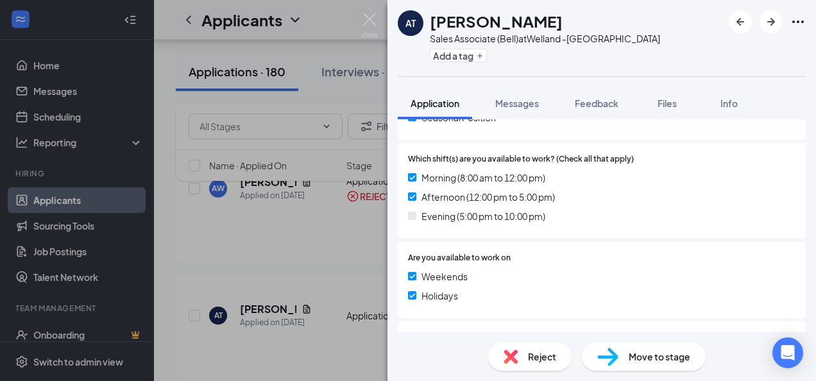
scroll to position [457, 0]
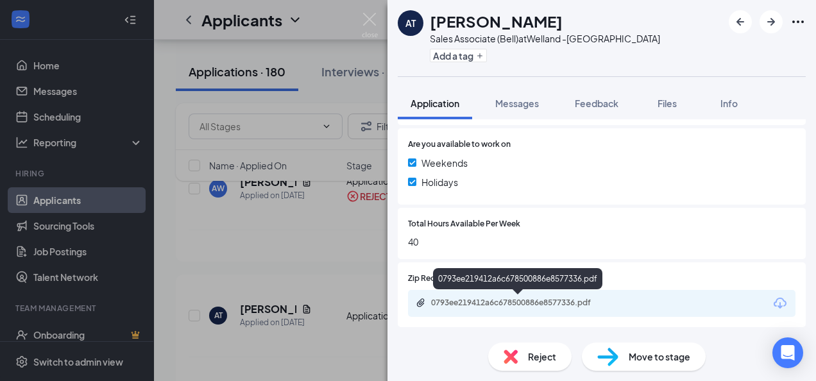
click at [557, 303] on div "0793ee219412a6c678500886e8577336.pdf" at bounding box center [521, 303] width 180 height 10
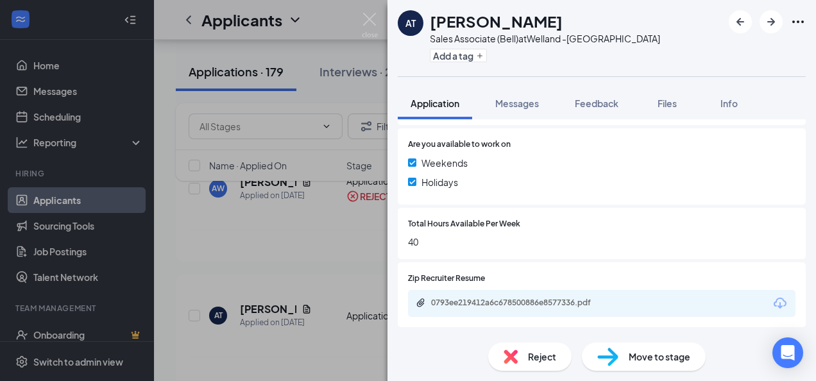
click at [506, 353] on img at bounding box center [511, 357] width 14 height 14
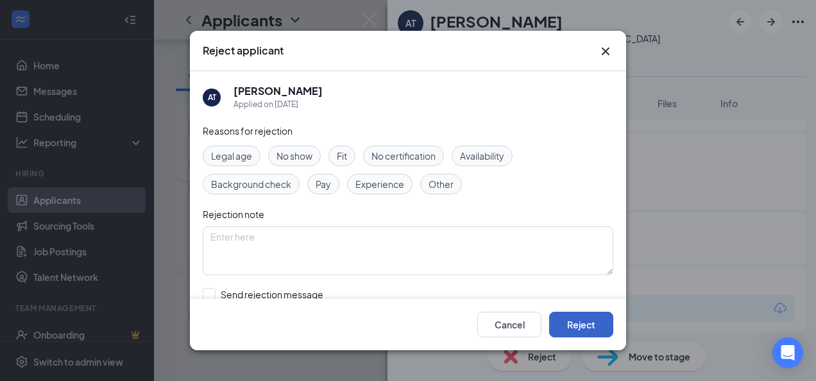
click at [601, 325] on button "Reject" at bounding box center [581, 325] width 64 height 26
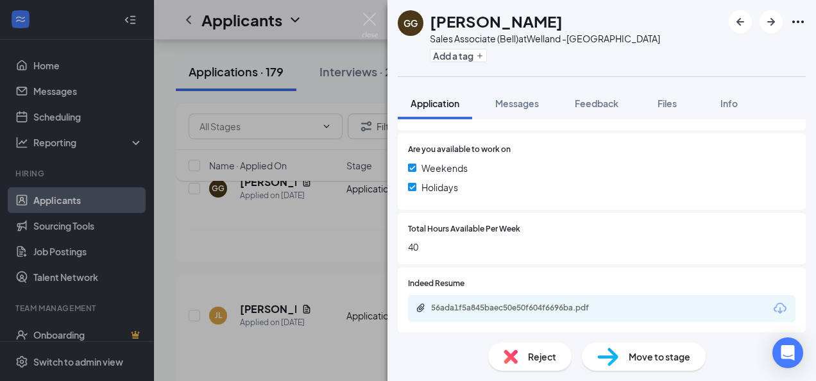
scroll to position [457, 0]
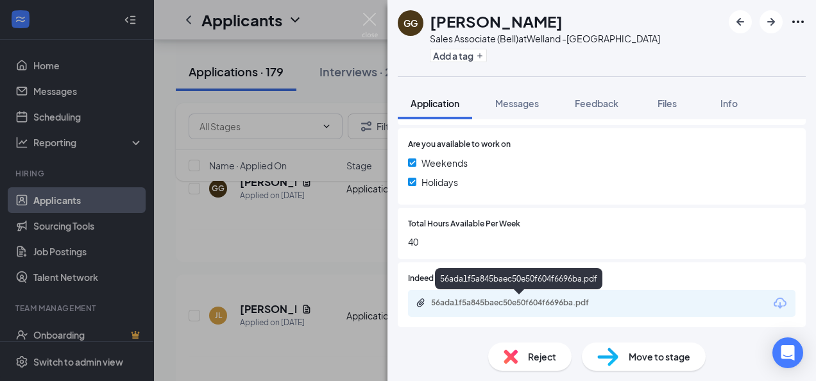
click at [517, 302] on div "56ada1f5a845baec50e50f604f6696ba.pdf" at bounding box center [521, 303] width 180 height 10
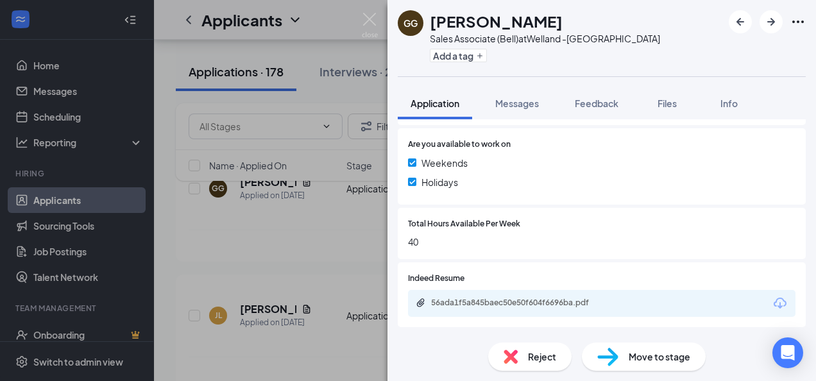
scroll to position [452, 0]
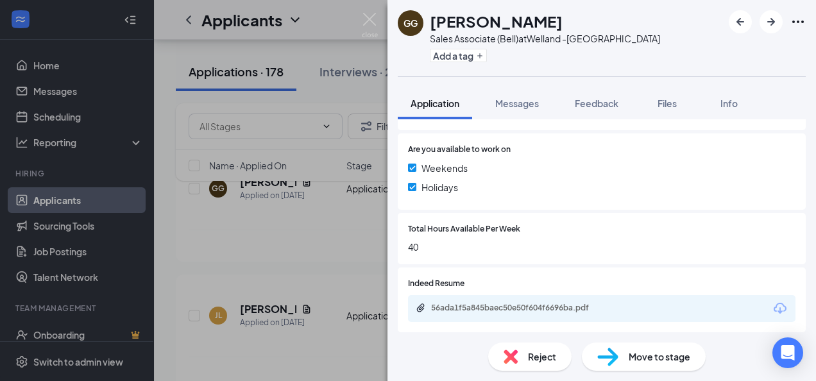
click at [527, 368] on div "Reject" at bounding box center [529, 357] width 83 height 28
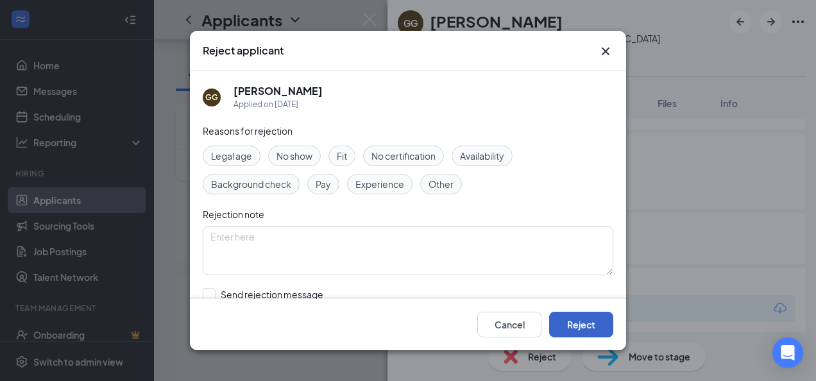
click at [589, 330] on button "Reject" at bounding box center [581, 325] width 64 height 26
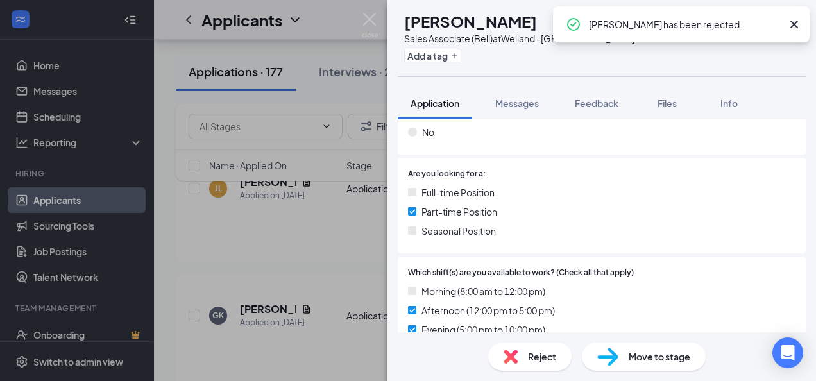
scroll to position [377, 0]
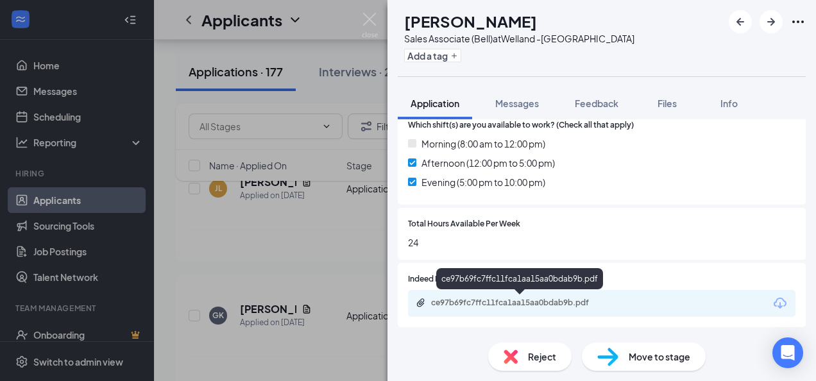
click at [502, 304] on div "ce97b69fc7ffc11fca1aa15aa0bdab9b.pdf" at bounding box center [521, 303] width 180 height 10
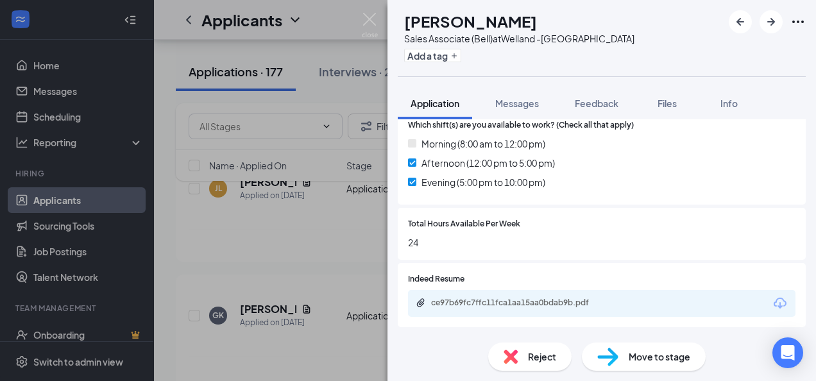
scroll to position [372, 0]
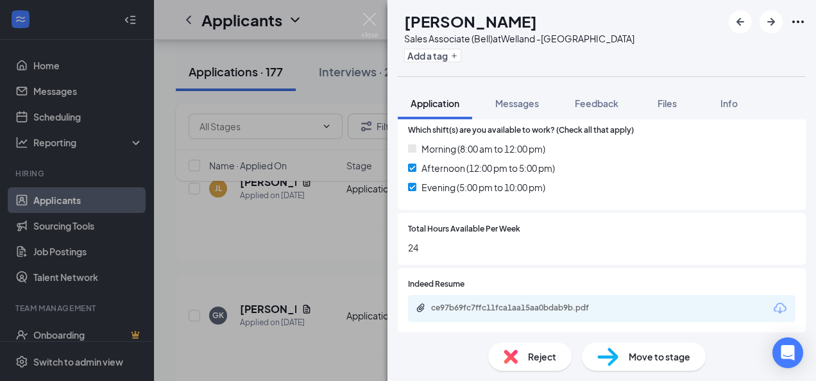
click at [535, 366] on div "Reject" at bounding box center [529, 357] width 83 height 28
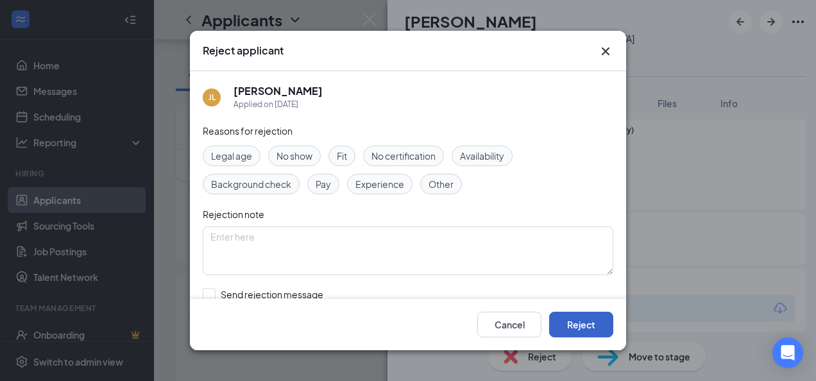
click at [574, 334] on button "Reject" at bounding box center [581, 325] width 64 height 26
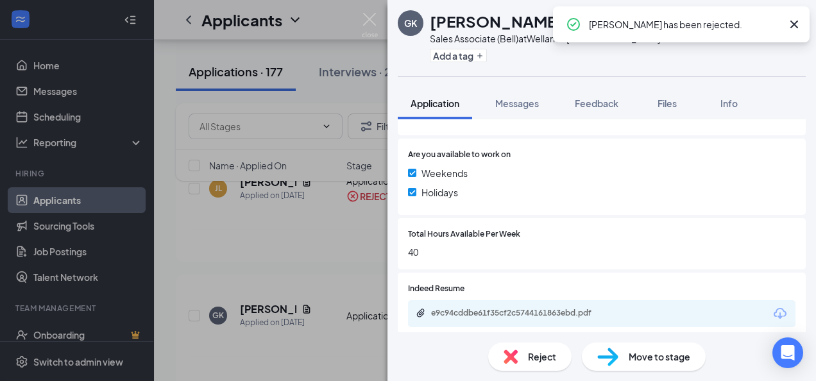
scroll to position [452, 0]
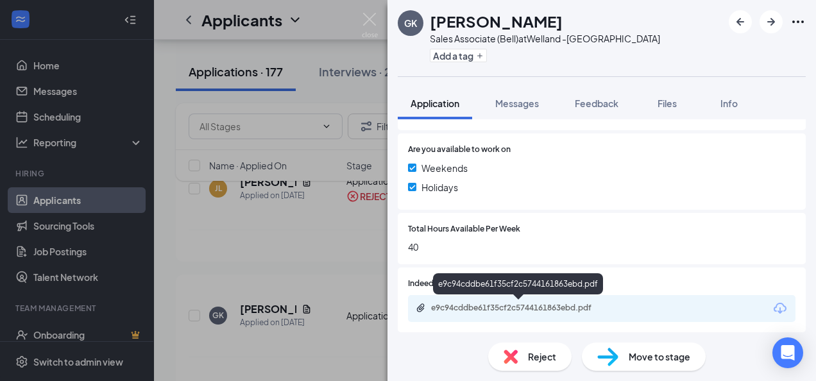
click at [486, 309] on div "e9c94cddbe61f35cf2c5744161863ebd.pdf" at bounding box center [521, 308] width 180 height 10
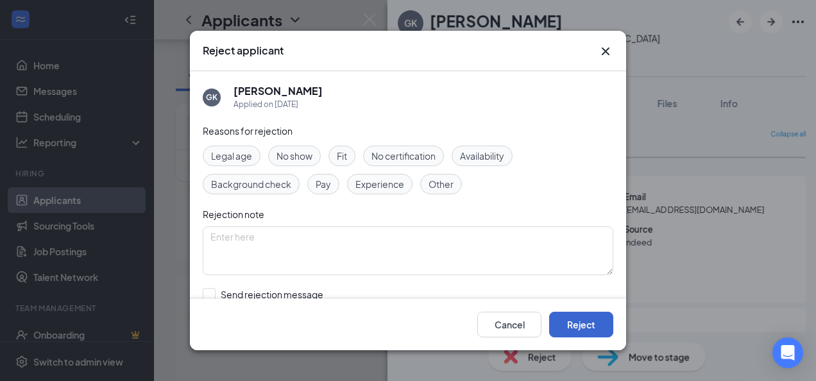
scroll to position [452, 0]
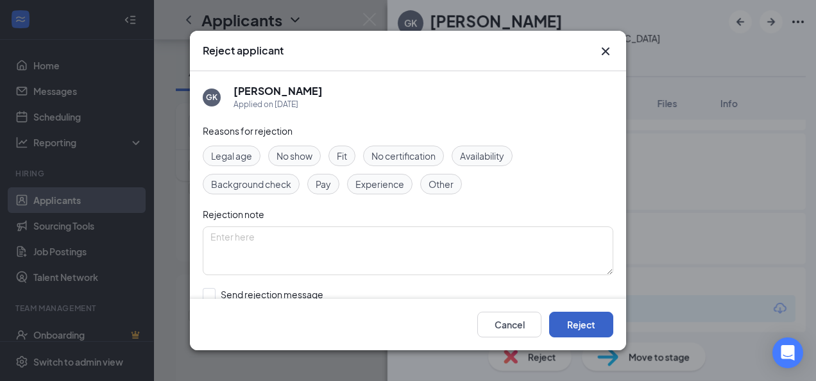
click at [576, 318] on button "Reject" at bounding box center [581, 325] width 64 height 26
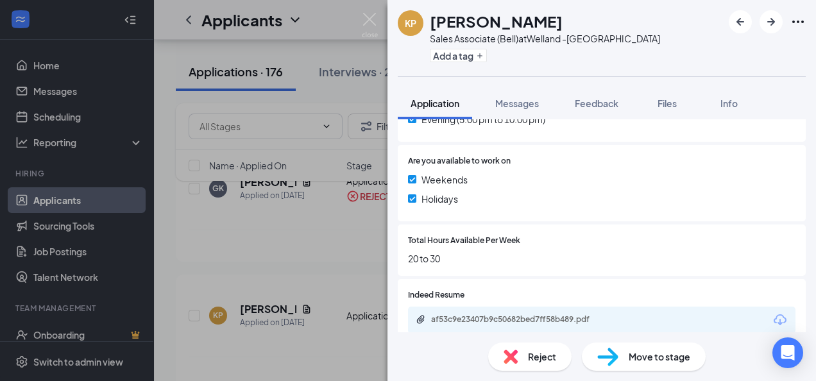
scroll to position [449, 0]
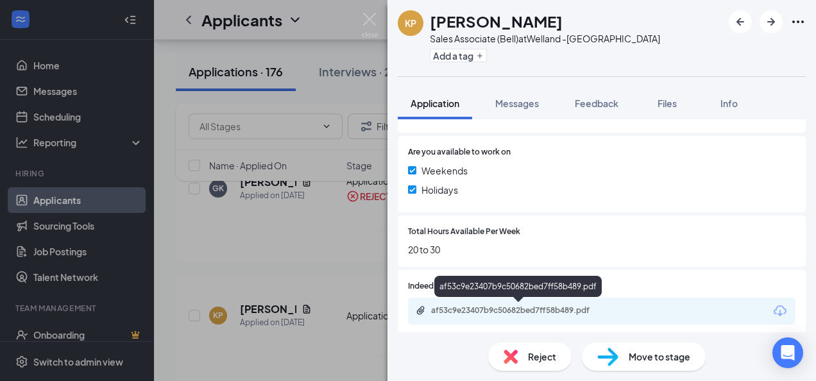
click at [489, 313] on div "af53c9e23407b9c50682bed7ff58b489.pdf" at bounding box center [521, 311] width 180 height 10
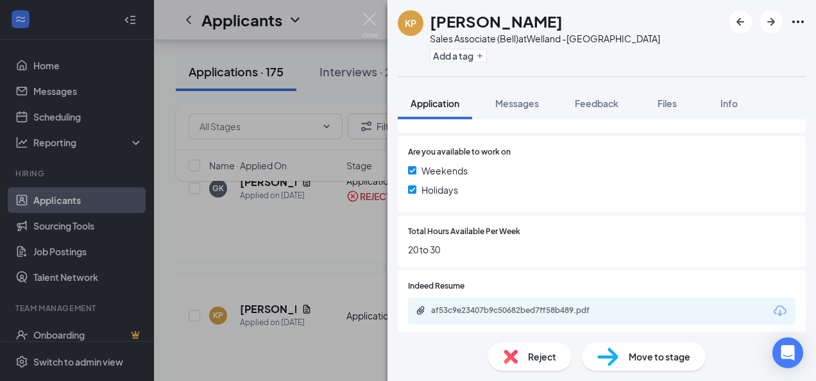
click at [518, 354] on div "Reject" at bounding box center [529, 357] width 83 height 28
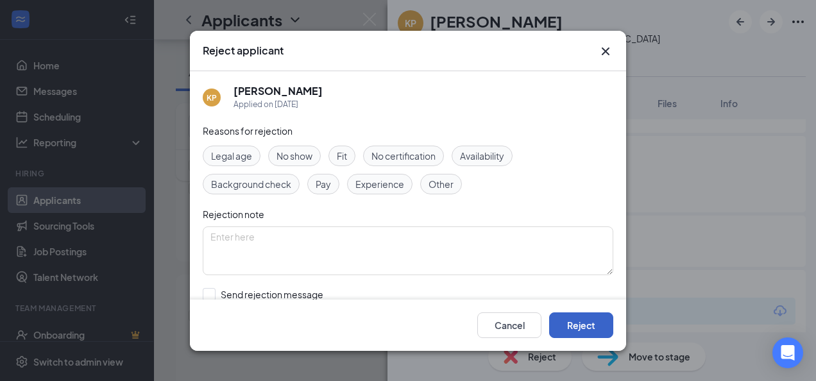
click at [580, 320] on button "Reject" at bounding box center [581, 325] width 64 height 26
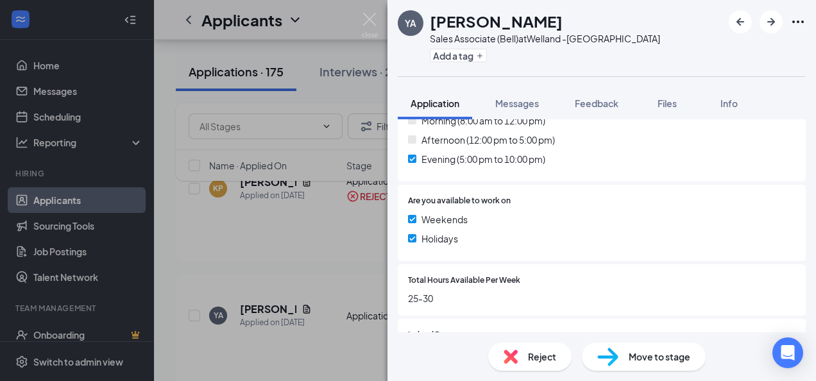
scroll to position [457, 0]
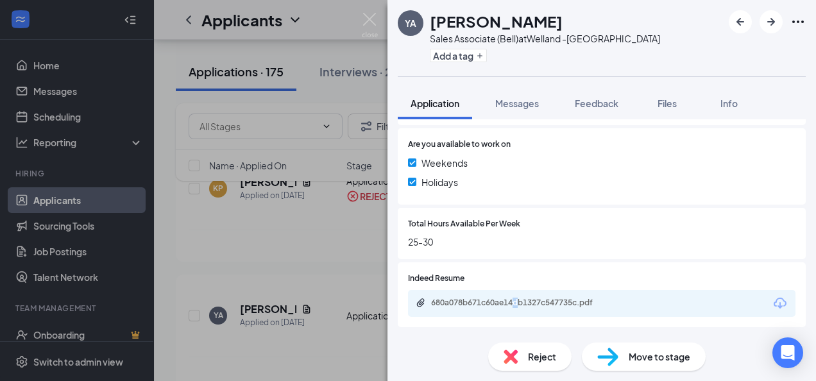
click at [518, 296] on div "680a078b671c60ae14db1327c547735c.pdf" at bounding box center [602, 303] width 388 height 27
drag, startPoint x: 518, startPoint y: 296, endPoint x: 505, endPoint y: 261, distance: 37.6
click at [505, 261] on div "Have you previously worked in the same industry? Yes No Are you looking for a: …" at bounding box center [602, 56] width 408 height 411
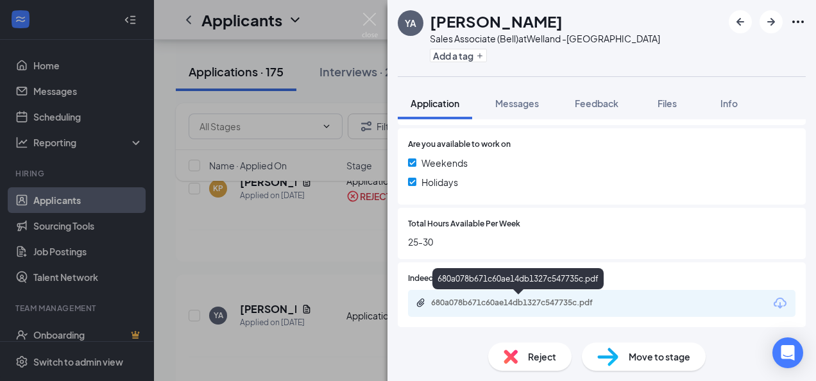
click at [535, 300] on div "680a078b671c60ae14db1327c547735c.pdf" at bounding box center [521, 303] width 180 height 10
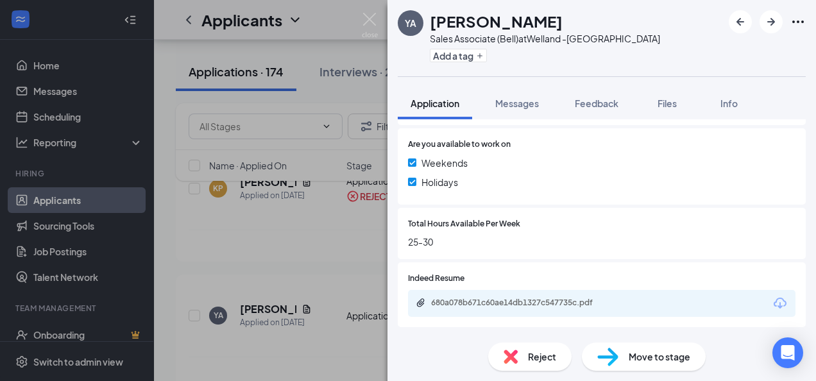
scroll to position [452, 0]
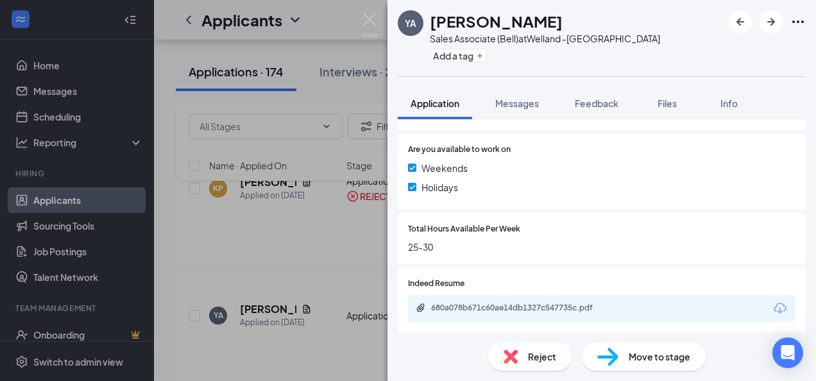
click at [526, 356] on div "Reject" at bounding box center [529, 357] width 83 height 28
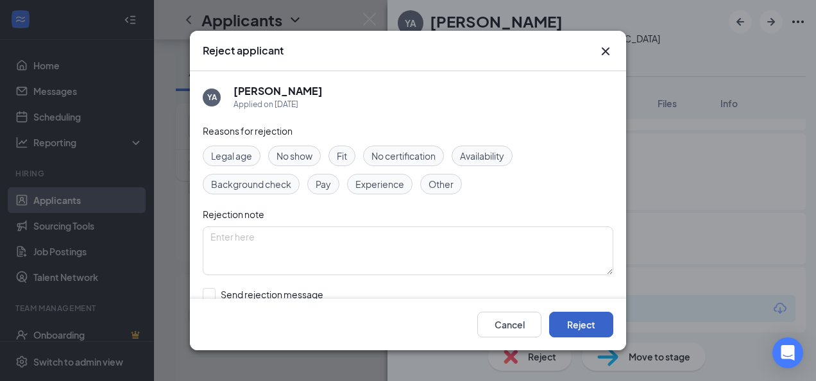
click at [592, 324] on button "Reject" at bounding box center [581, 325] width 64 height 26
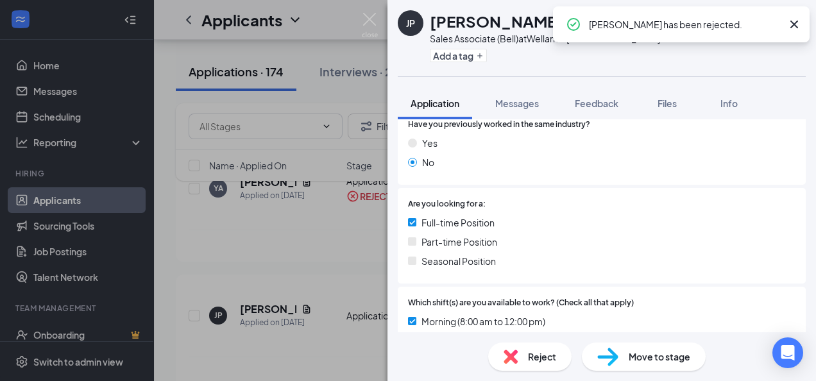
scroll to position [452, 0]
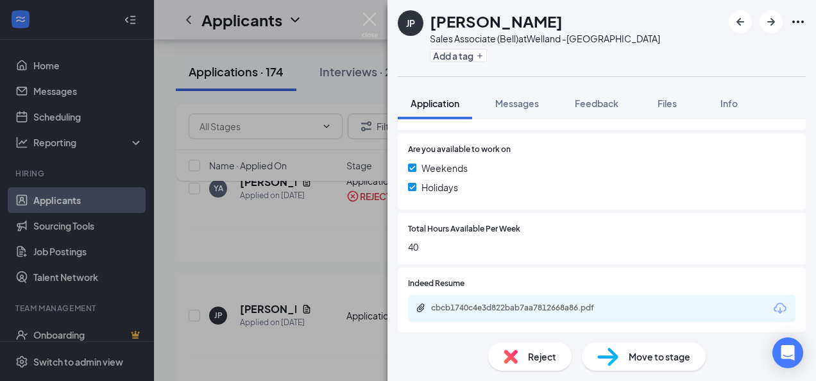
click at [503, 300] on div "cbcb1740c4e3d822bab7aa7812668a86.pdf" at bounding box center [602, 308] width 388 height 27
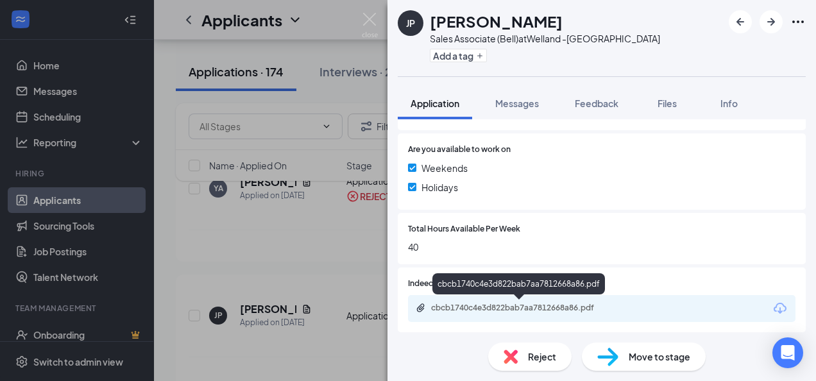
click at [498, 305] on div "cbcb1740c4e3d822bab7aa7812668a86.pdf" at bounding box center [521, 308] width 180 height 10
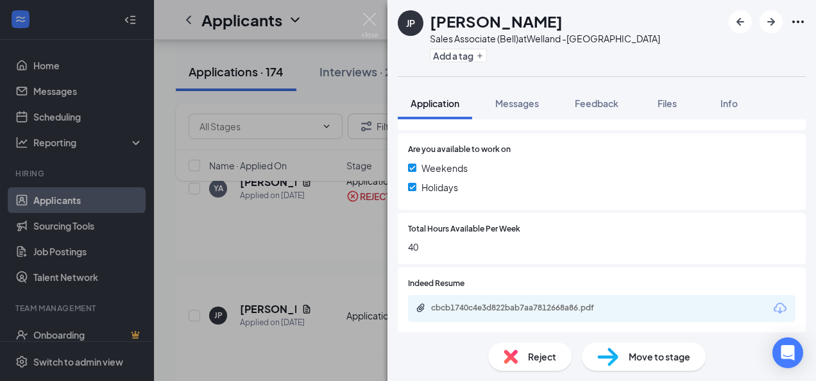
click at [514, 358] on img at bounding box center [511, 357] width 14 height 14
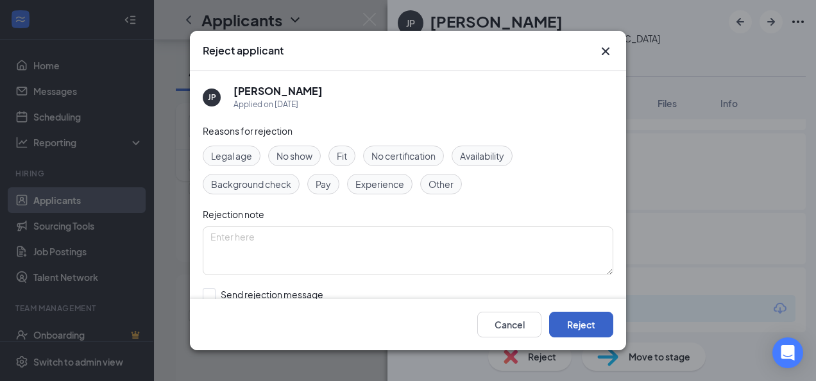
click at [580, 321] on button "Reject" at bounding box center [581, 325] width 64 height 26
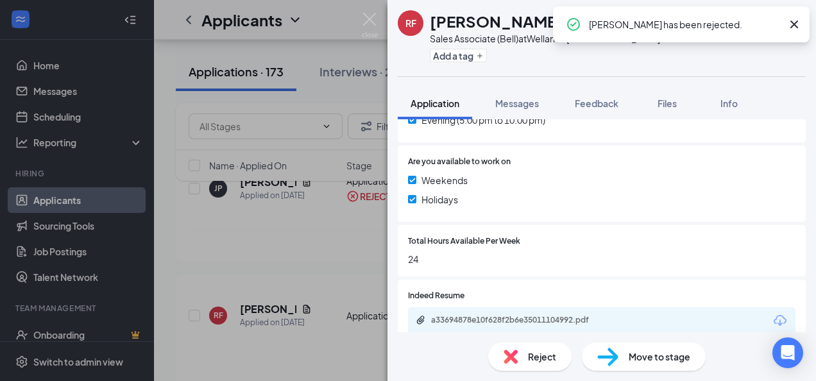
scroll to position [457, 0]
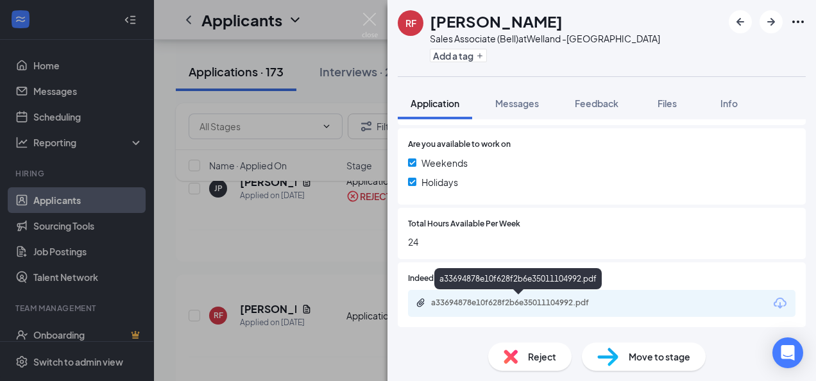
click at [492, 304] on div "a33694878e10f628f2b6e35011104992.pdf" at bounding box center [521, 303] width 180 height 10
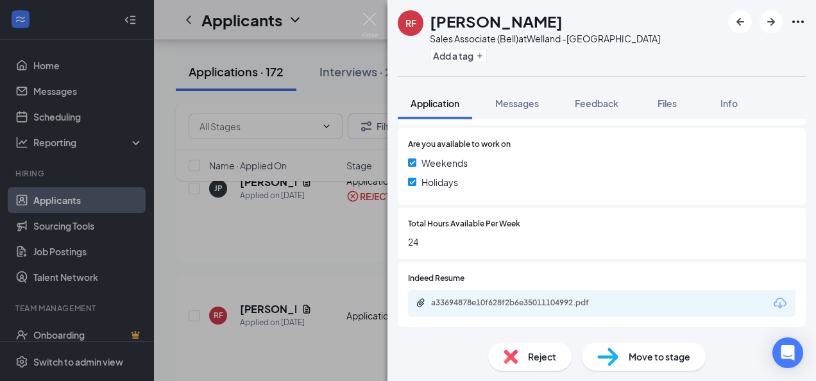
scroll to position [452, 0]
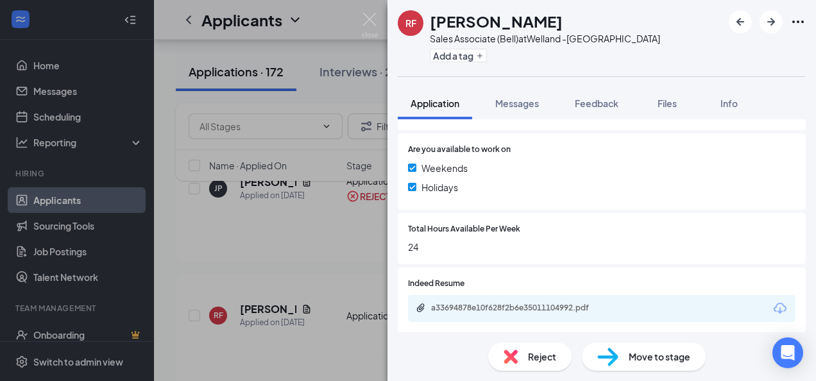
click at [522, 361] on div "Reject" at bounding box center [529, 357] width 83 height 28
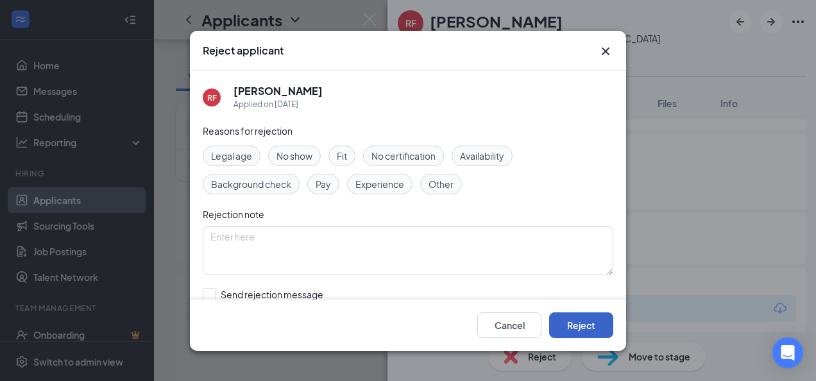
click at [564, 320] on button "Reject" at bounding box center [581, 325] width 64 height 26
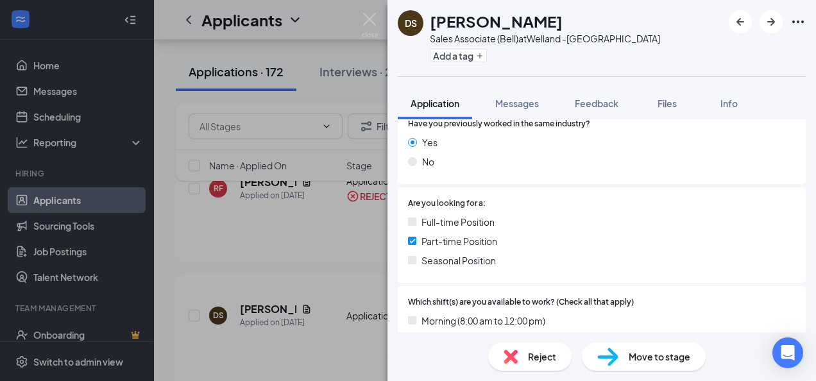
scroll to position [457, 0]
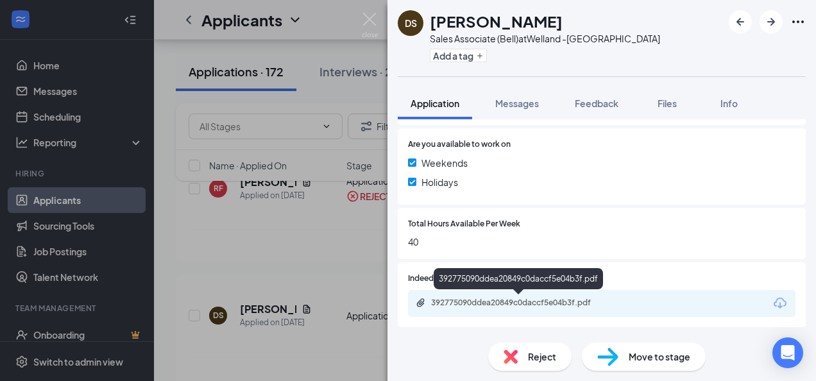
click at [498, 298] on div "392775090ddea20849c0daccf5e04b3f.pdf" at bounding box center [521, 303] width 180 height 10
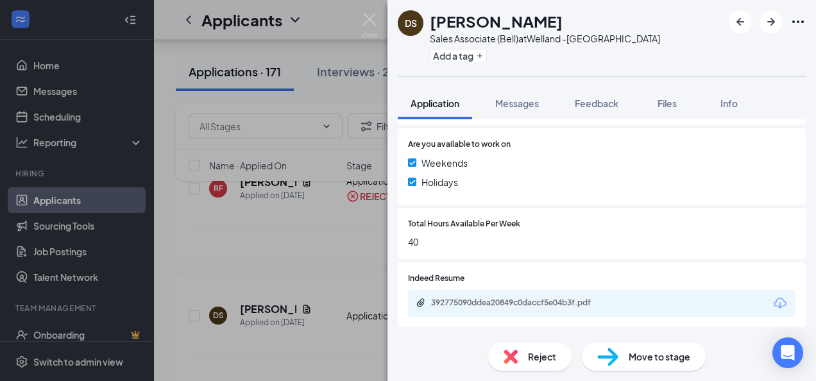
scroll to position [452, 0]
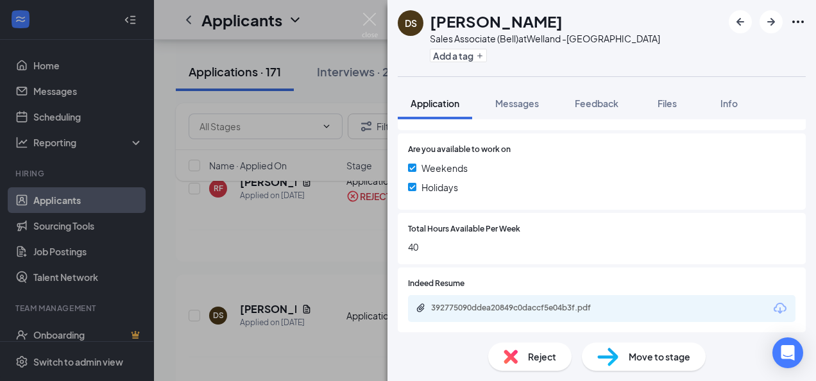
click at [633, 354] on span "Move to stage" at bounding box center [660, 357] width 62 height 14
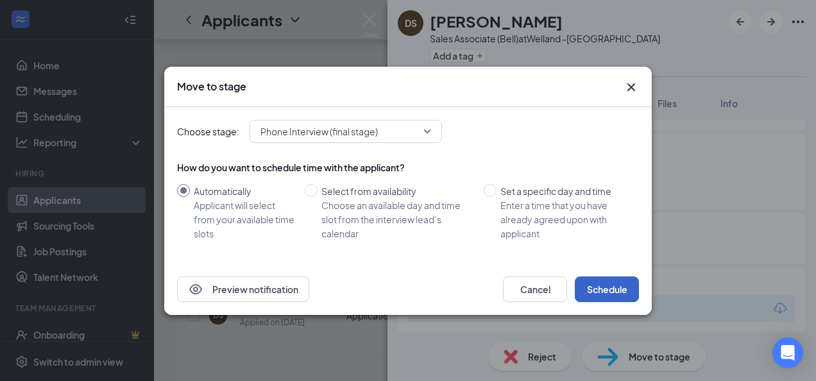
click at [624, 286] on button "Schedule" at bounding box center [607, 290] width 64 height 26
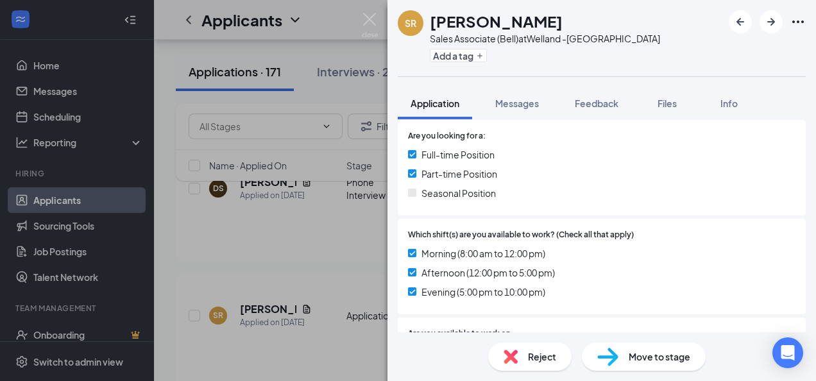
scroll to position [457, 0]
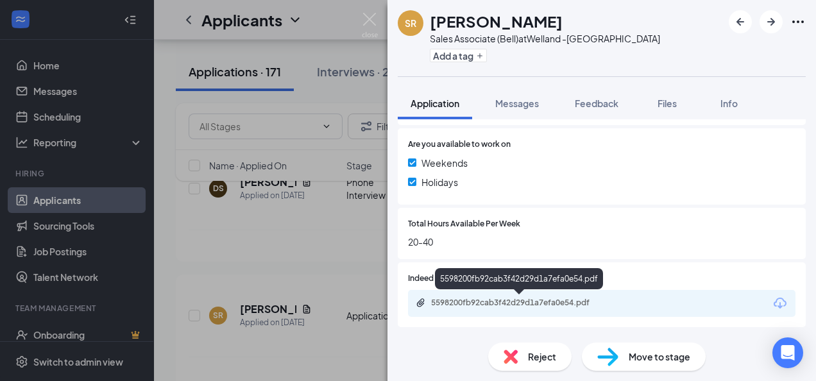
click at [485, 302] on div "5598200fb92cab3f42d29d1a7efa0e54.pdf" at bounding box center [521, 303] width 180 height 10
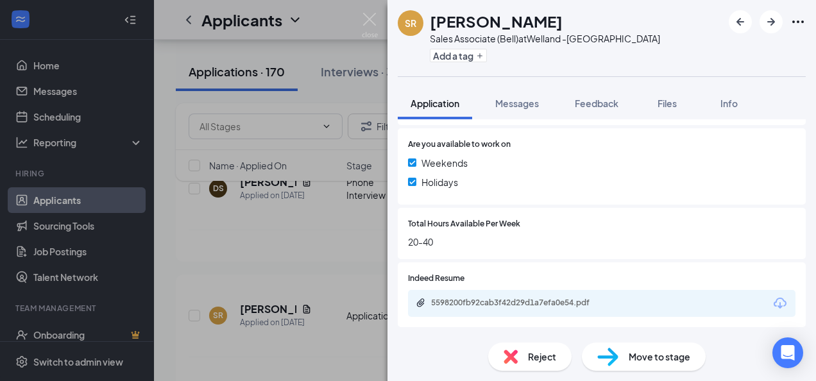
scroll to position [452, 0]
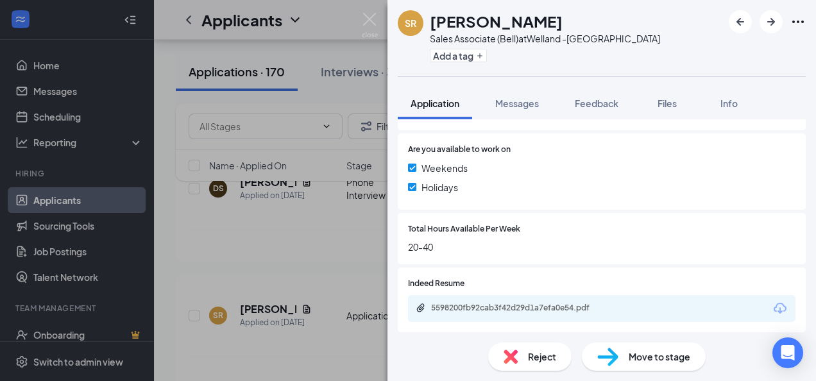
click at [515, 357] on img at bounding box center [511, 357] width 14 height 14
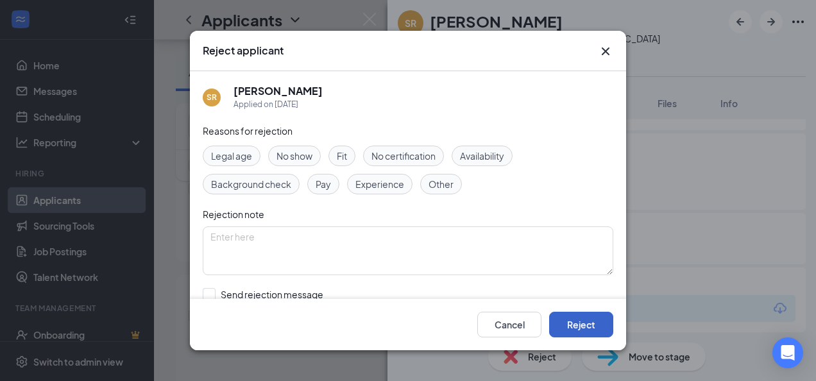
click at [564, 332] on button "Reject" at bounding box center [581, 325] width 64 height 26
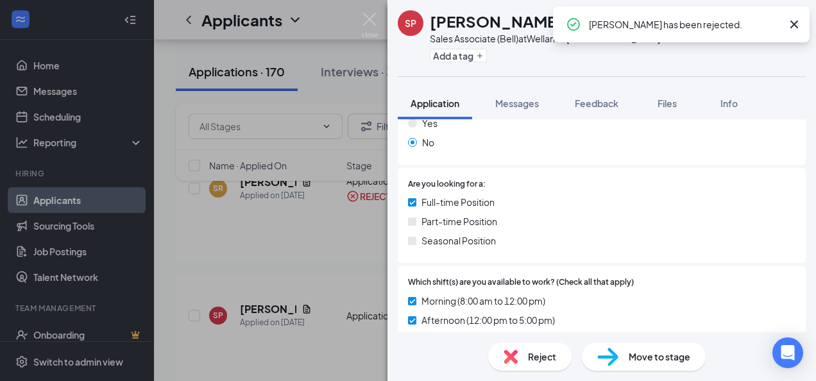
scroll to position [452, 0]
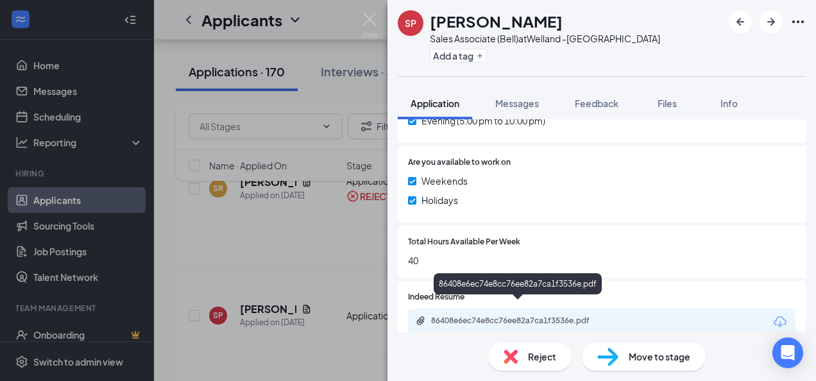
click at [483, 316] on div "86408e6ec74e8cc76ee82a7ca1f3536e.pdf" at bounding box center [521, 321] width 180 height 10
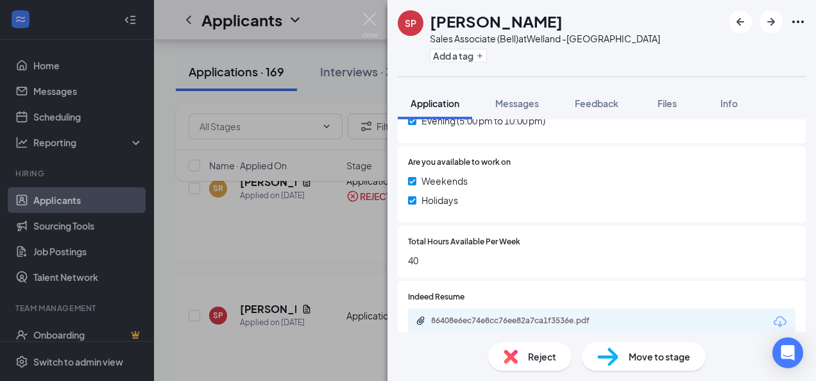
click at [539, 359] on span "Reject" at bounding box center [542, 357] width 28 height 14
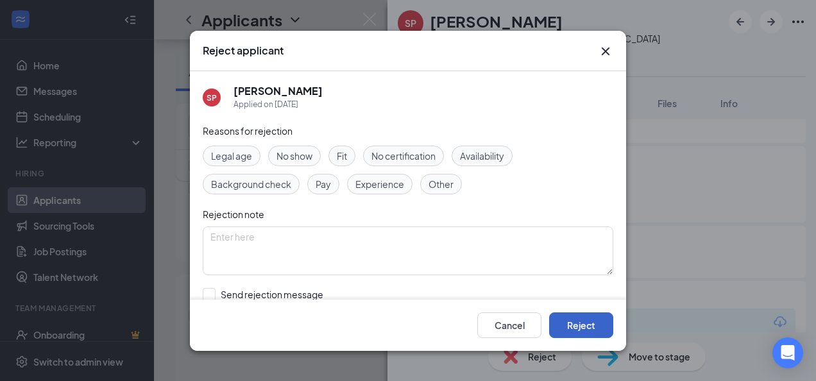
click at [592, 334] on button "Reject" at bounding box center [581, 325] width 64 height 26
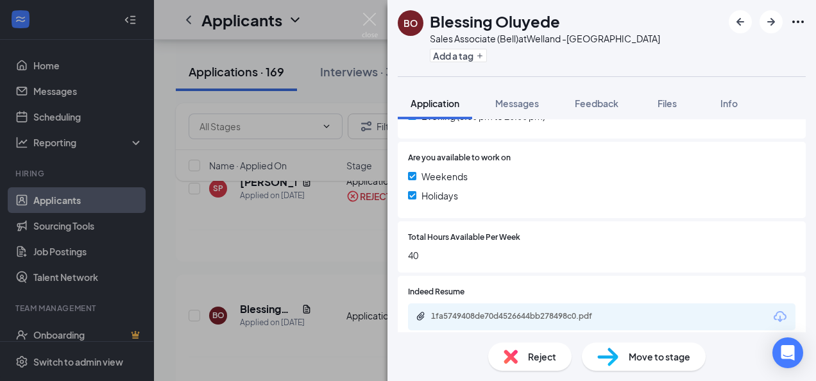
scroll to position [449, 0]
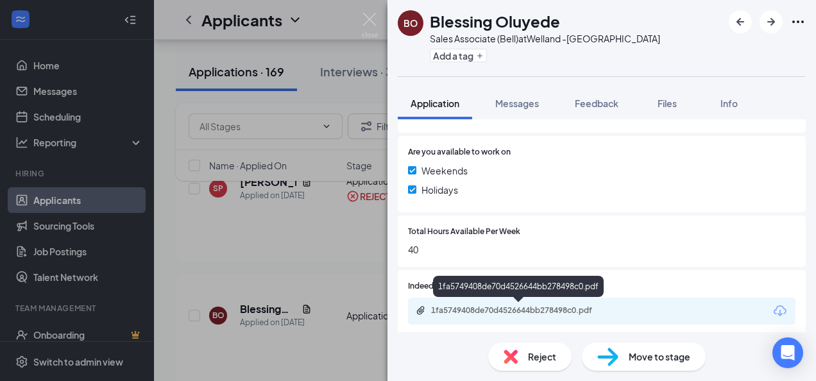
click at [494, 311] on div "1fa5749408de70d4526644bb278498c0.pdf" at bounding box center [521, 311] width 180 height 10
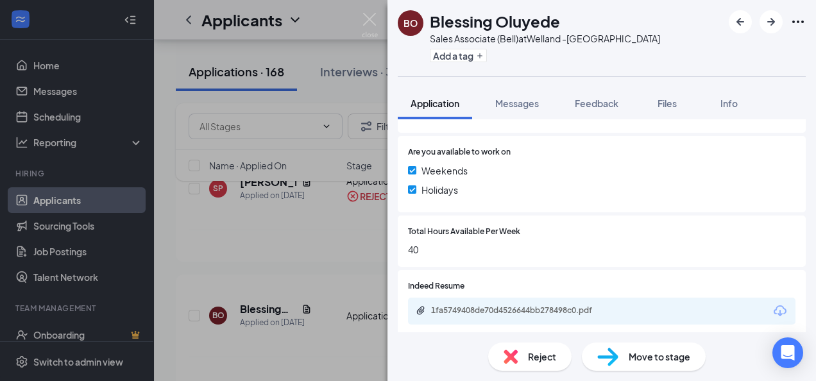
click at [529, 353] on span "Reject" at bounding box center [542, 357] width 28 height 14
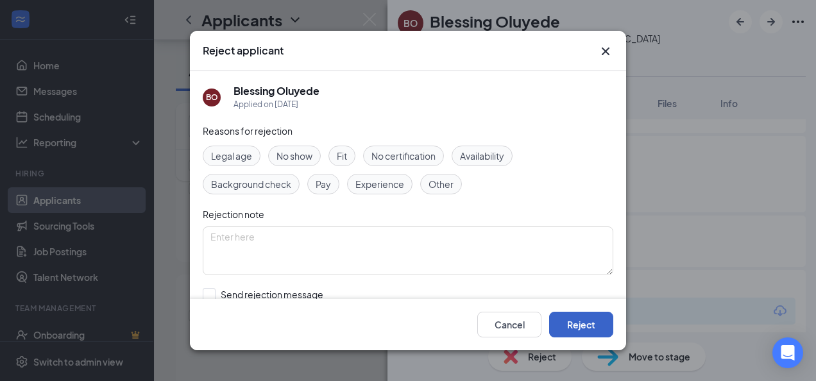
click at [597, 327] on button "Reject" at bounding box center [581, 325] width 64 height 26
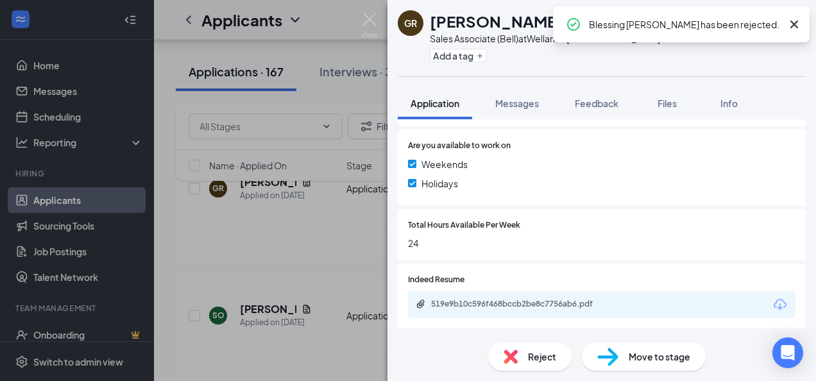
scroll to position [457, 0]
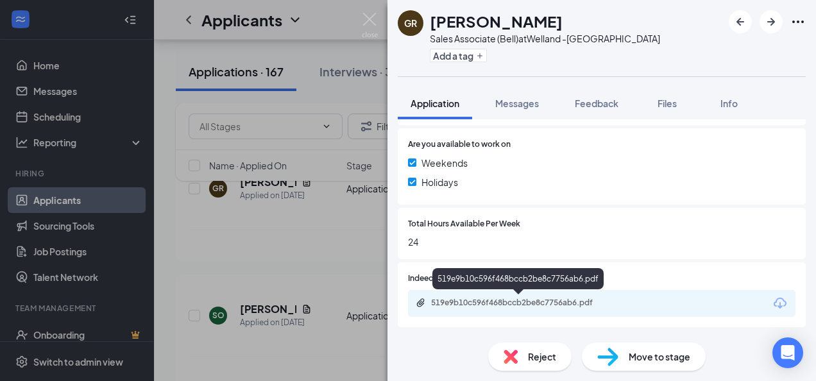
click at [498, 304] on div "519e9b10c596f468bccb2be8c7756ab6.pdf" at bounding box center [521, 303] width 180 height 10
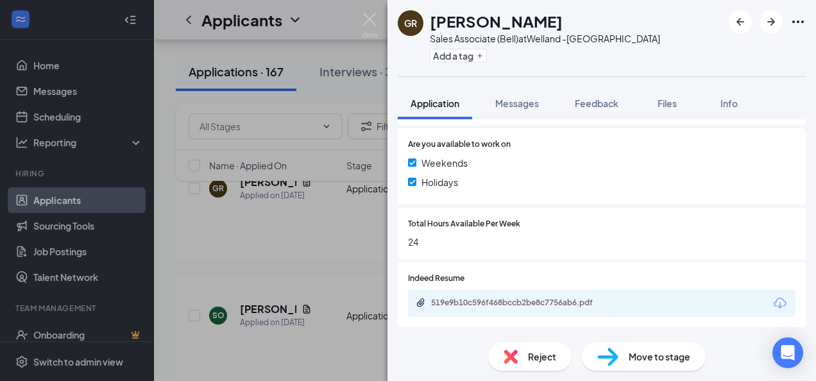
scroll to position [452, 0]
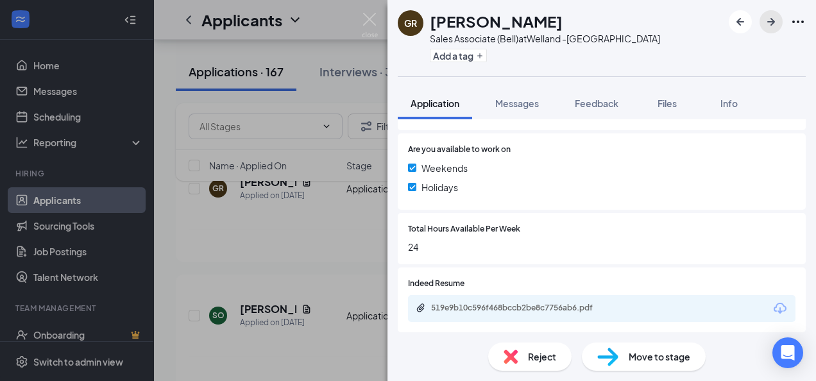
click at [776, 22] on icon "ArrowRight" at bounding box center [771, 21] width 15 height 15
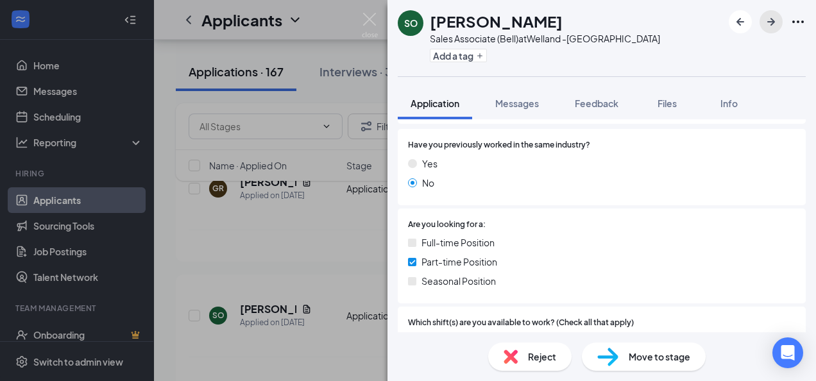
scroll to position [449, 0]
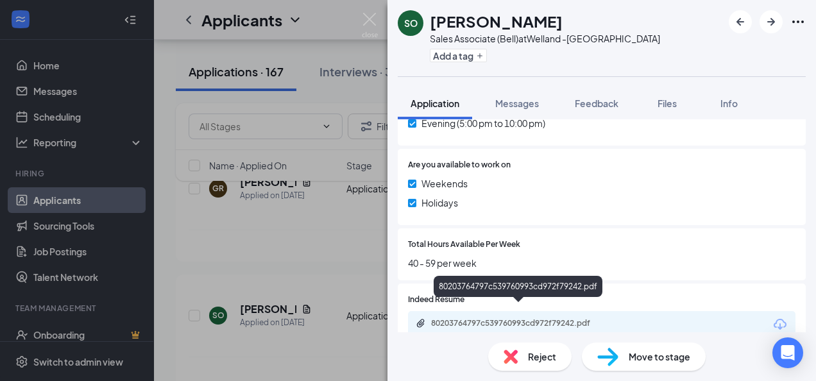
click at [503, 318] on div "80203764797c539760993cd972f79242.pdf" at bounding box center [521, 323] width 180 height 10
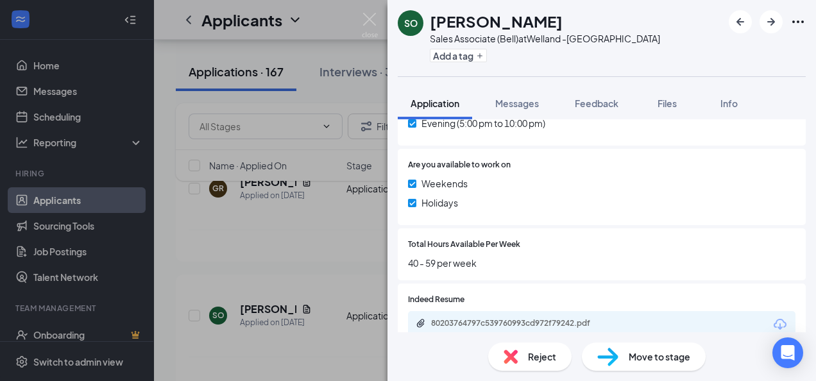
click at [535, 354] on span "Reject" at bounding box center [542, 357] width 28 height 14
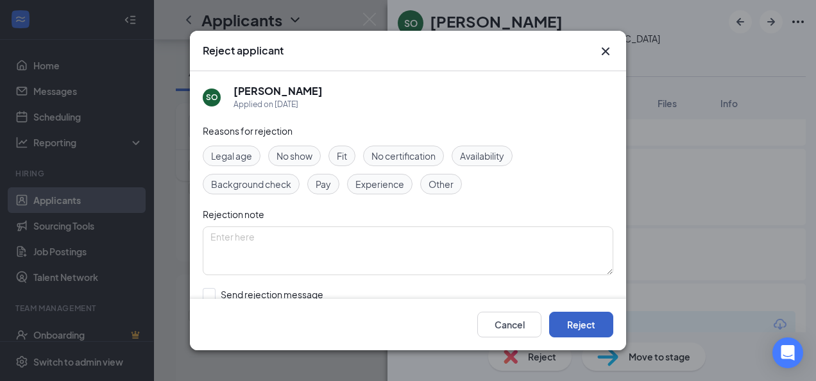
click at [589, 327] on button "Reject" at bounding box center [581, 325] width 64 height 26
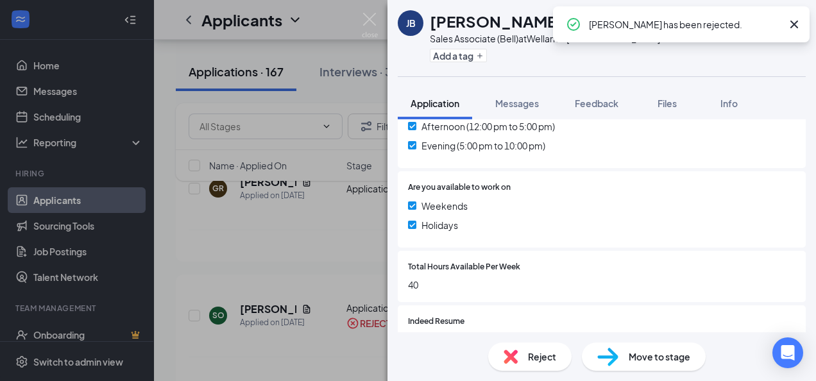
scroll to position [457, 0]
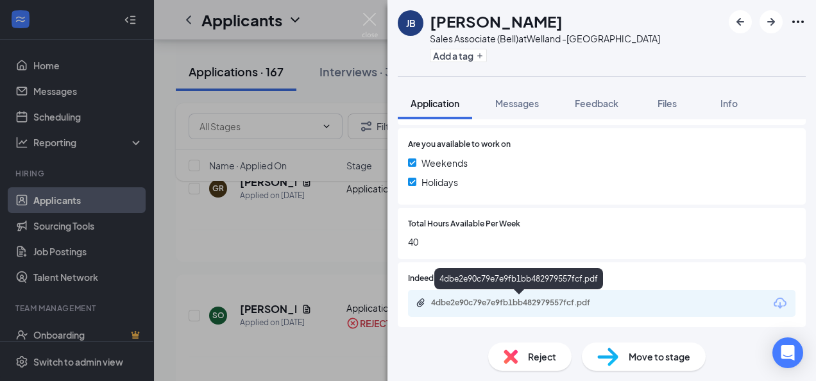
click at [476, 300] on div "4dbe2e90c79e7e9fb1bb482979557fcf.pdf" at bounding box center [521, 303] width 180 height 10
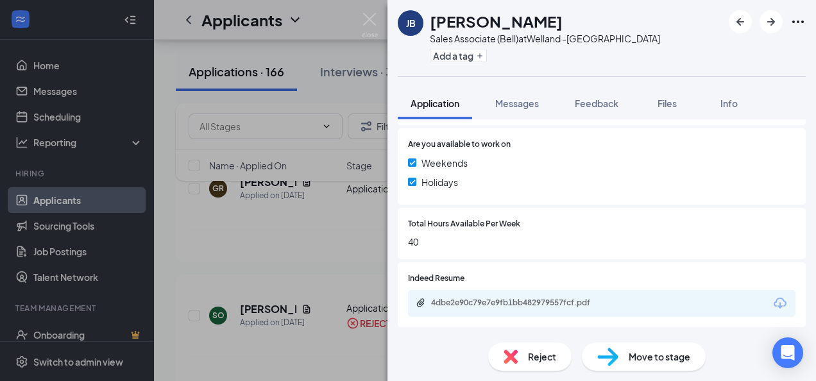
scroll to position [452, 0]
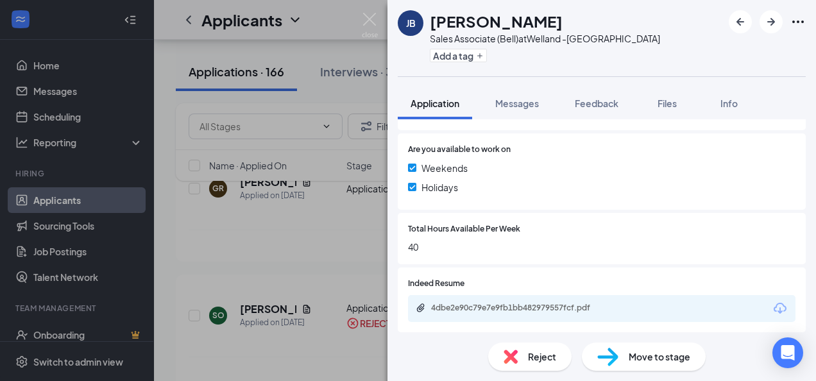
click at [533, 359] on span "Reject" at bounding box center [542, 357] width 28 height 14
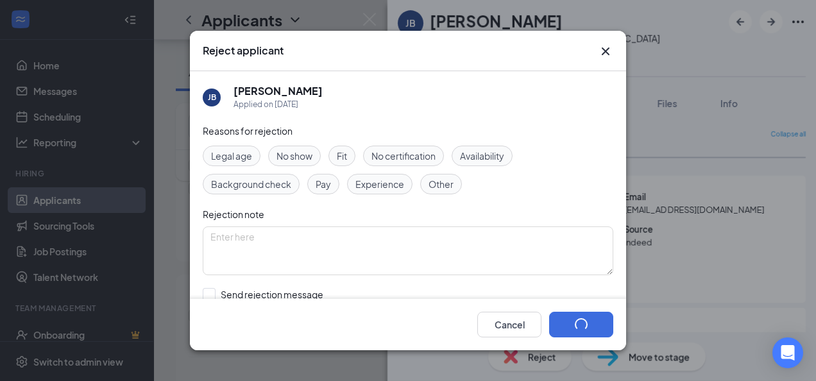
scroll to position [452, 0]
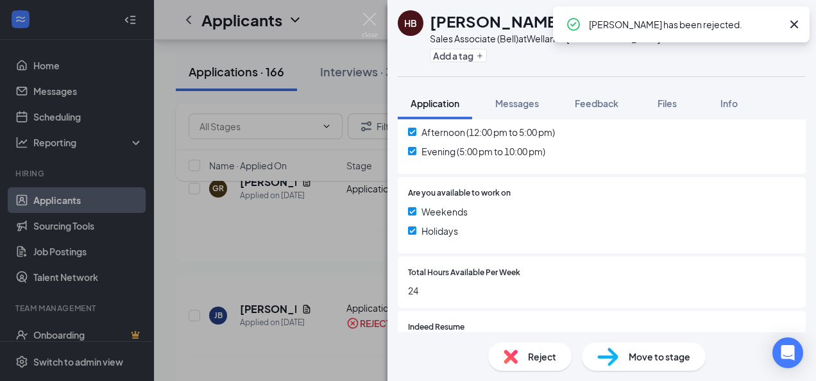
scroll to position [449, 0]
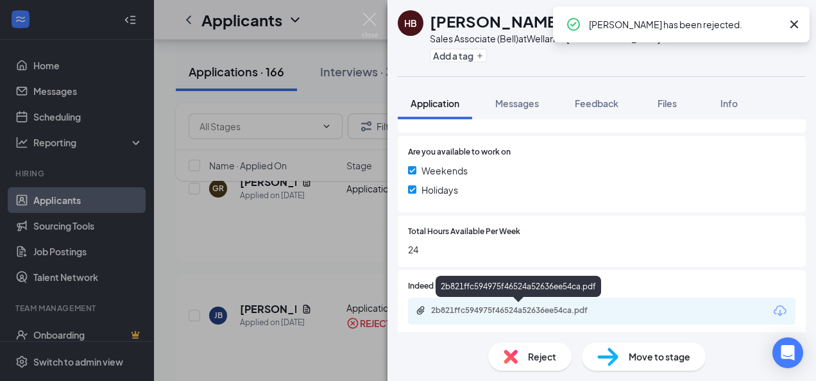
click at [548, 313] on div "2b821ffc594975f46524a52636ee54ca.pdf" at bounding box center [521, 311] width 180 height 10
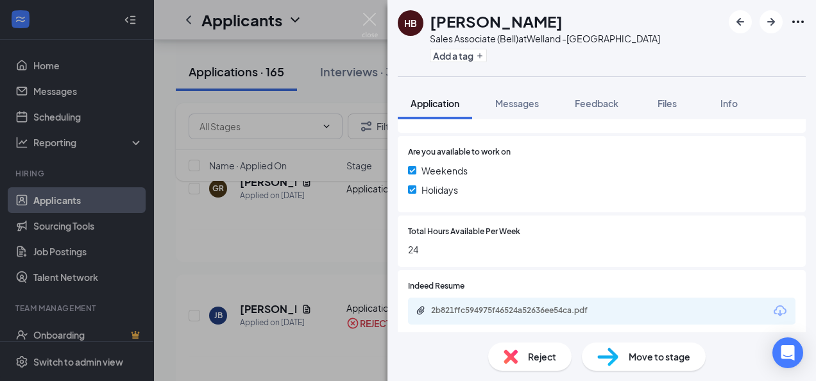
click at [499, 353] on div "Reject" at bounding box center [529, 357] width 83 height 28
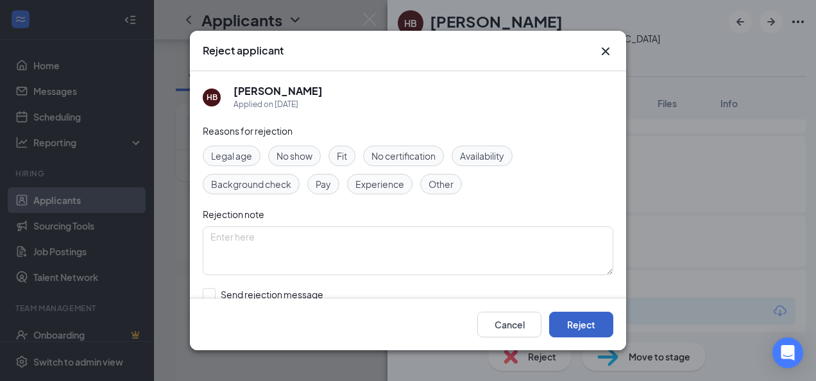
click at [565, 327] on button "Reject" at bounding box center [581, 325] width 64 height 26
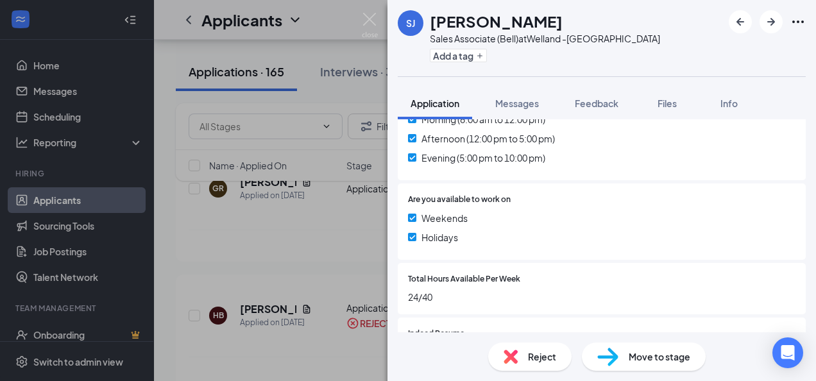
scroll to position [457, 0]
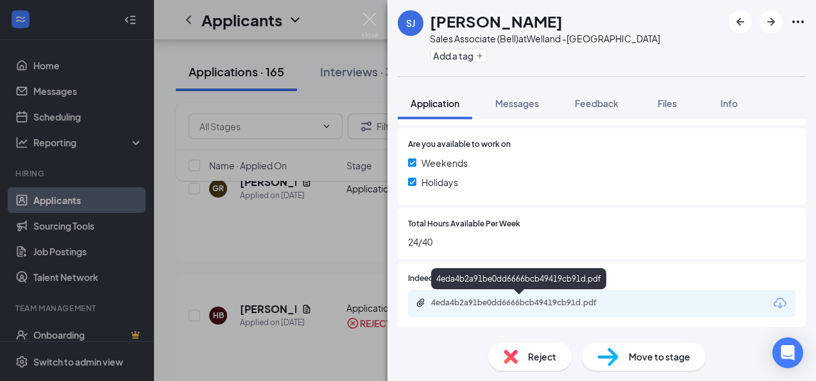
click at [466, 301] on div "4eda4b2a91be0dd6666bcb49419cb91d.pdf" at bounding box center [521, 303] width 180 height 10
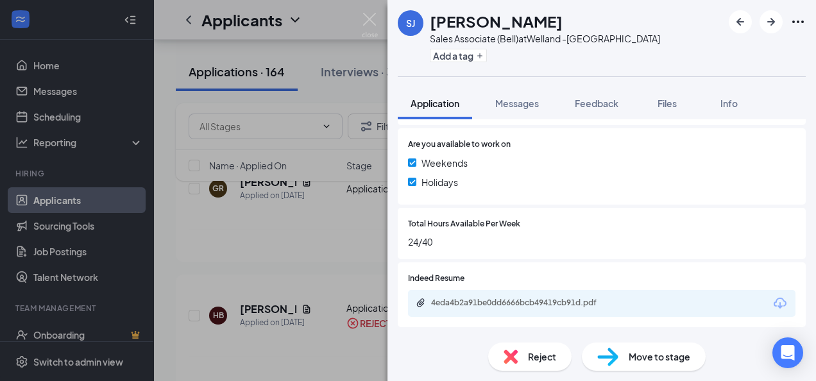
scroll to position [452, 0]
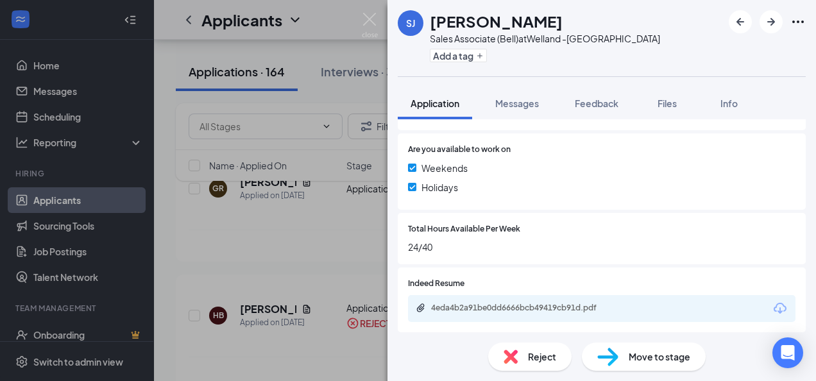
click at [525, 358] on div "Reject" at bounding box center [529, 357] width 83 height 28
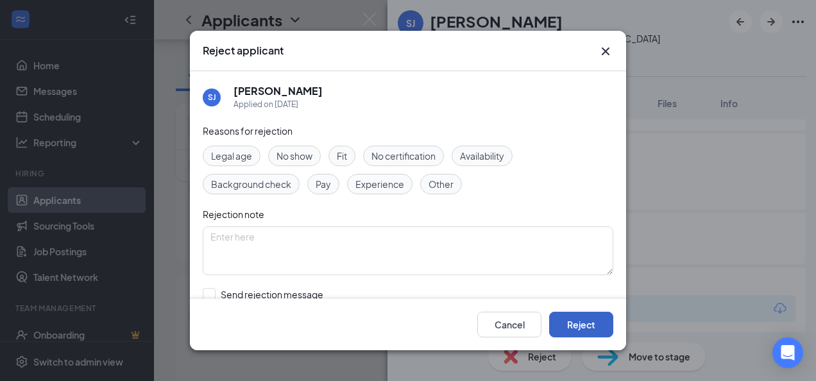
click at [598, 322] on button "Reject" at bounding box center [581, 325] width 64 height 26
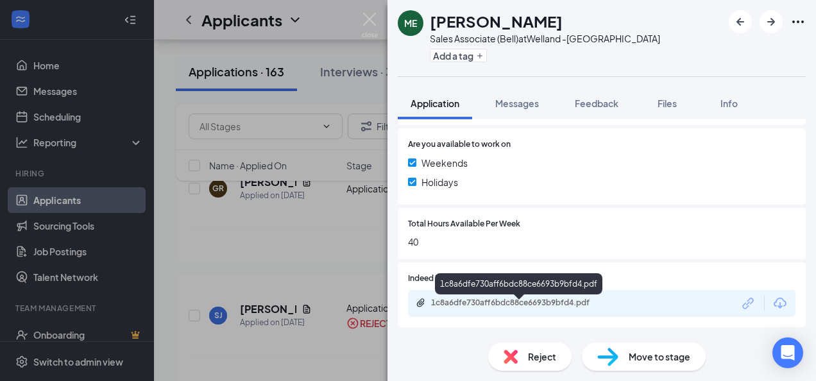
scroll to position [452, 0]
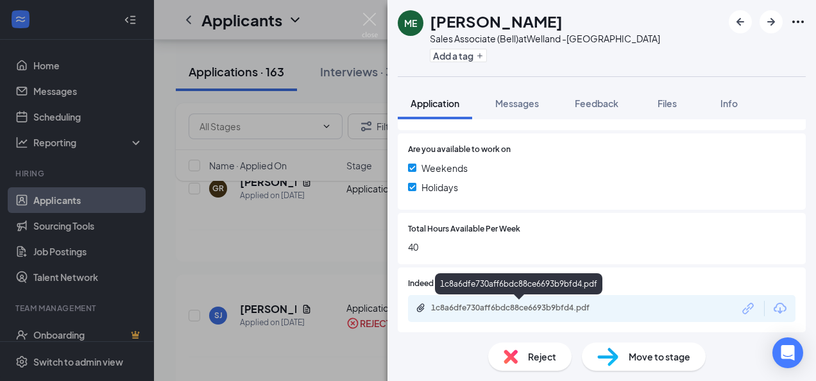
click at [483, 309] on div "1c8a6dfe730aff6bdc88ce6693b9bfd4.pdf" at bounding box center [521, 308] width 180 height 10
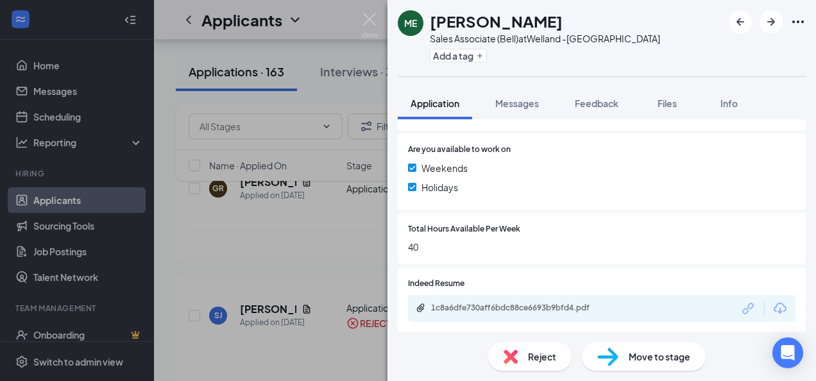
click at [646, 356] on span "Move to stage" at bounding box center [660, 357] width 62 height 14
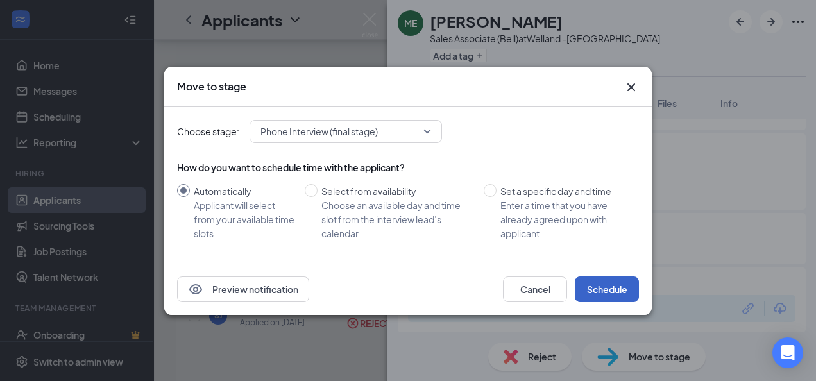
click at [613, 293] on button "Schedule" at bounding box center [607, 290] width 64 height 26
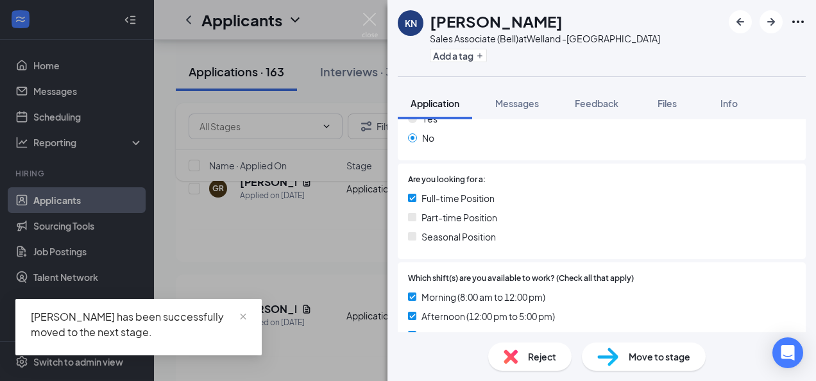
scroll to position [451, 0]
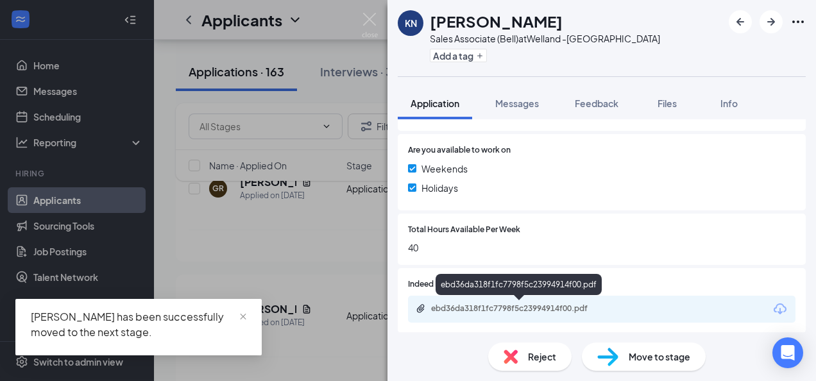
click at [509, 311] on div "ebd36da318f1fc7798f5c23994914f00.pdf" at bounding box center [521, 309] width 180 height 10
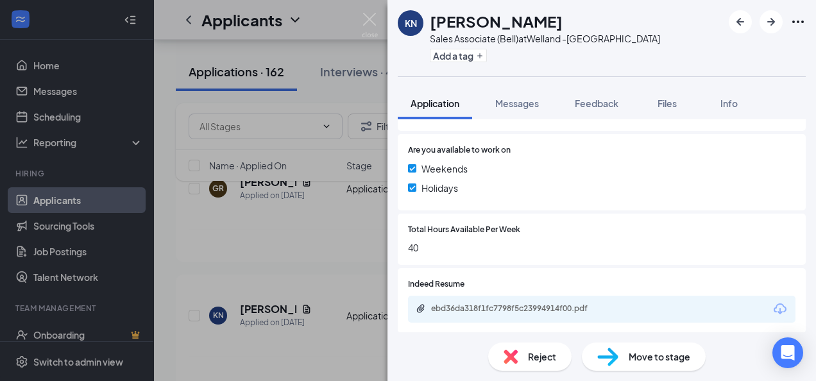
click at [540, 351] on span "Reject" at bounding box center [542, 357] width 28 height 14
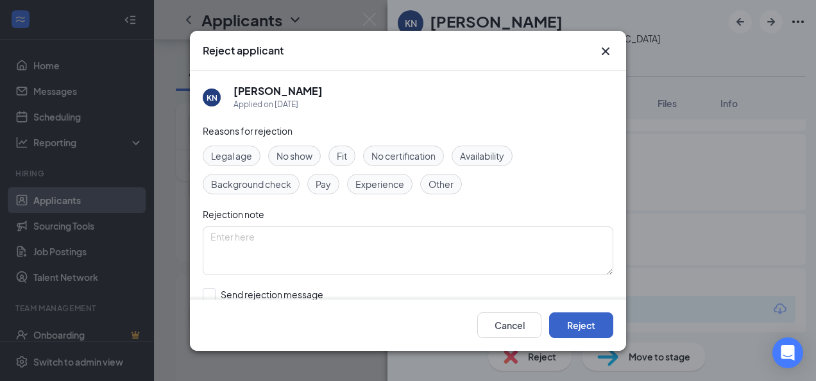
click at [583, 316] on button "Reject" at bounding box center [581, 325] width 64 height 26
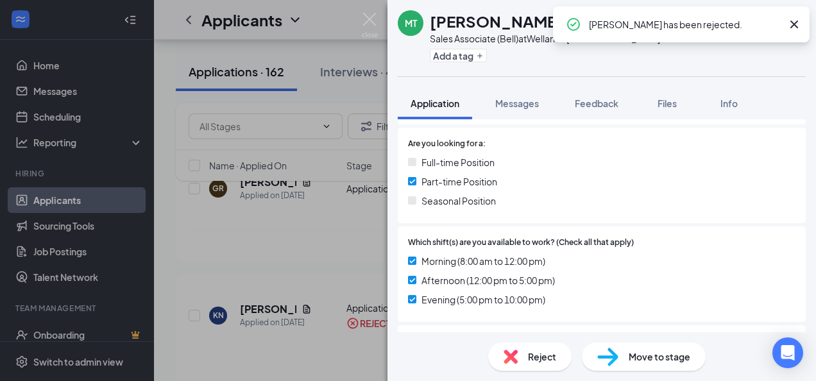
scroll to position [457, 0]
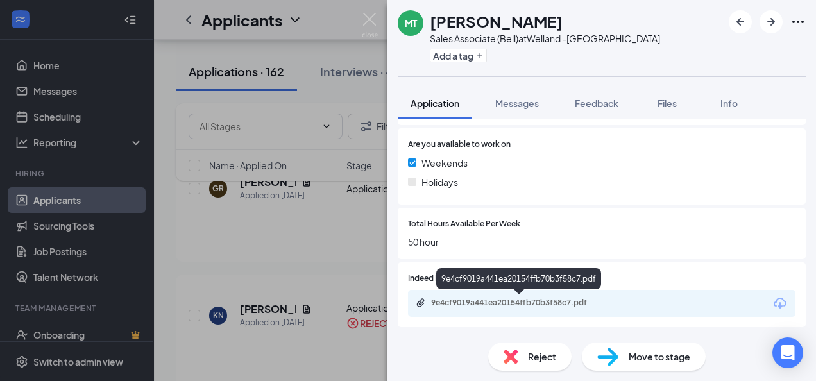
click at [497, 307] on div "9e4cf9019a441ea20154ffb70b3f58c7.pdf" at bounding box center [521, 303] width 180 height 10
click at [499, 304] on div "9e4cf9019a441ea20154ffb70b3f58c7.pdf" at bounding box center [521, 303] width 180 height 10
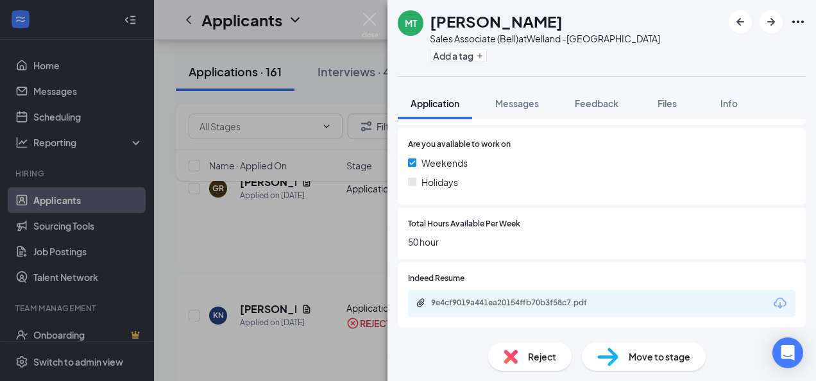
scroll to position [452, 0]
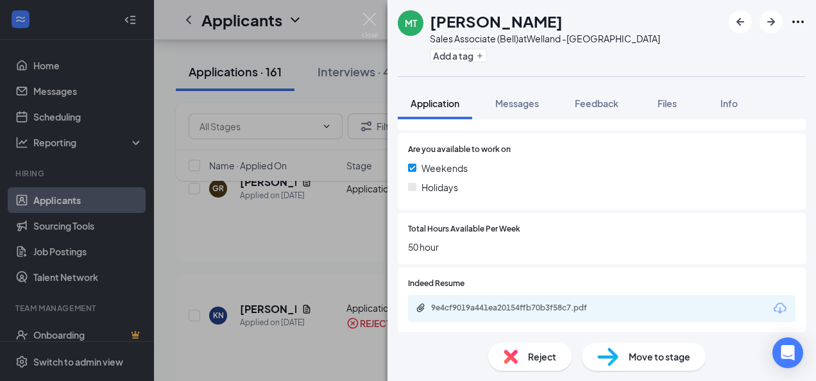
click at [509, 350] on img at bounding box center [511, 357] width 14 height 14
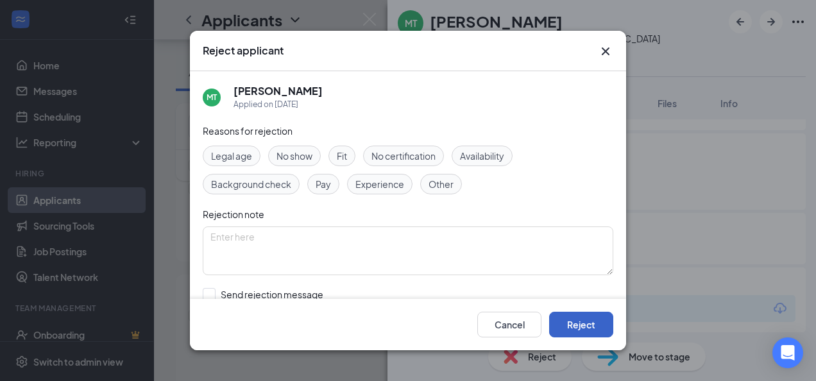
click at [589, 326] on button "Reject" at bounding box center [581, 325] width 64 height 26
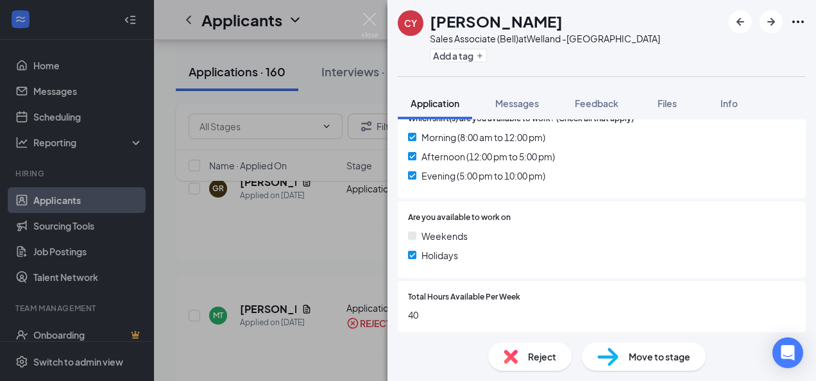
scroll to position [449, 0]
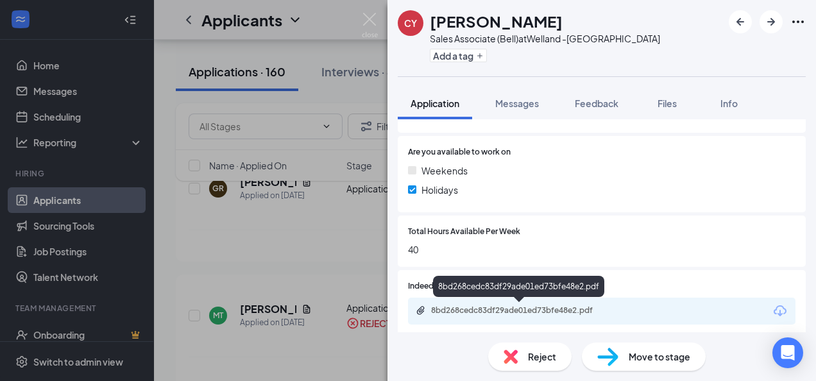
click at [525, 312] on div "8bd268cedc83df29ade01ed73bfe48e2.pdf" at bounding box center [521, 311] width 180 height 10
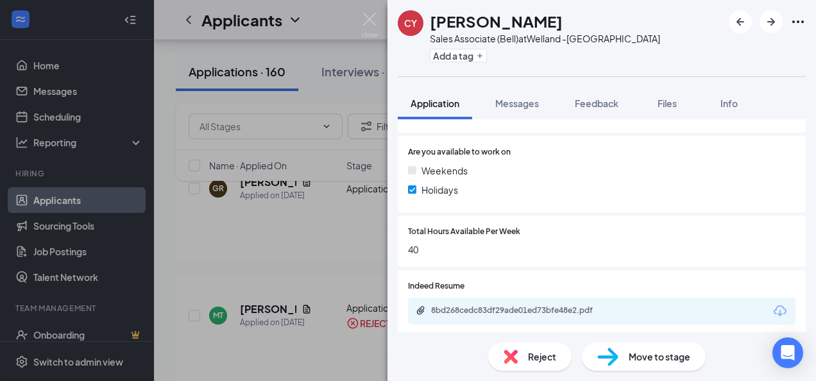
click at [540, 352] on span "Reject" at bounding box center [542, 357] width 28 height 14
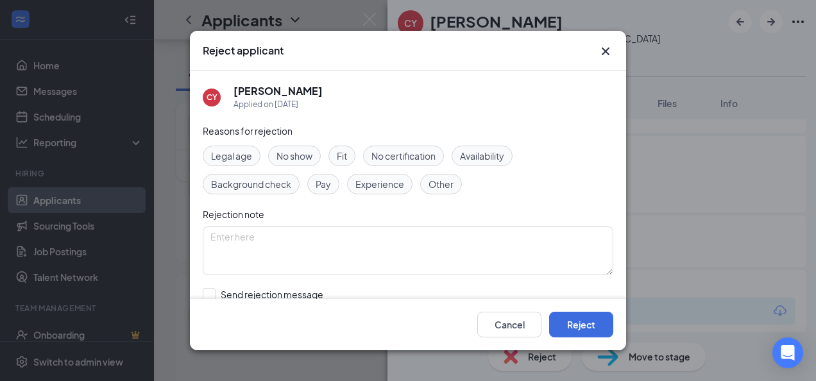
drag, startPoint x: 540, startPoint y: 352, endPoint x: 673, endPoint y: 233, distance: 178.2
click at [679, 218] on div "Reject applicant CY Christina Yken Applied on Aug 14 Reasons for rejection Lega…" at bounding box center [408, 190] width 816 height 381
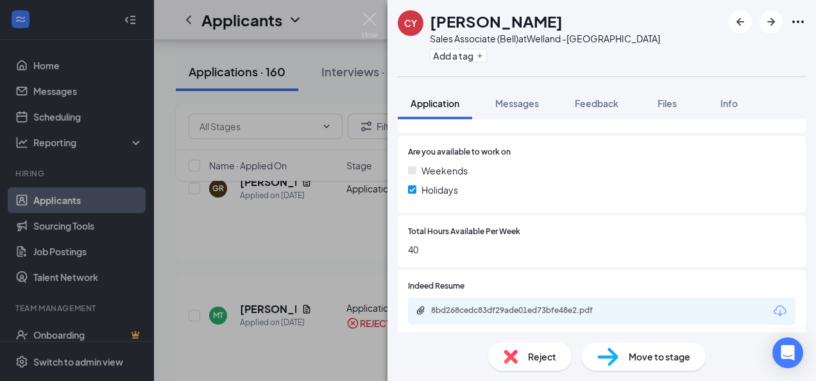
click at [548, 359] on span "Reject" at bounding box center [542, 357] width 28 height 14
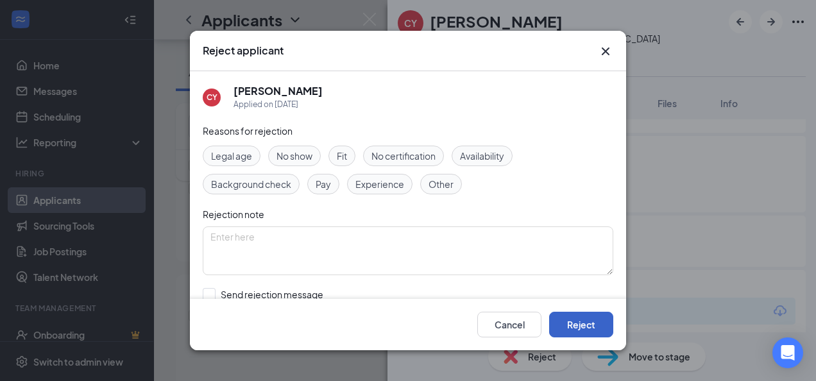
click at [585, 329] on button "Reject" at bounding box center [581, 325] width 64 height 26
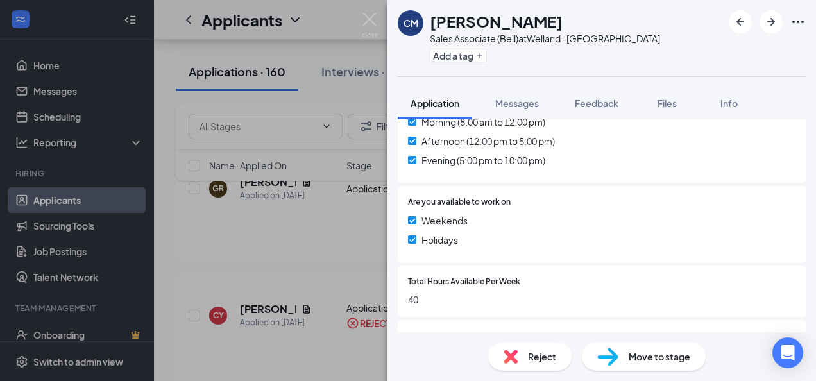
scroll to position [457, 0]
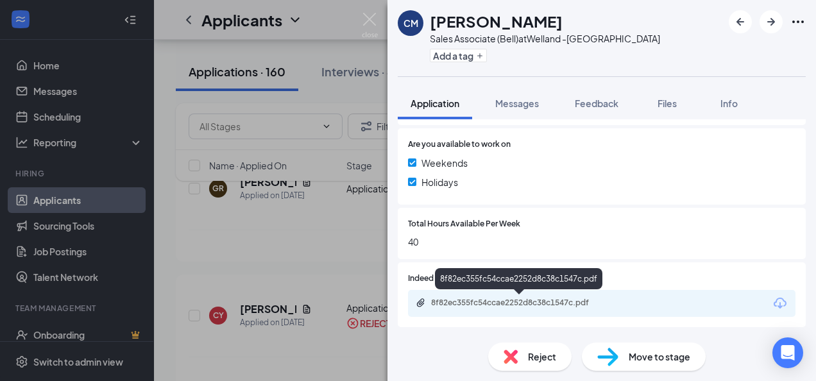
click at [489, 302] on div "8f82ec355fc54ccae2252d8c38c1547c.pdf" at bounding box center [521, 303] width 180 height 10
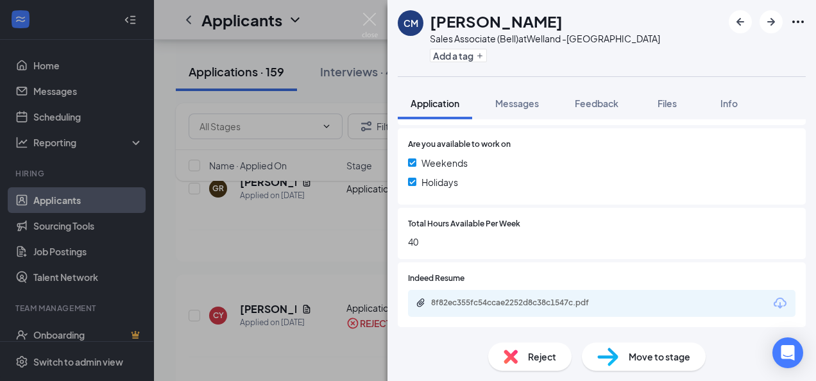
scroll to position [452, 0]
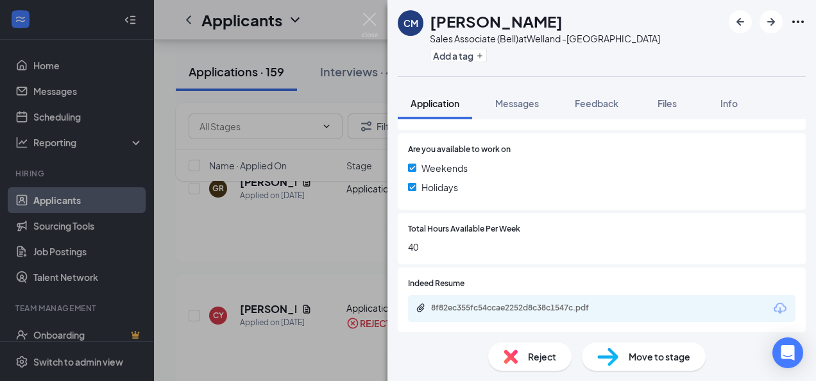
click at [507, 358] on img at bounding box center [511, 357] width 14 height 14
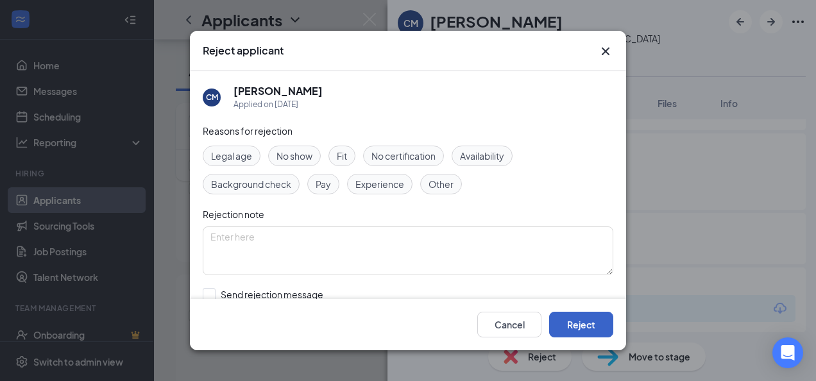
click at [574, 317] on button "Reject" at bounding box center [581, 325] width 64 height 26
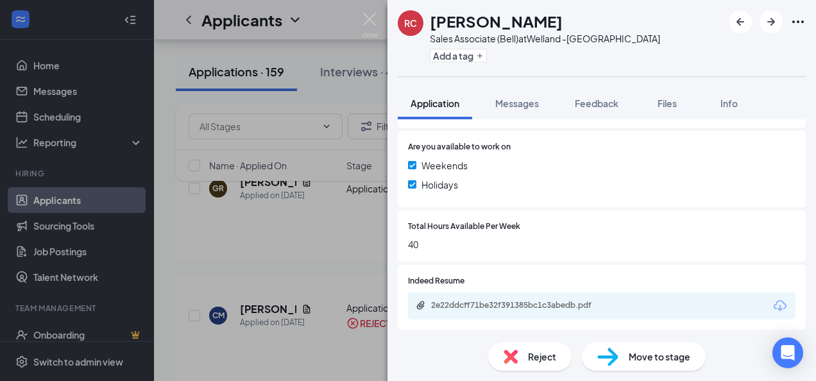
scroll to position [457, 0]
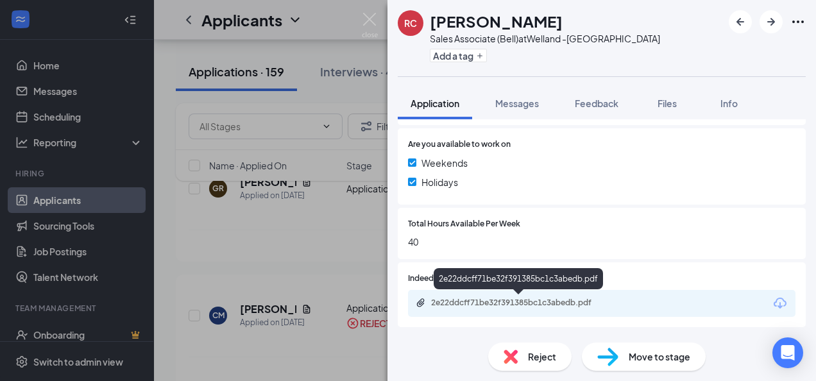
click at [471, 300] on div "2e22ddcff71be32f391385bc1c3abedb.pdf" at bounding box center [521, 303] width 180 height 10
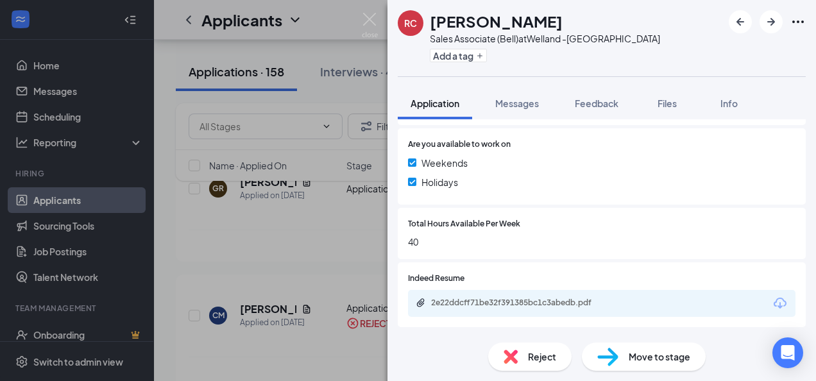
scroll to position [452, 0]
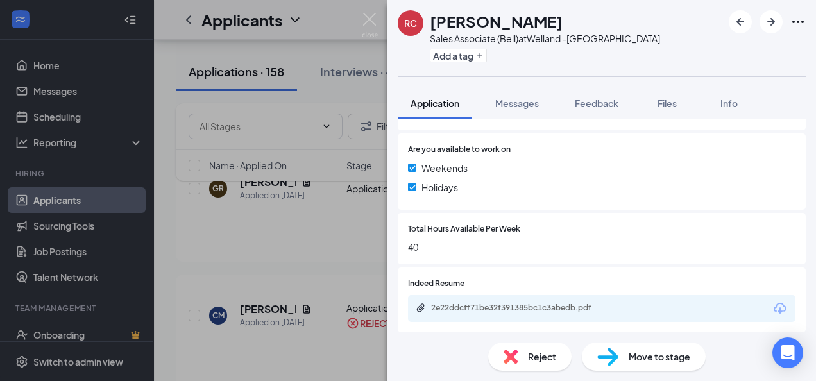
click at [512, 352] on img at bounding box center [511, 357] width 14 height 14
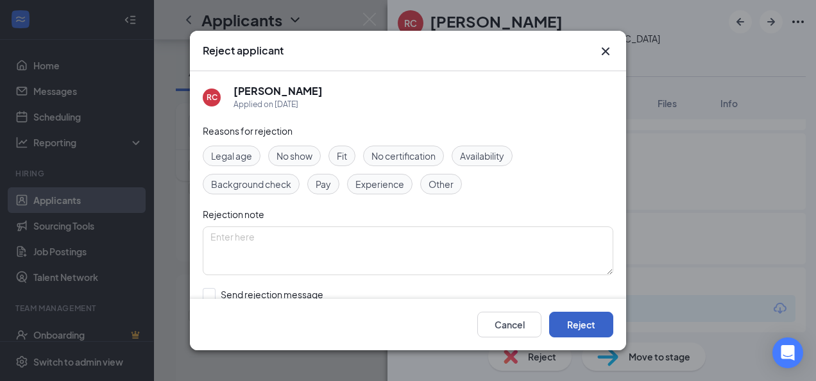
click at [567, 322] on button "Reject" at bounding box center [581, 325] width 64 height 26
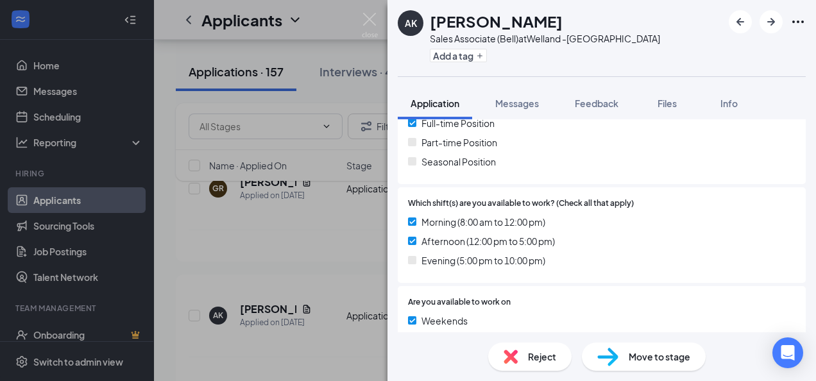
scroll to position [457, 0]
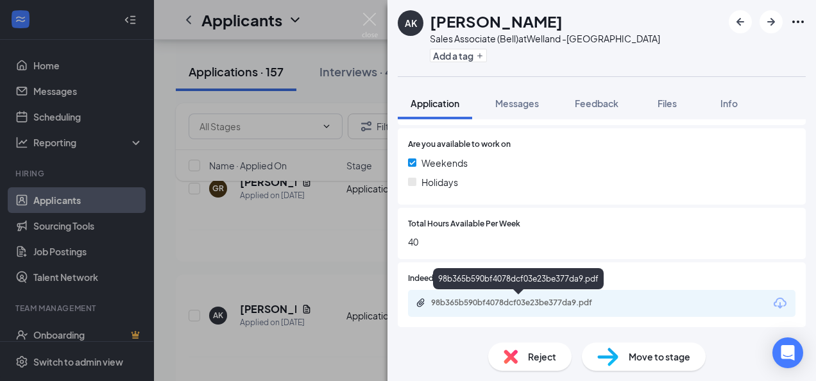
click at [474, 307] on div "98b365b590bf4078dcf03e23be377da9.pdf" at bounding box center [521, 303] width 180 height 10
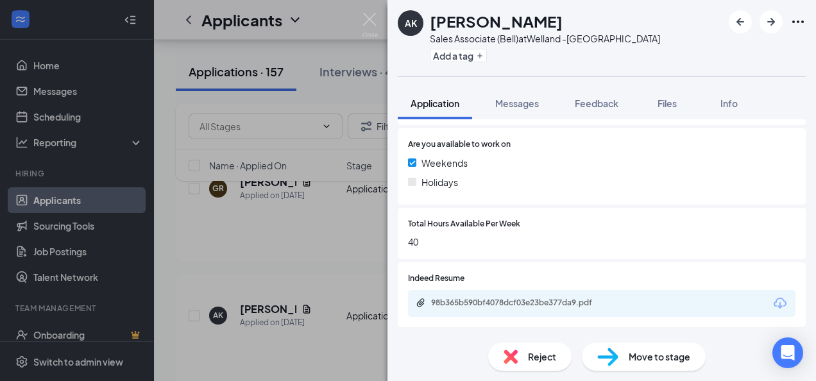
click at [539, 356] on span "Reject" at bounding box center [542, 357] width 28 height 14
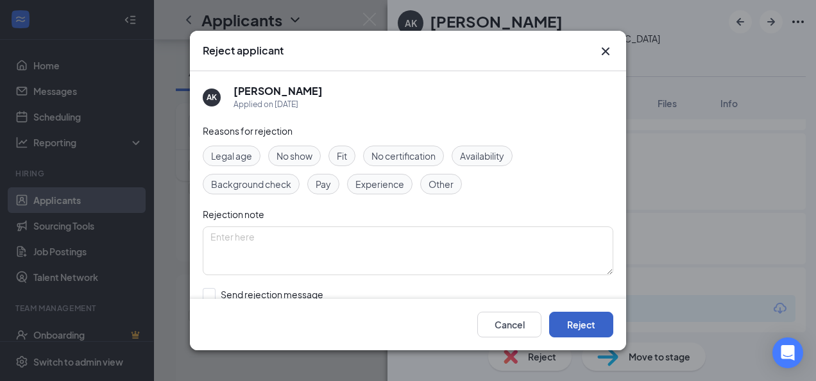
click at [577, 327] on button "Reject" at bounding box center [581, 325] width 64 height 26
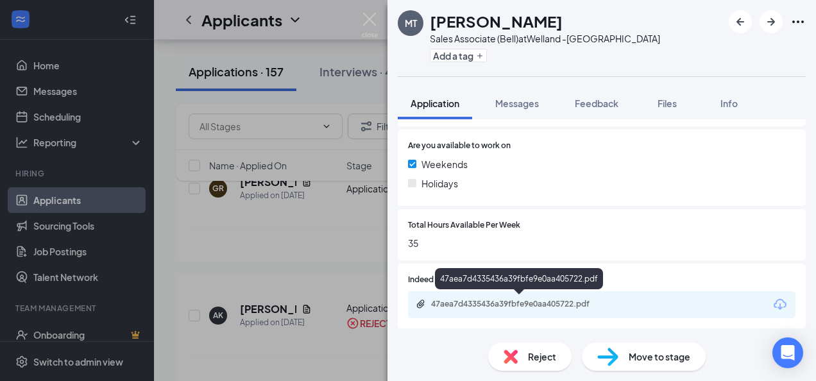
scroll to position [457, 0]
click at [520, 307] on div "47aea7d4335436a39fbfe9e0aa405722.pdf" at bounding box center [521, 303] width 180 height 10
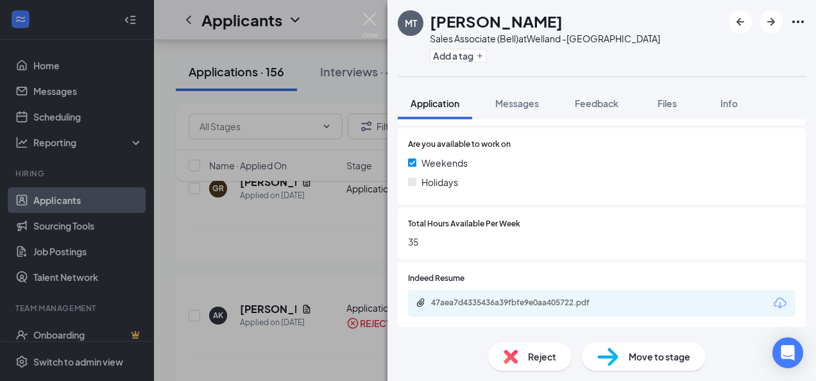
click at [539, 358] on span "Reject" at bounding box center [542, 357] width 28 height 14
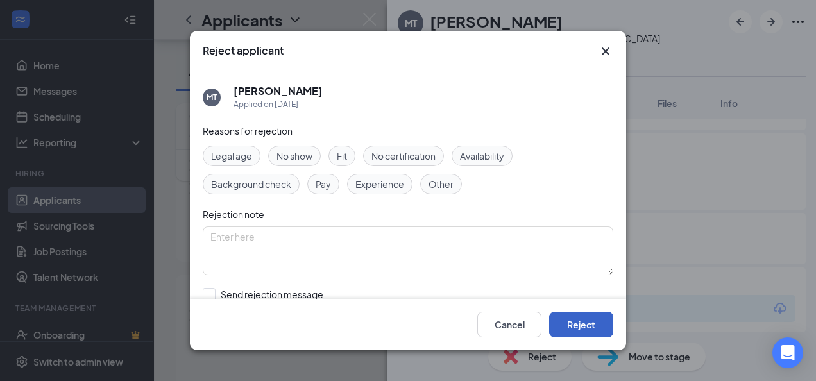
click at [587, 330] on button "Reject" at bounding box center [581, 325] width 64 height 26
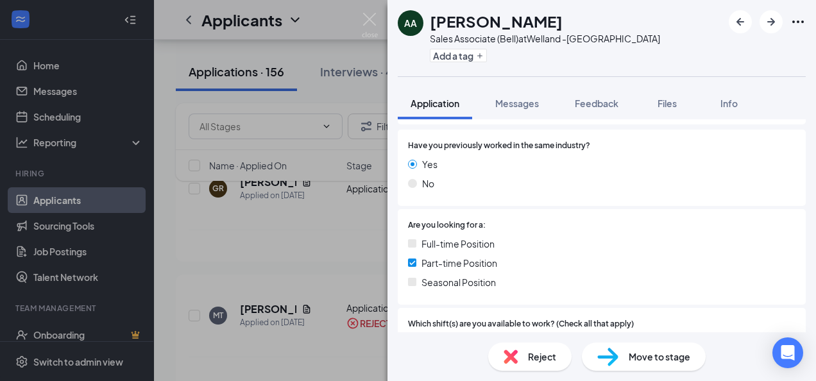
scroll to position [457, 0]
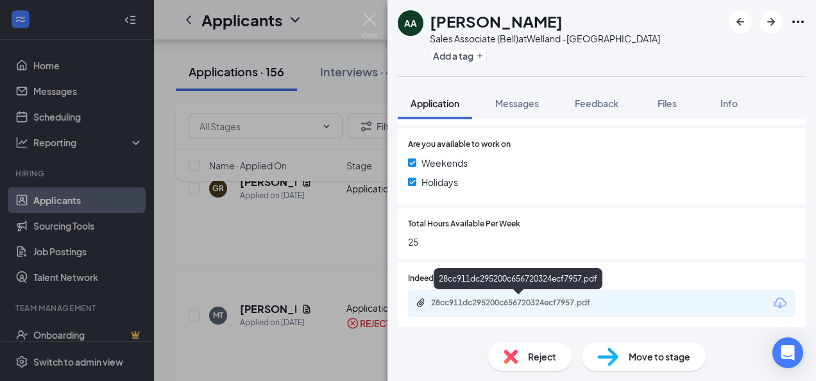
click at [485, 305] on div "28cc911dc295200c656720324ecf7957.pdf" at bounding box center [521, 303] width 180 height 10
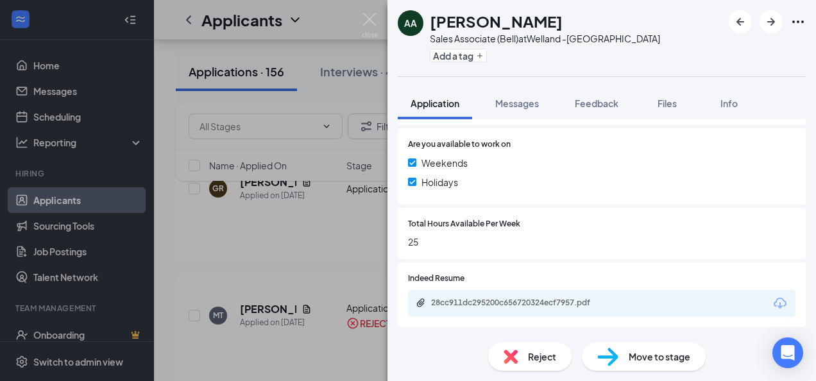
scroll to position [452, 0]
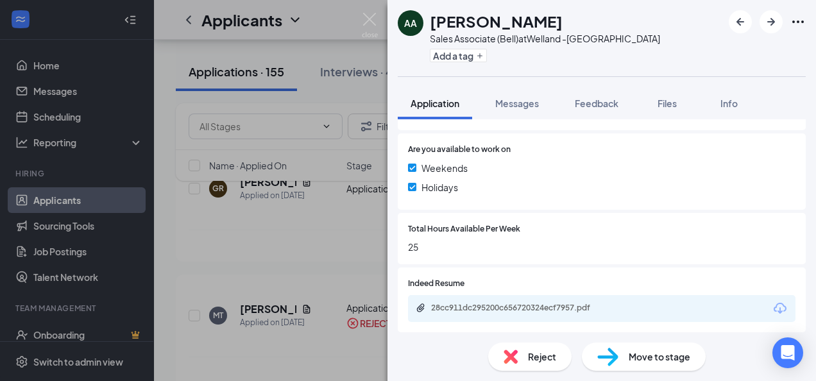
click at [513, 366] on div "Reject" at bounding box center [529, 357] width 83 height 28
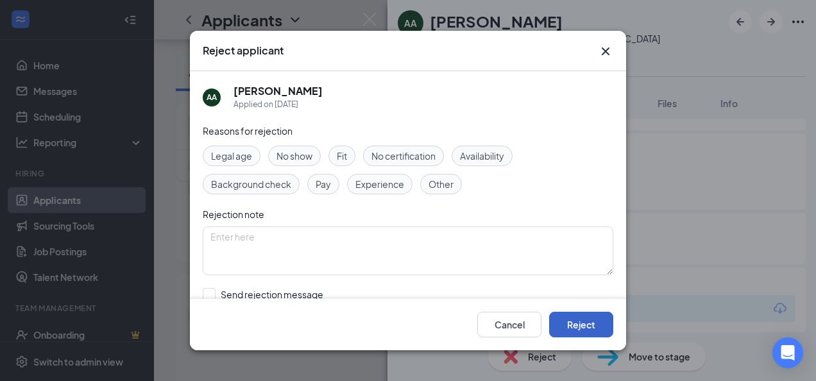
click at [589, 325] on button "Reject" at bounding box center [581, 325] width 64 height 26
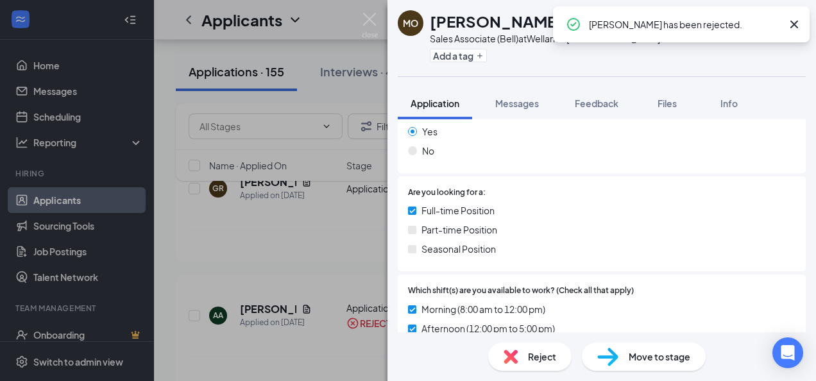
scroll to position [457, 0]
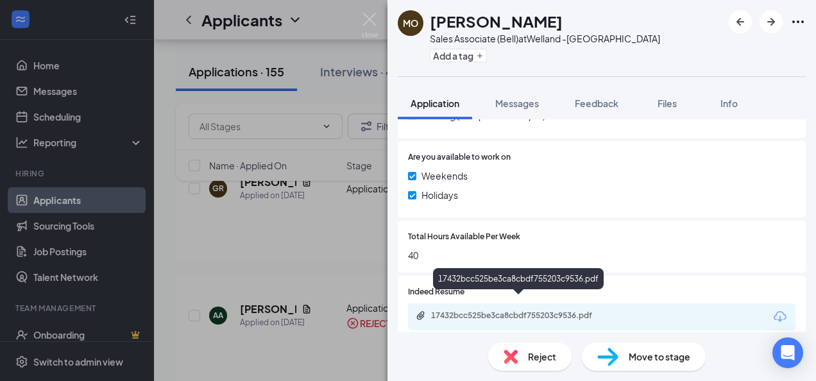
click at [490, 311] on div "17432bcc525be3ca8cbdf755203c9536.pdf" at bounding box center [521, 316] width 180 height 10
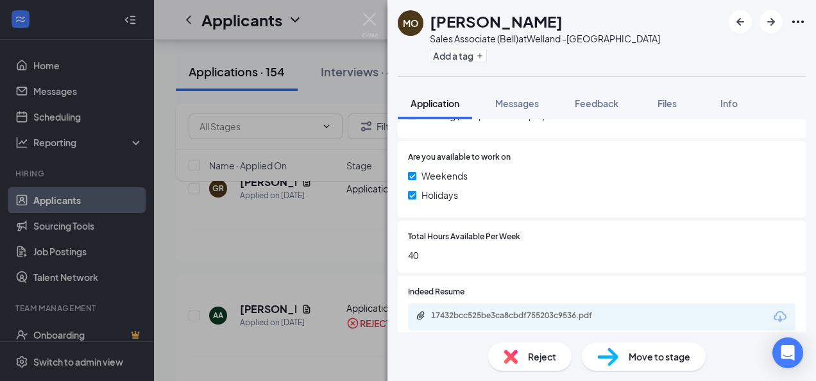
scroll to position [452, 0]
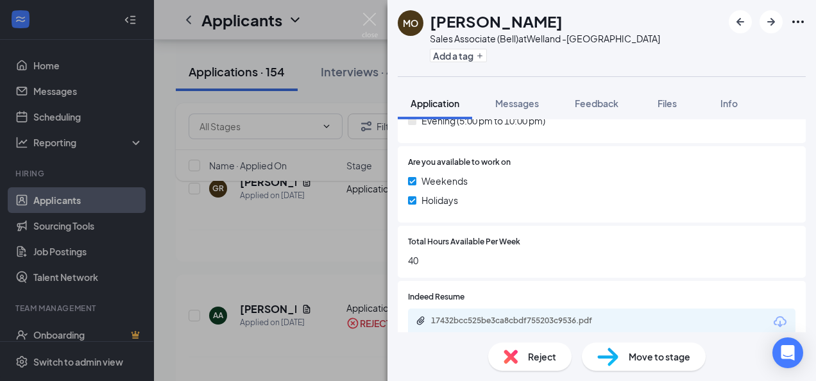
click at [510, 352] on img at bounding box center [511, 357] width 14 height 14
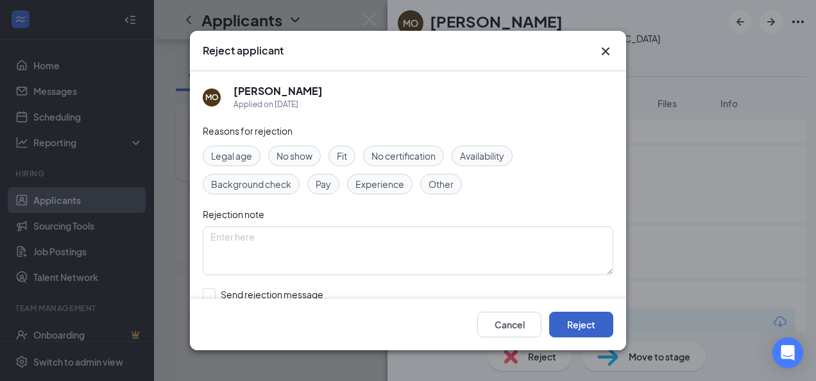
click at [576, 326] on button "Reject" at bounding box center [581, 325] width 64 height 26
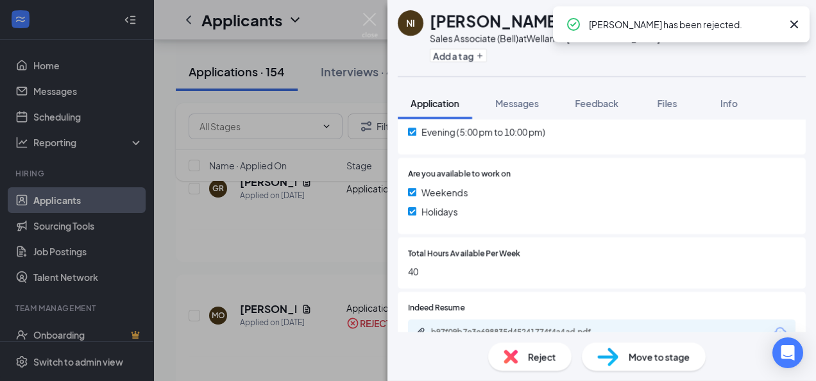
scroll to position [457, 0]
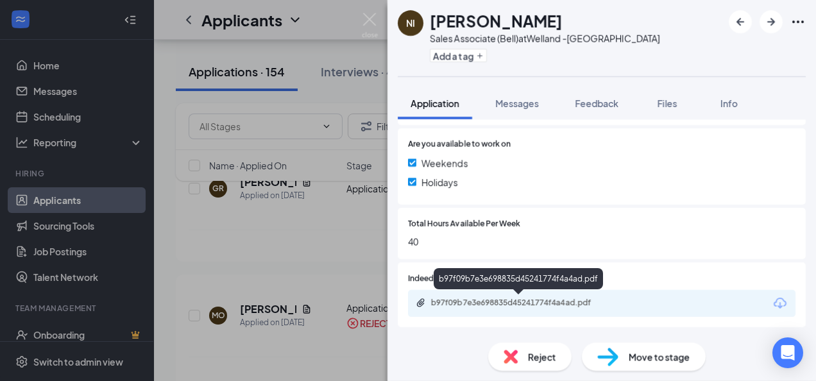
click at [503, 300] on div "b97f09b7e3e698835d45241774f4a4ad.pdf" at bounding box center [521, 303] width 180 height 10
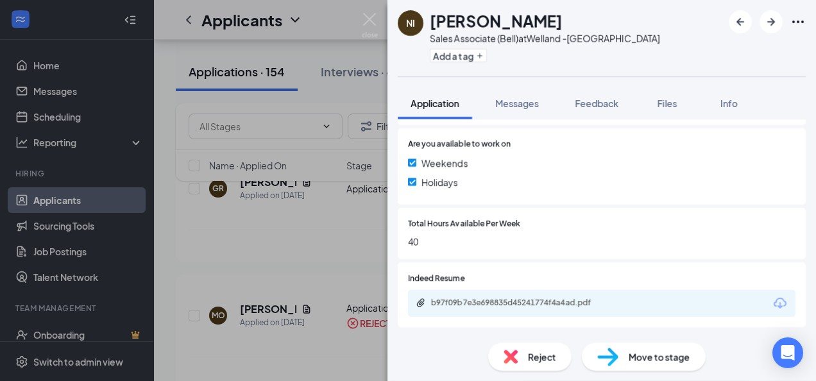
scroll to position [452, 0]
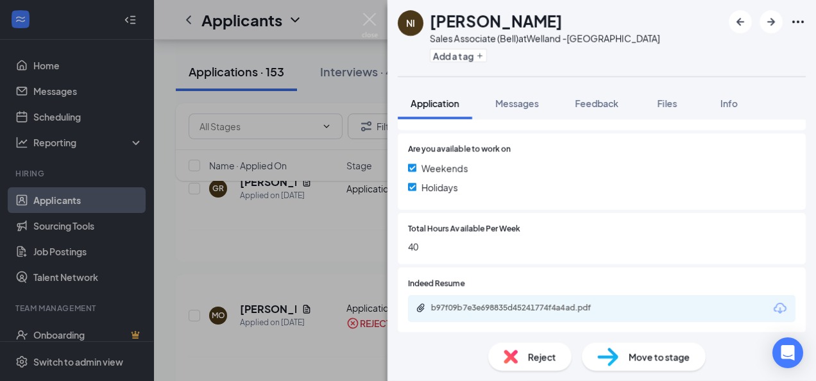
click at [546, 355] on span "Reject" at bounding box center [542, 357] width 28 height 14
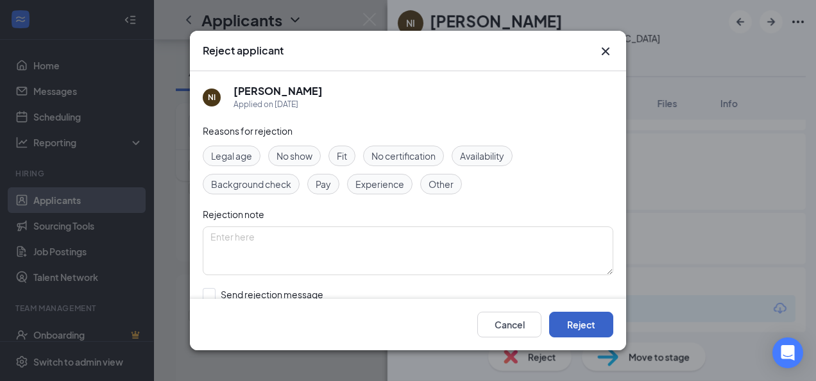
click at [576, 326] on button "Reject" at bounding box center [581, 325] width 64 height 26
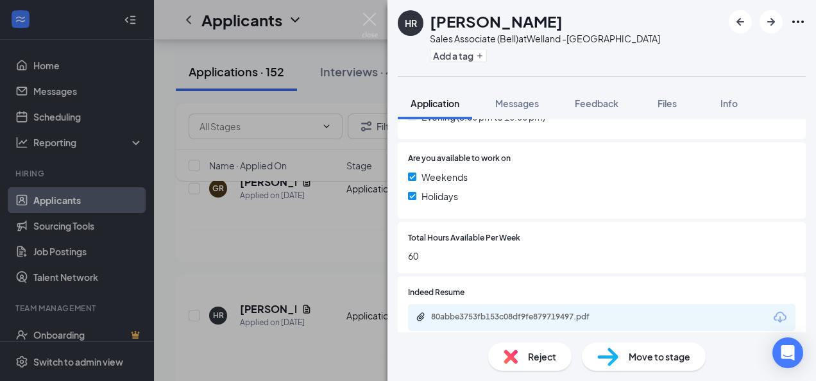
scroll to position [449, 0]
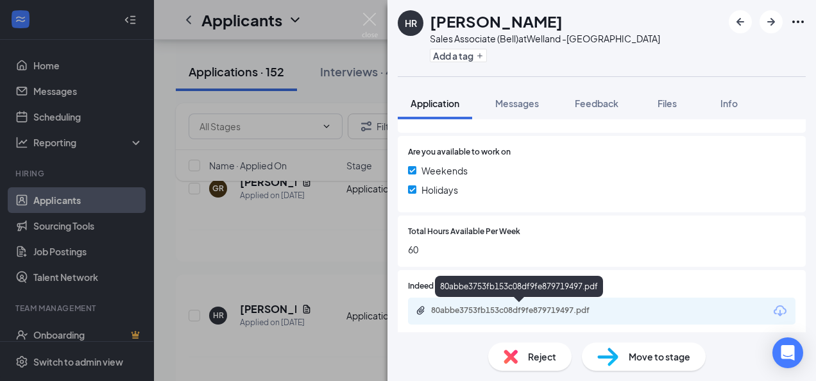
click at [471, 307] on div "80abbe3753fb153c08df9fe879719497.pdf" at bounding box center [521, 311] width 180 height 10
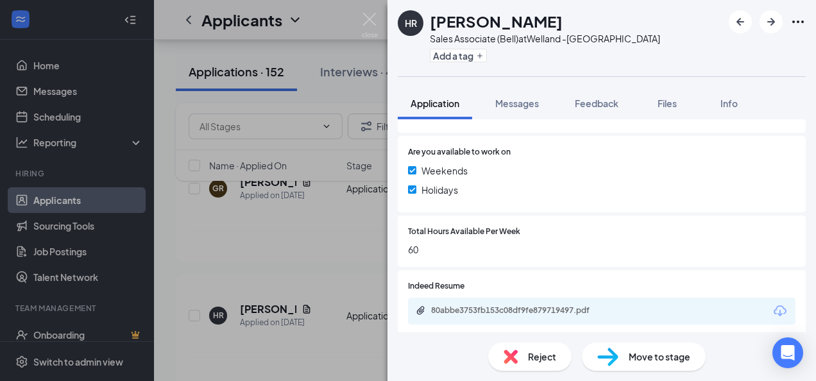
click at [508, 349] on div "Reject" at bounding box center [529, 357] width 83 height 28
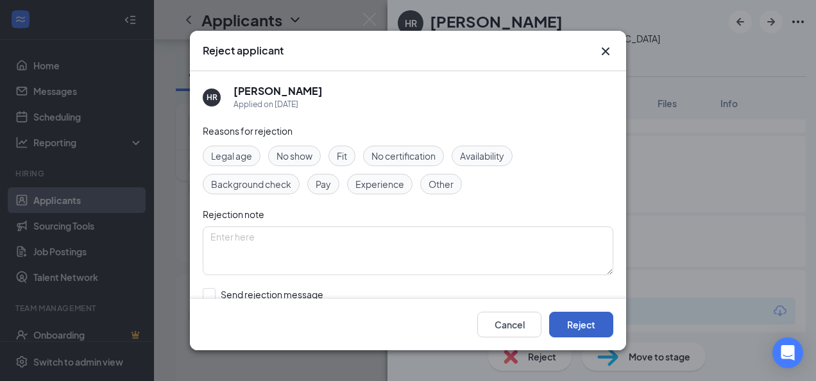
click at [588, 326] on button "Reject" at bounding box center [581, 325] width 64 height 26
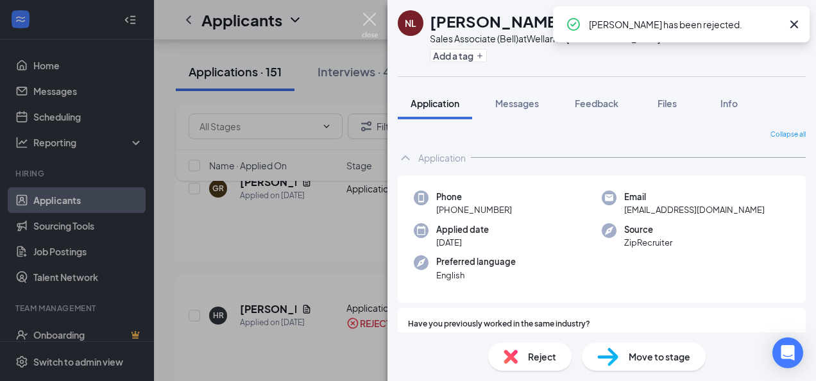
click at [367, 22] on img at bounding box center [370, 25] width 16 height 25
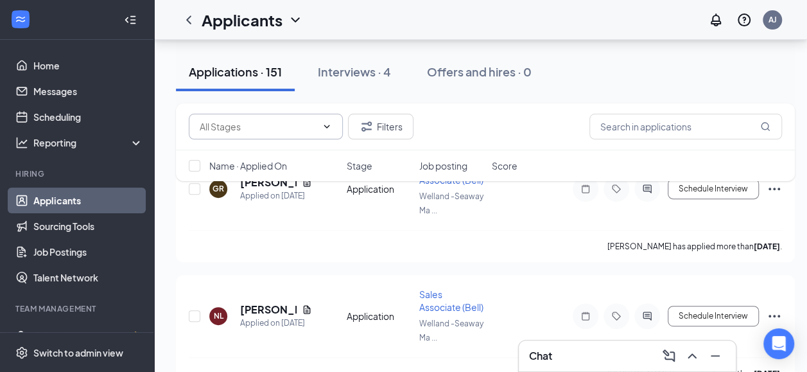
click at [316, 127] on input "text" at bounding box center [258, 126] width 117 height 14
click at [302, 16] on icon "ChevronDown" at bounding box center [295, 19] width 15 height 15
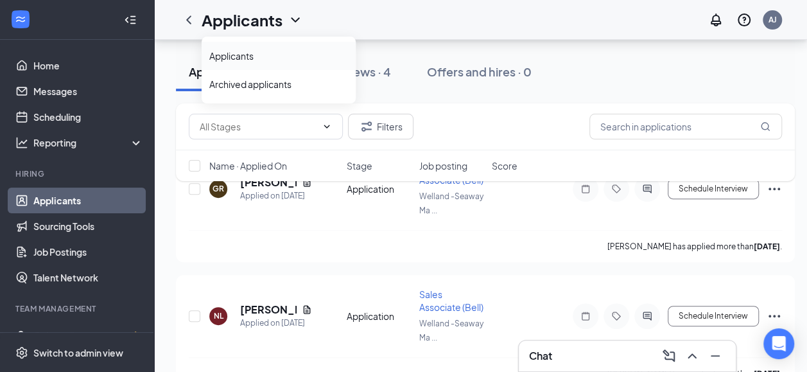
click at [255, 55] on link "Applicants" at bounding box center [278, 55] width 139 height 13
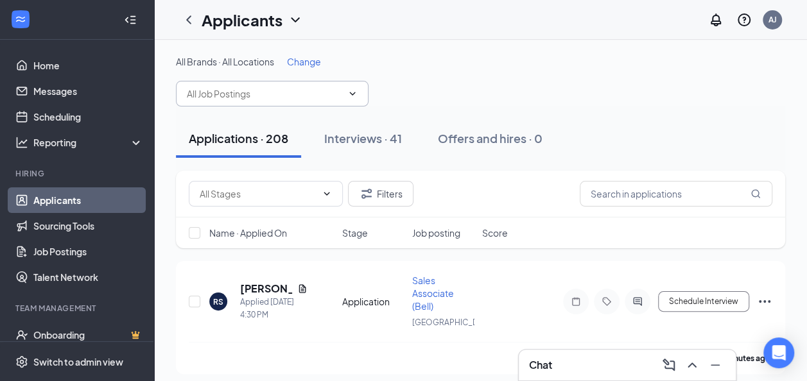
click at [348, 97] on icon "ChevronDown" at bounding box center [352, 94] width 10 height 10
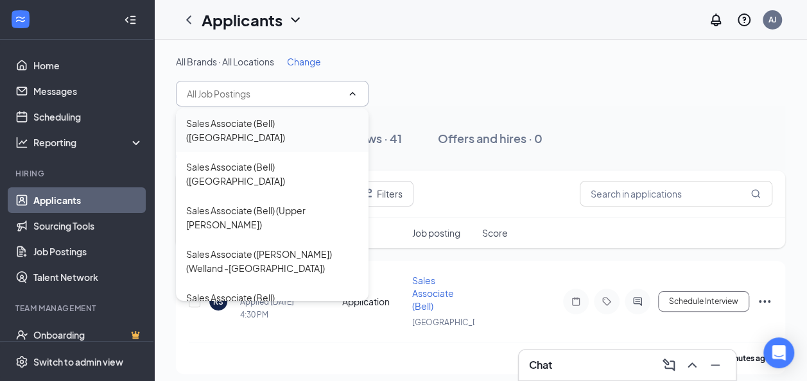
click at [293, 136] on div "Sales Associate (Bell) ([GEOGRAPHIC_DATA])" at bounding box center [272, 130] width 193 height 44
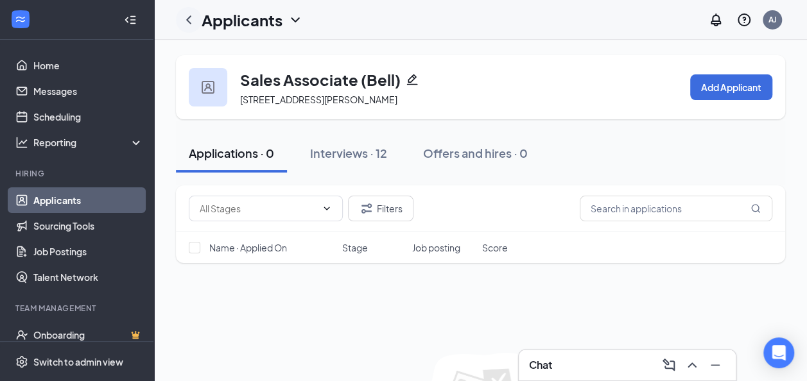
click at [187, 18] on icon "ChevronLeft" at bounding box center [188, 19] width 5 height 8
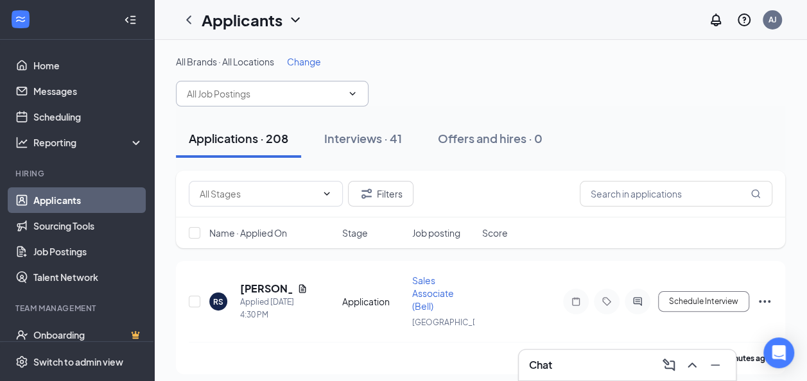
click at [329, 98] on input "text" at bounding box center [264, 94] width 155 height 14
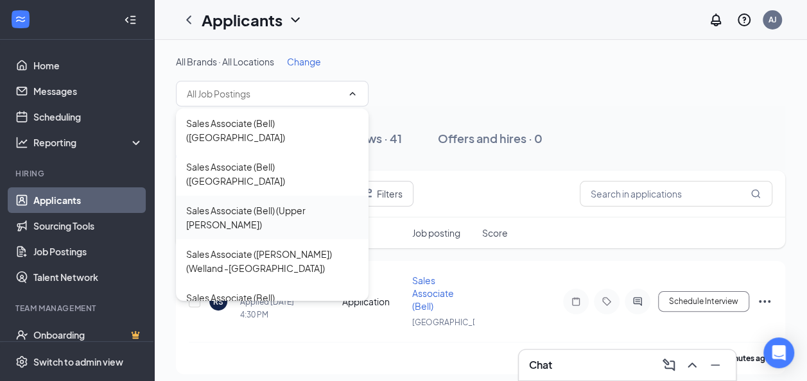
click at [306, 203] on div "Sales Associate (Bell) (Upper [PERSON_NAME])" at bounding box center [272, 217] width 172 height 28
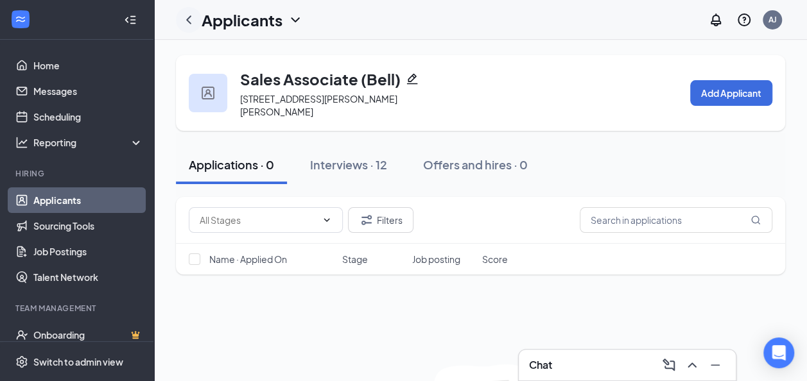
click at [193, 19] on icon "ChevronLeft" at bounding box center [188, 19] width 15 height 15
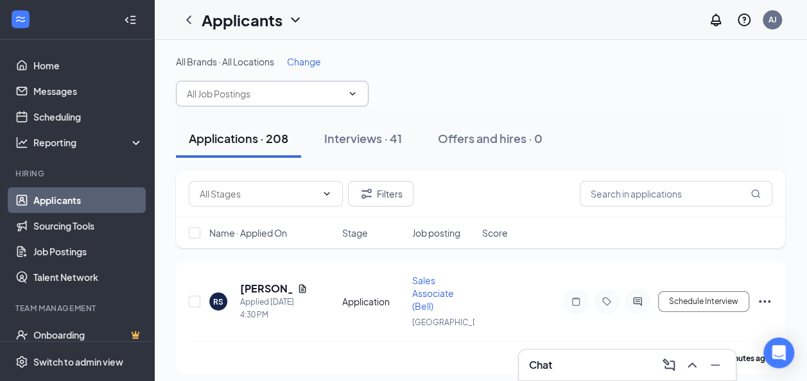
click at [294, 81] on span at bounding box center [272, 94] width 193 height 26
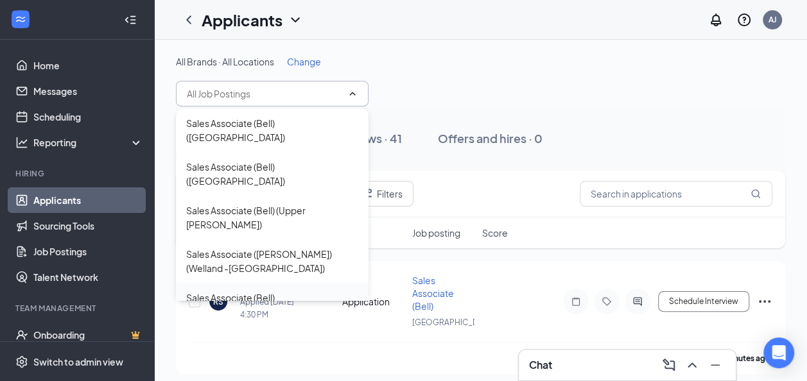
click at [296, 291] on div "Sales Associate (Bell) ([GEOGRAPHIC_DATA])" at bounding box center [272, 305] width 172 height 28
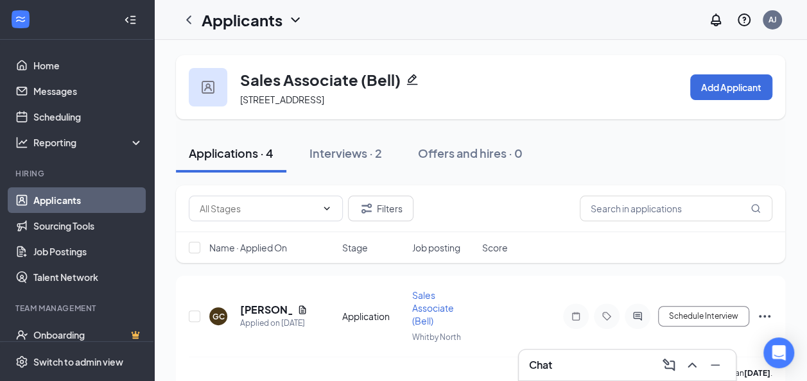
click at [281, 27] on h1 "Applicants" at bounding box center [242, 20] width 81 height 22
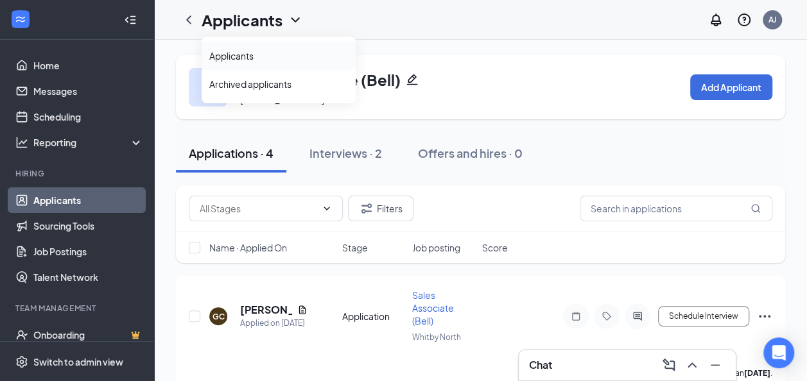
click at [236, 54] on link "Applicants" at bounding box center [278, 55] width 139 height 13
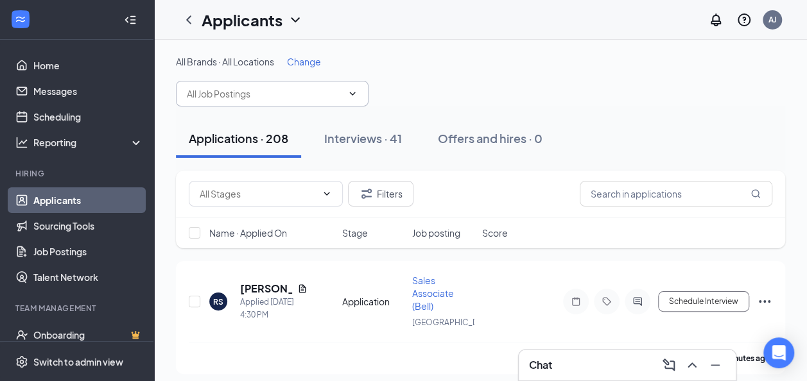
click at [336, 93] on input "text" at bounding box center [264, 94] width 155 height 14
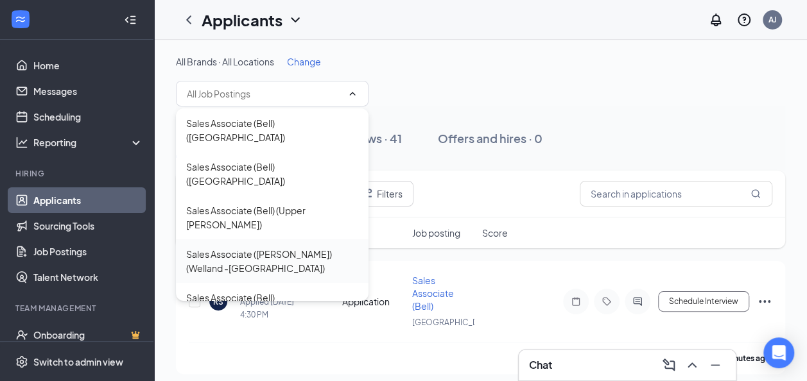
click at [315, 247] on div "Sales Associate ([PERSON_NAME]) (Welland -[GEOGRAPHIC_DATA])" at bounding box center [272, 261] width 172 height 28
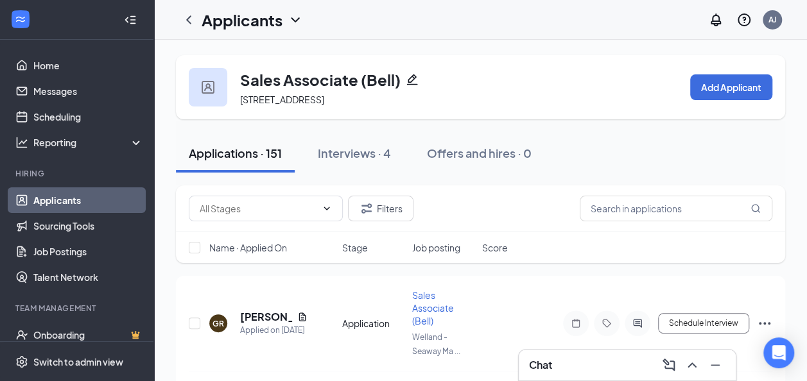
click at [291, 21] on icon "ChevronDown" at bounding box center [295, 19] width 15 height 15
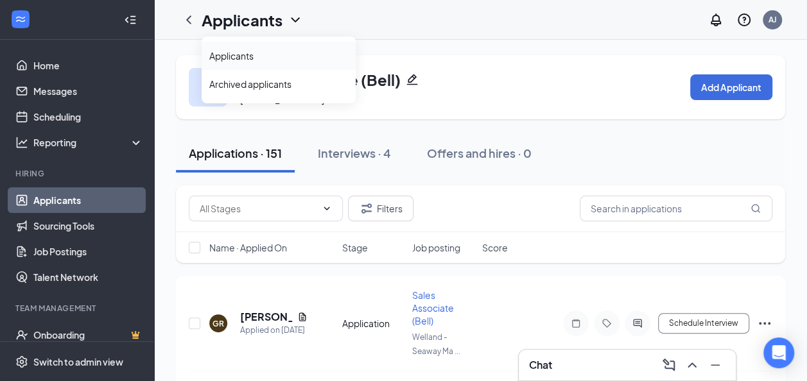
click at [289, 62] on link "Applicants" at bounding box center [278, 55] width 139 height 13
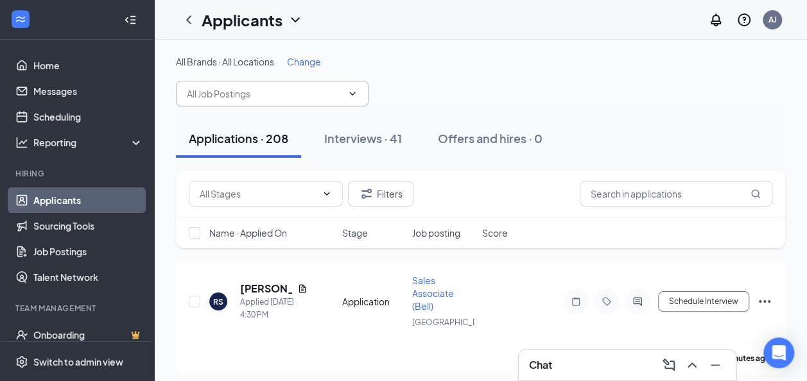
click at [344, 90] on span at bounding box center [272, 94] width 193 height 26
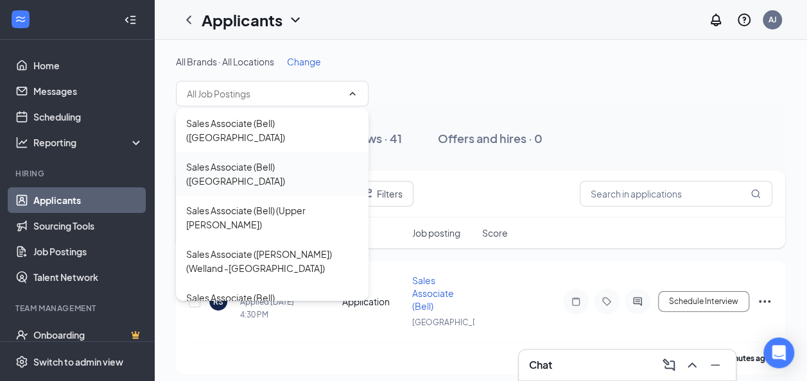
click at [309, 160] on div "Sales Associate (Bell) ([GEOGRAPHIC_DATA])" at bounding box center [272, 174] width 172 height 28
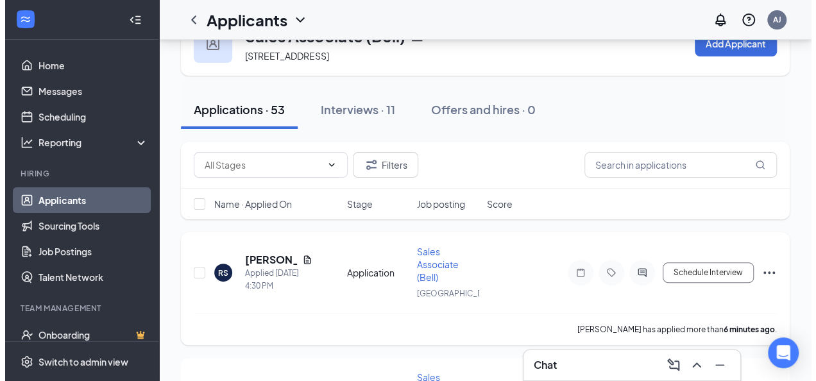
scroll to position [64, 0]
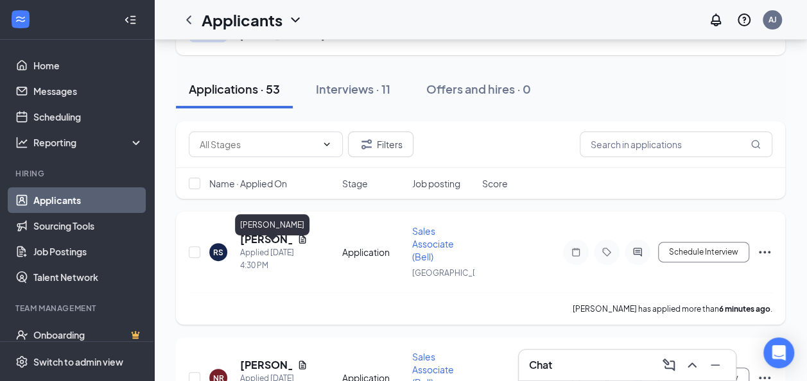
click at [251, 246] on h5 "Rohan Samuel" at bounding box center [266, 239] width 52 height 14
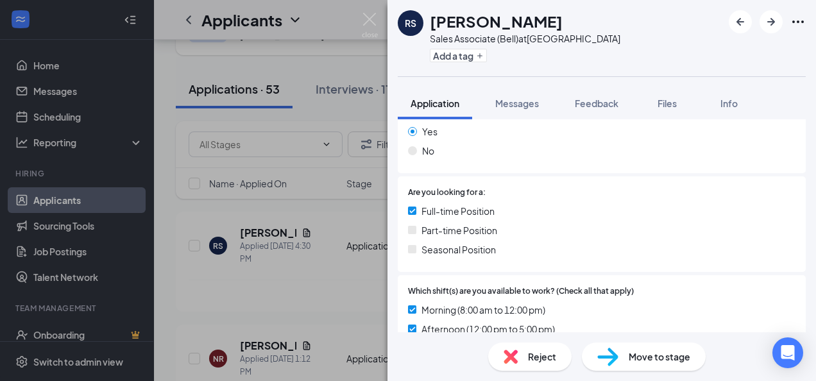
scroll to position [457, 0]
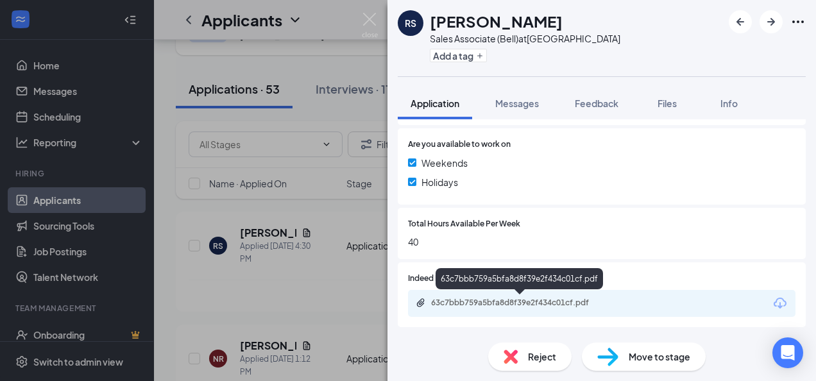
click at [541, 303] on div "63c7bbb759a5bfa8d8f39e2f434c01cf.pdf" at bounding box center [521, 303] width 180 height 10
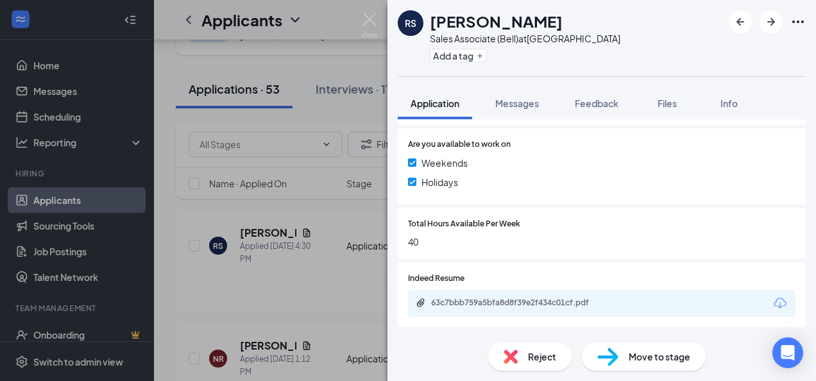
scroll to position [452, 0]
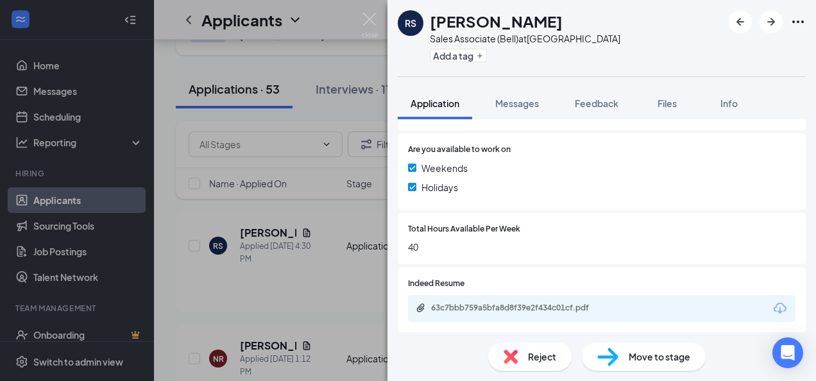
click at [526, 354] on div "Reject" at bounding box center [529, 357] width 83 height 28
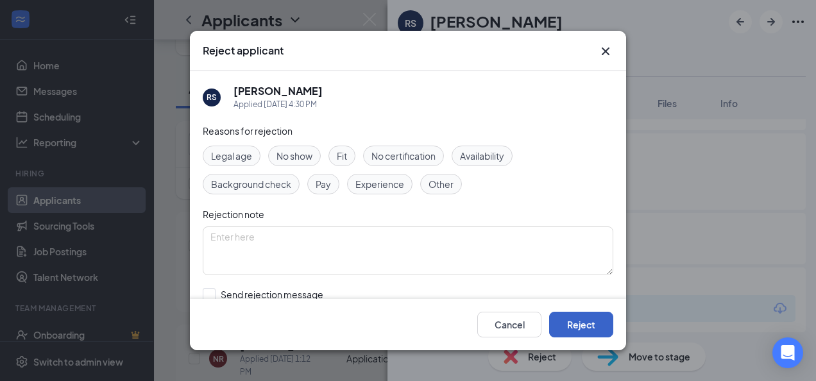
click at [578, 327] on button "Reject" at bounding box center [581, 325] width 64 height 26
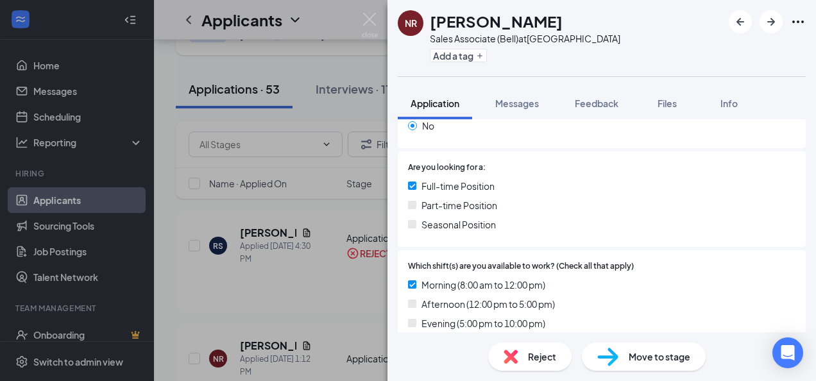
scroll to position [457, 0]
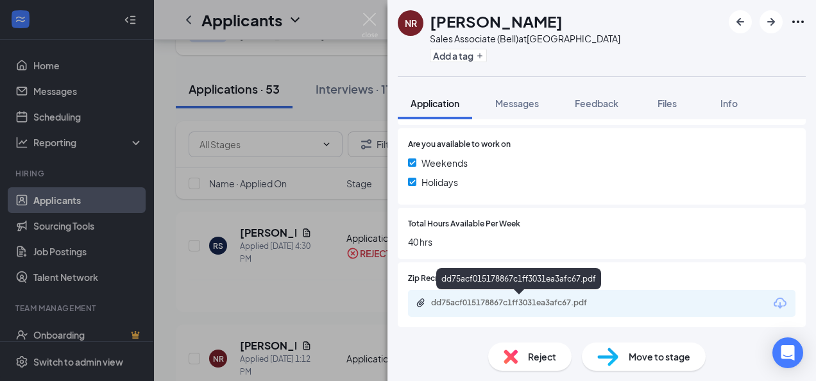
click at [489, 303] on div "dd75acf015178867c1ff3031ea3afc67.pdf" at bounding box center [521, 303] width 180 height 10
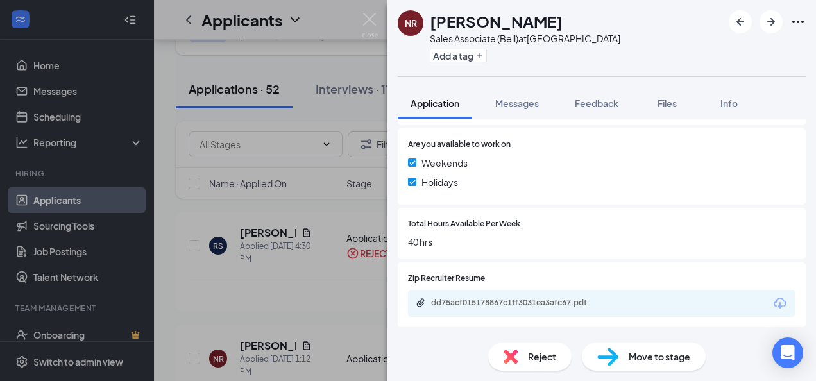
scroll to position [452, 0]
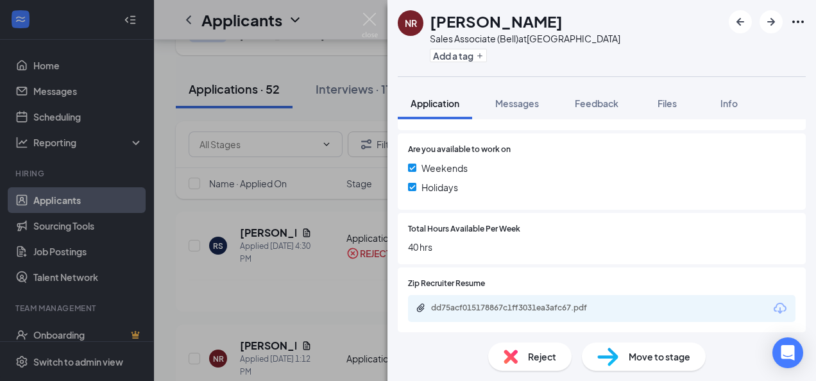
click at [517, 359] on img at bounding box center [511, 357] width 14 height 14
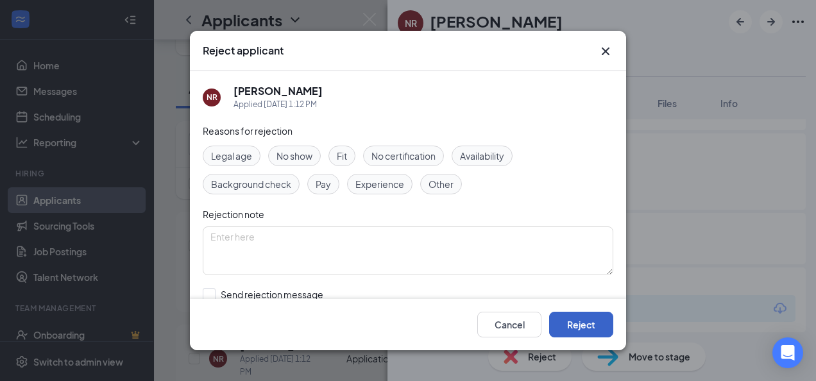
click at [582, 318] on button "Reject" at bounding box center [581, 325] width 64 height 26
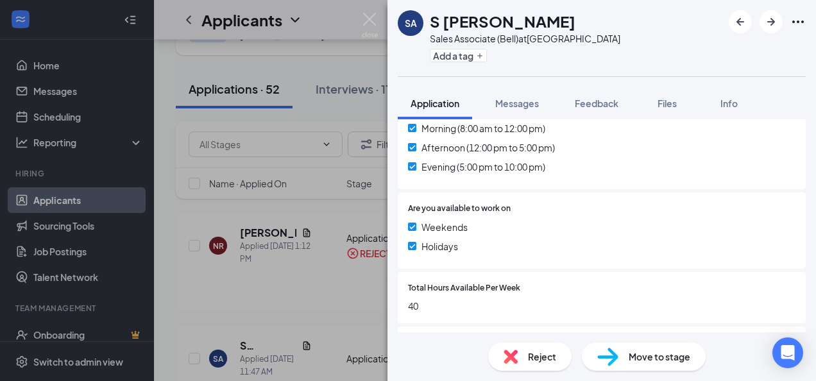
scroll to position [457, 0]
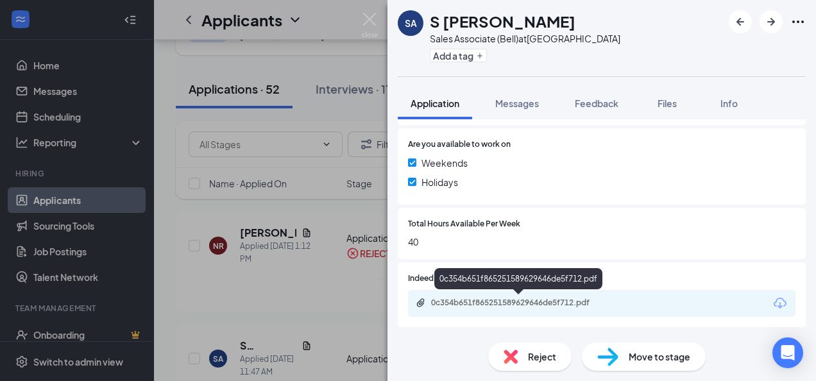
click at [478, 306] on div "0c354b651f865251589629646de5f712.pdf" at bounding box center [521, 303] width 180 height 10
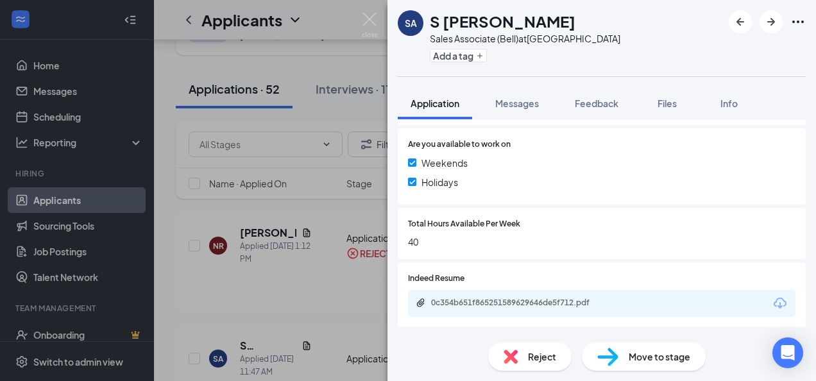
scroll to position [452, 0]
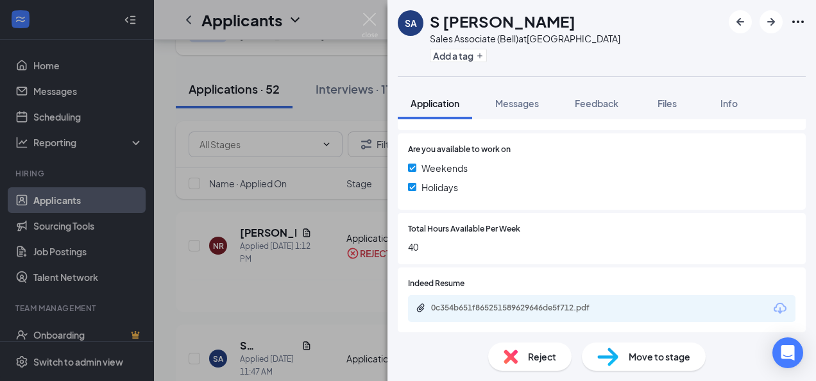
click at [531, 347] on div "Reject" at bounding box center [529, 357] width 83 height 28
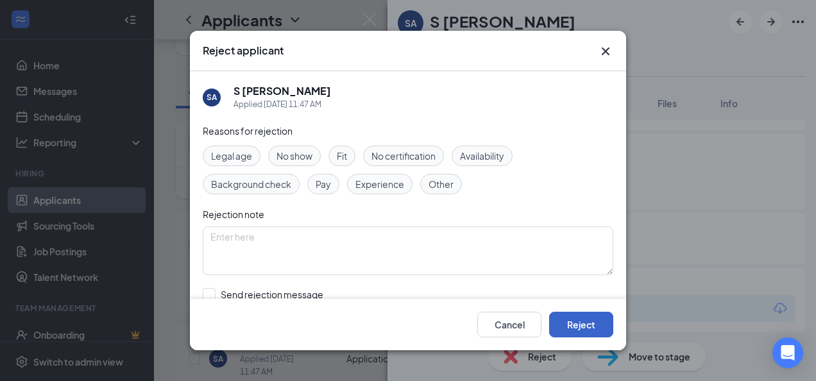
click at [609, 330] on button "Reject" at bounding box center [581, 325] width 64 height 26
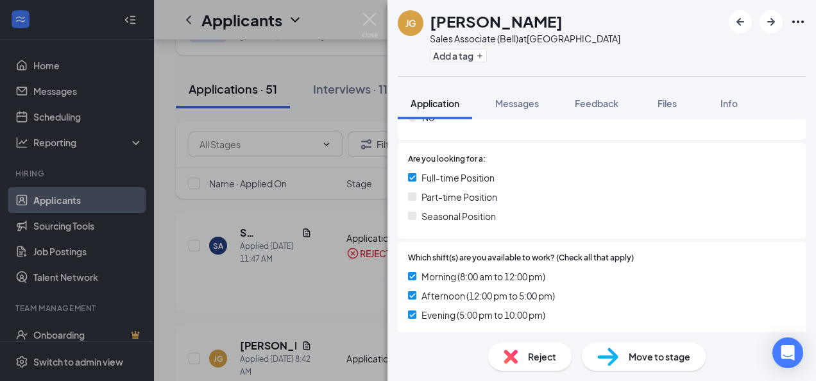
scroll to position [457, 0]
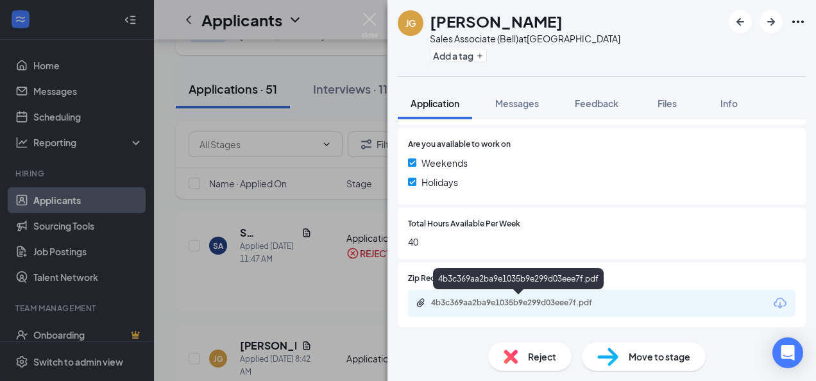
click at [482, 303] on div "4b3c369aa2ba9e1035b9e299d03eee7f.pdf" at bounding box center [521, 303] width 180 height 10
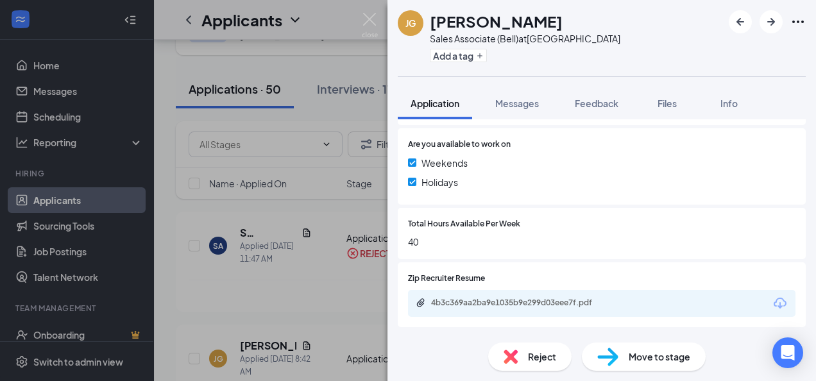
scroll to position [452, 0]
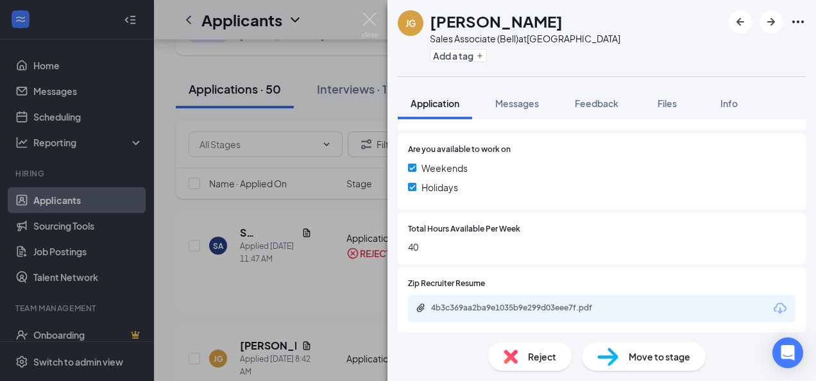
click at [555, 360] on span "Reject" at bounding box center [542, 357] width 28 height 14
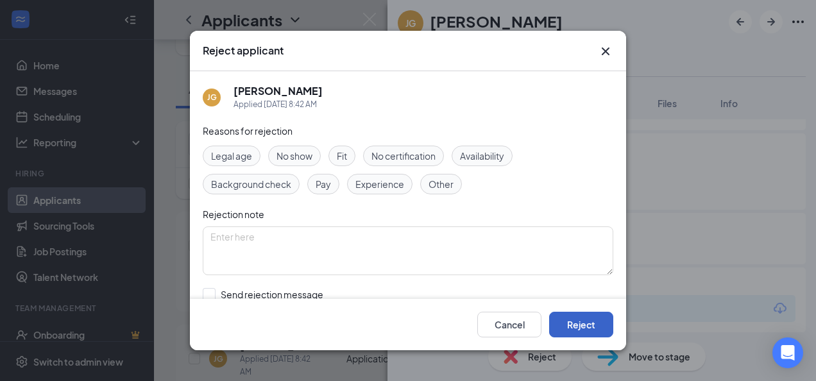
click at [587, 334] on button "Reject" at bounding box center [581, 325] width 64 height 26
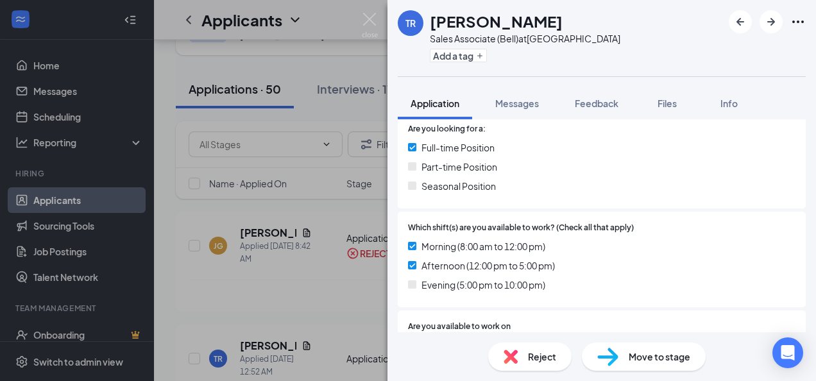
scroll to position [457, 0]
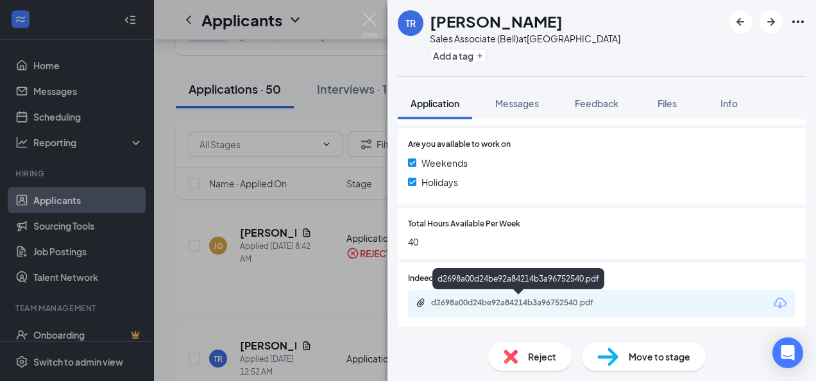
click at [505, 302] on div "d2698a00d24be92a84214b3a96752540.pdf" at bounding box center [521, 303] width 180 height 10
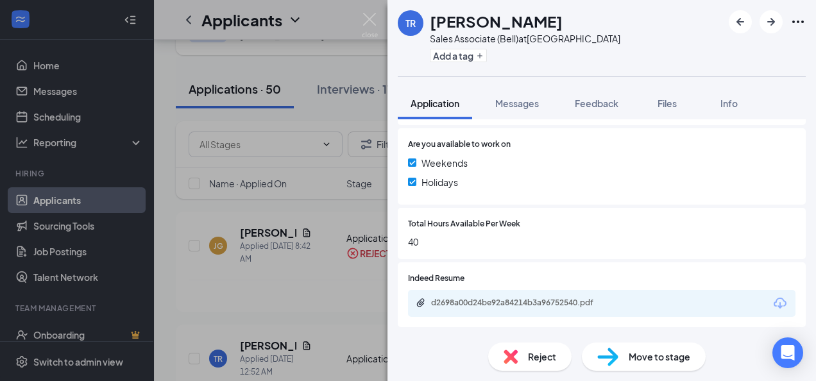
scroll to position [452, 0]
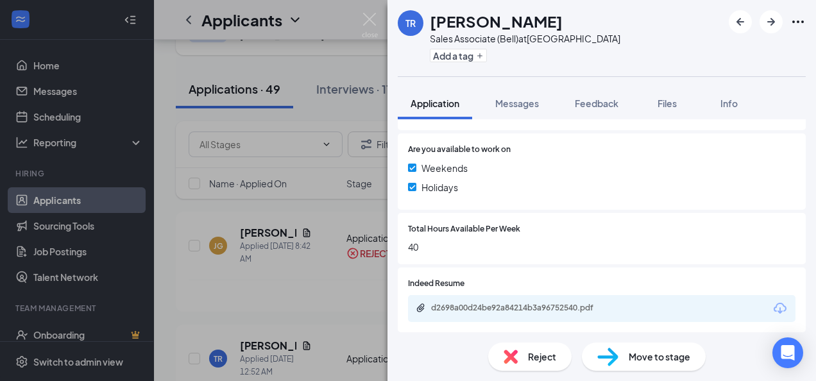
click at [531, 365] on div "Reject" at bounding box center [529, 357] width 83 height 28
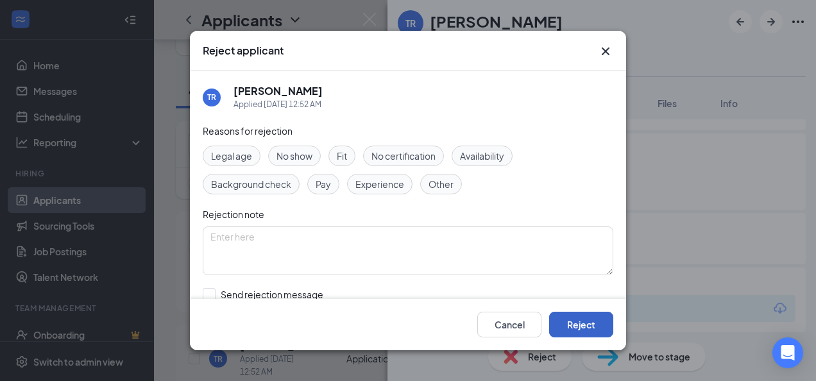
click at [569, 323] on button "Reject" at bounding box center [581, 325] width 64 height 26
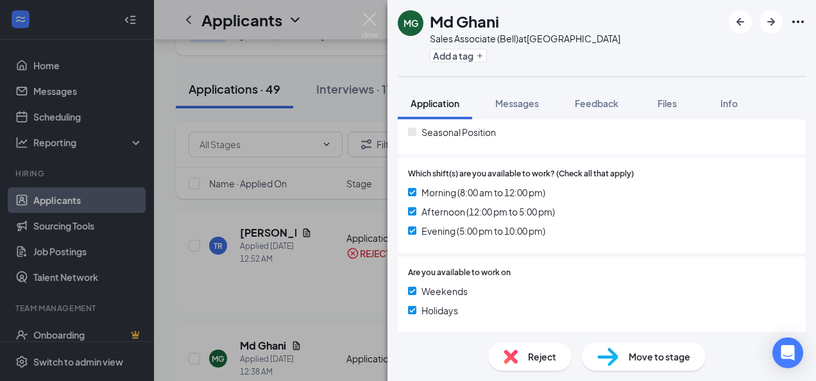
scroll to position [449, 0]
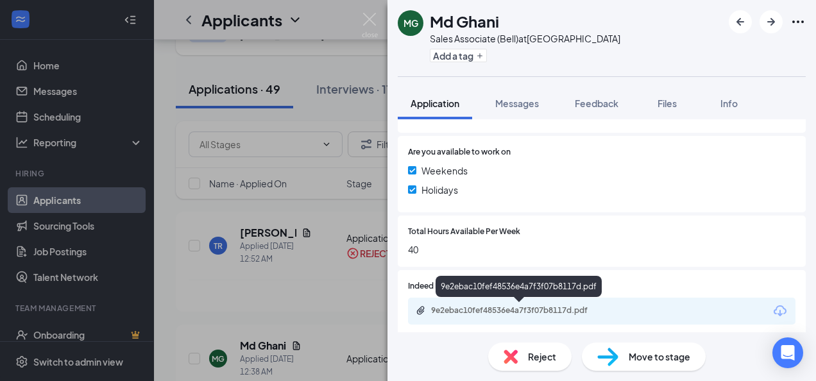
click at [492, 312] on div "9e2ebac10fef48536e4a7f3f07b8117d.pdf" at bounding box center [521, 311] width 180 height 10
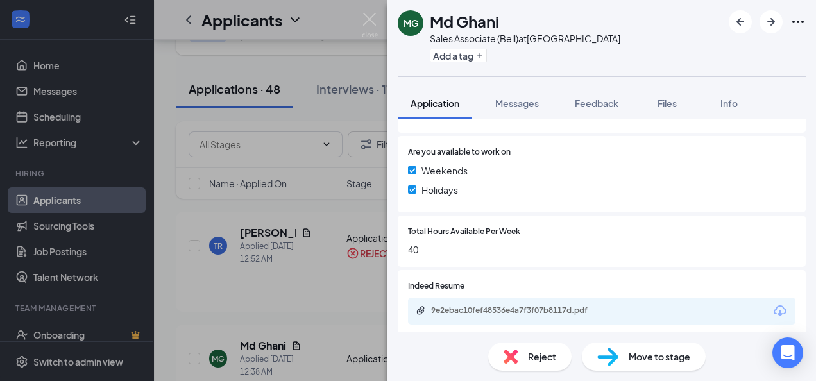
click at [531, 352] on span "Reject" at bounding box center [542, 357] width 28 height 14
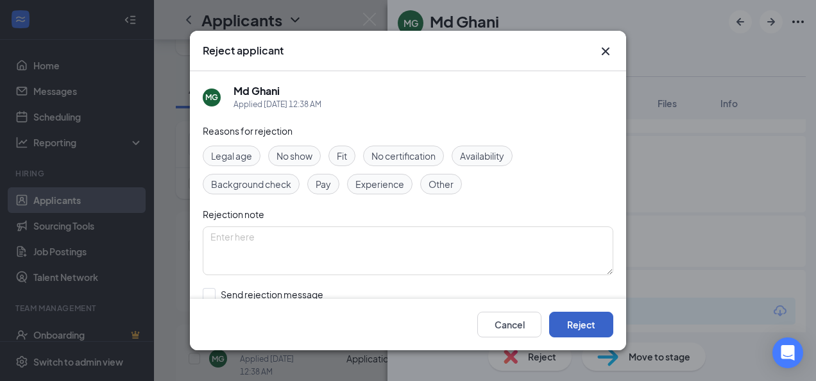
click at [568, 320] on button "Reject" at bounding box center [581, 325] width 64 height 26
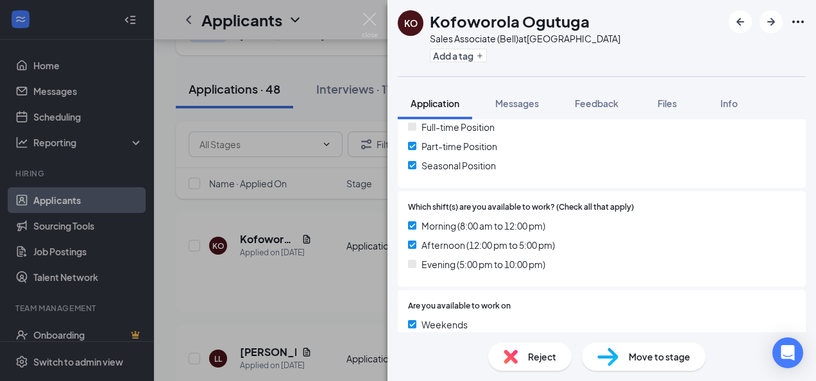
scroll to position [457, 0]
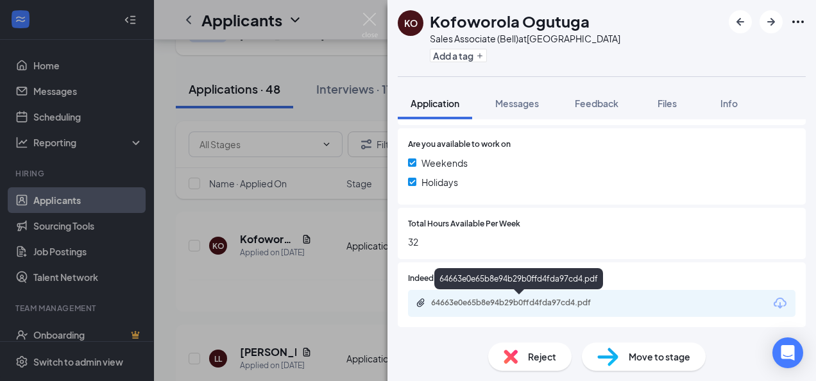
click at [460, 306] on div "64663e0e65b8e94b29b0ffd4fda97cd4.pdf" at bounding box center [521, 303] width 180 height 10
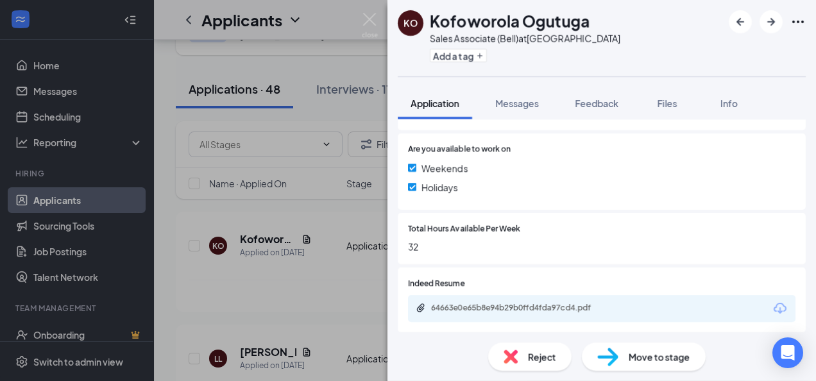
scroll to position [64, 0]
click at [519, 350] on div "Reject" at bounding box center [529, 357] width 83 height 28
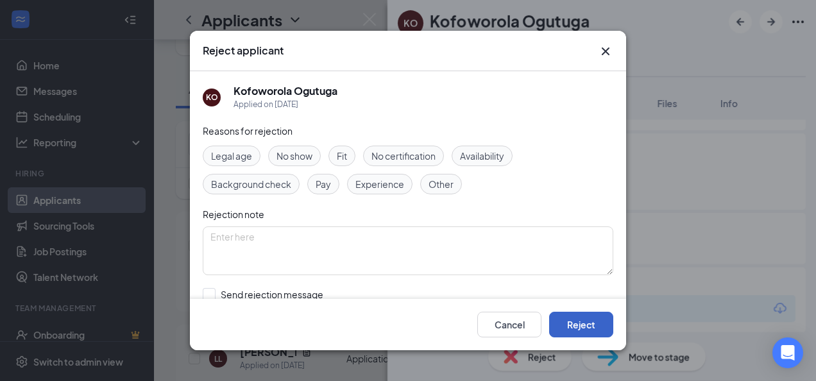
click at [574, 318] on button "Reject" at bounding box center [581, 325] width 64 height 26
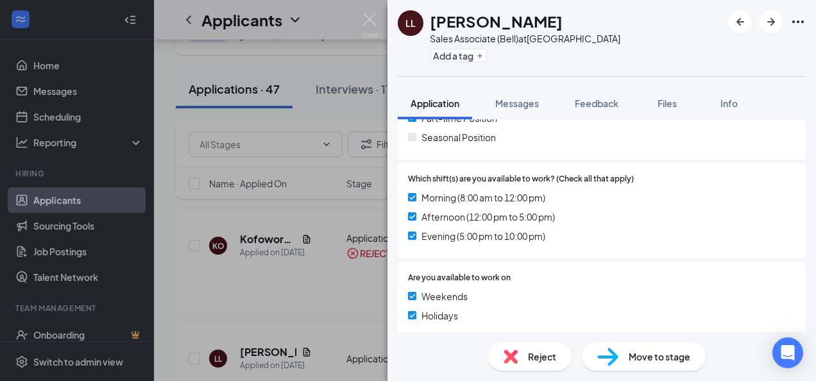
scroll to position [457, 0]
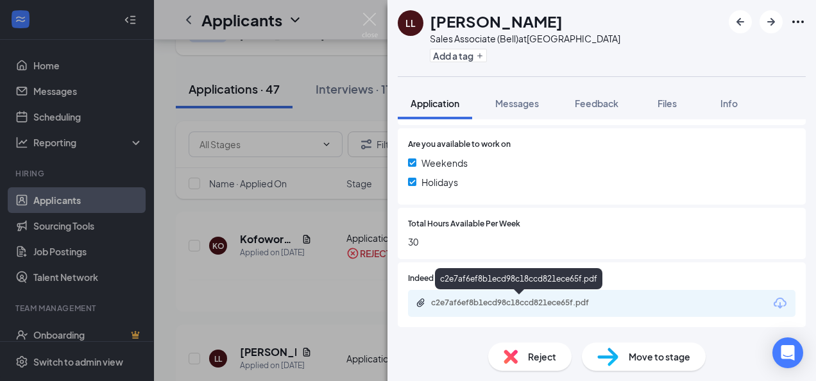
click at [476, 304] on div "c2e7af6ef8b1ecd98c18ccd821ece65f.pdf" at bounding box center [521, 303] width 180 height 10
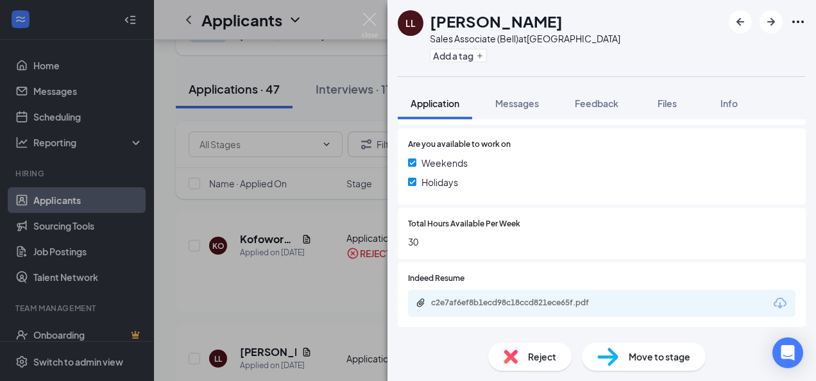
scroll to position [452, 0]
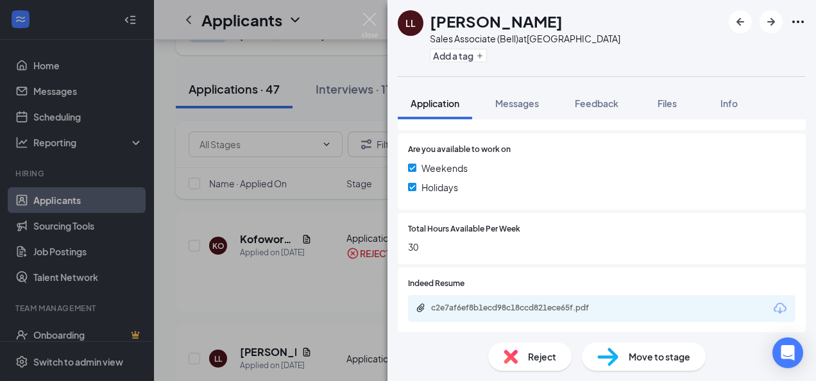
click at [522, 357] on div "Reject" at bounding box center [529, 357] width 83 height 28
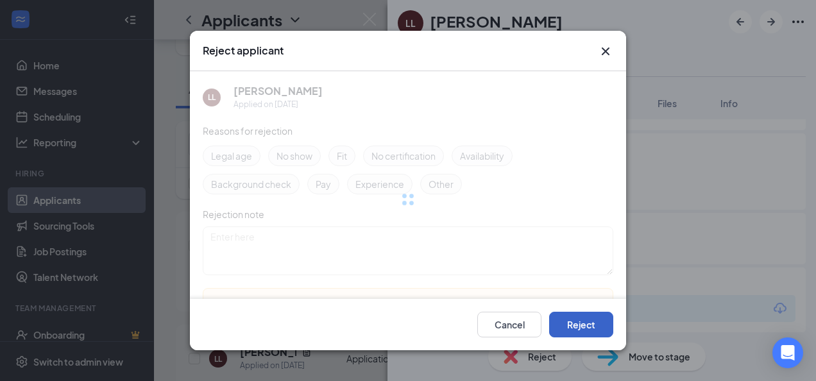
click at [567, 328] on button "Reject" at bounding box center [581, 325] width 64 height 26
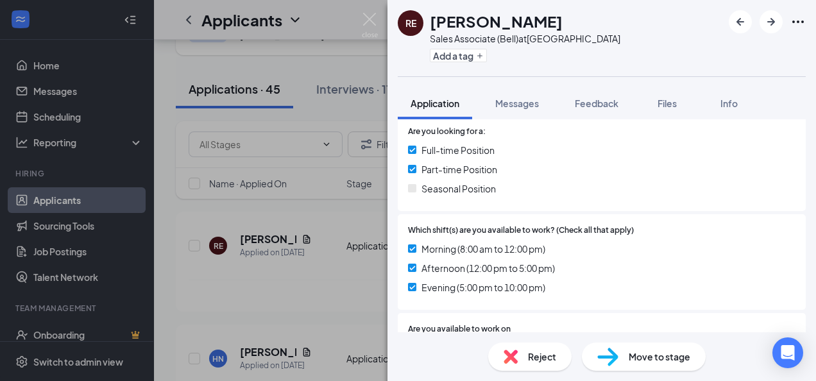
scroll to position [457, 0]
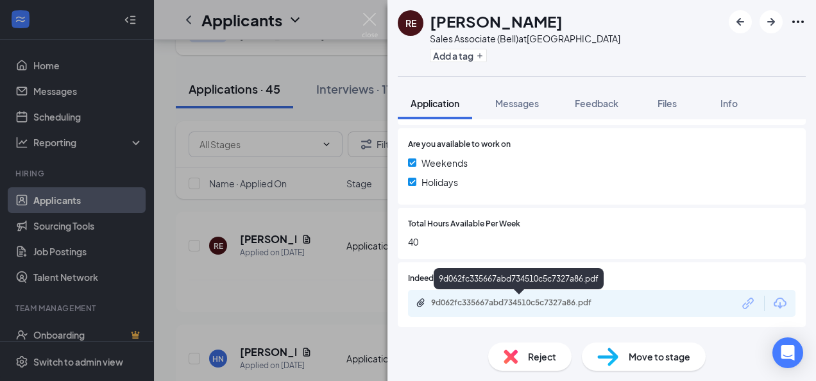
click at [479, 302] on div "9d062fc335667abd734510c5c7327a86.pdf" at bounding box center [521, 303] width 180 height 10
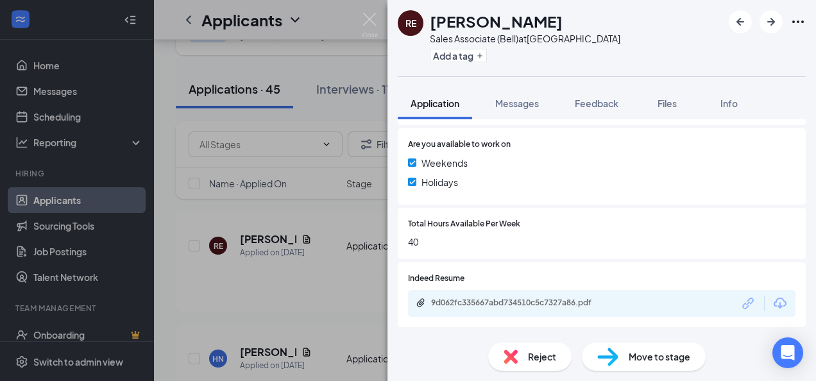
scroll to position [452, 0]
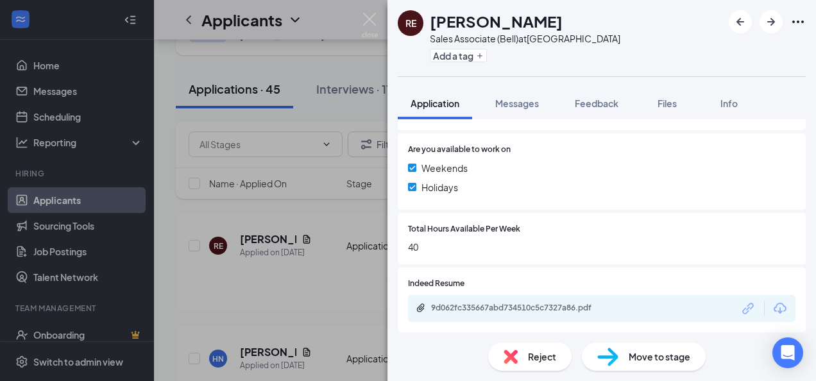
click at [533, 354] on span "Reject" at bounding box center [542, 357] width 28 height 14
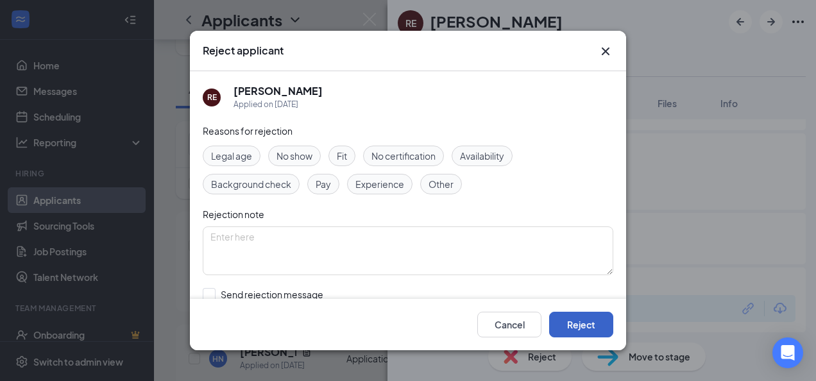
click at [574, 336] on button "Reject" at bounding box center [581, 325] width 64 height 26
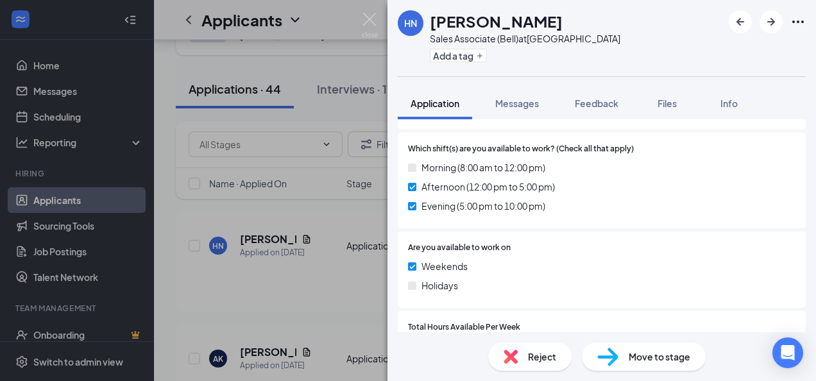
scroll to position [457, 0]
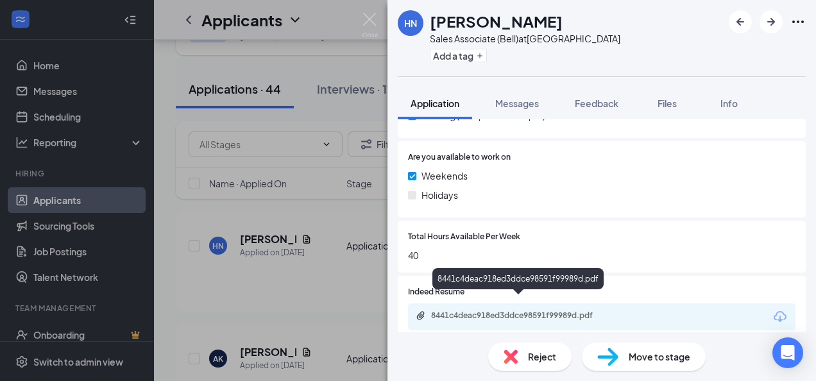
click at [498, 311] on div "8441c4deac918ed3ddce98591f99989d.pdf" at bounding box center [521, 316] width 180 height 10
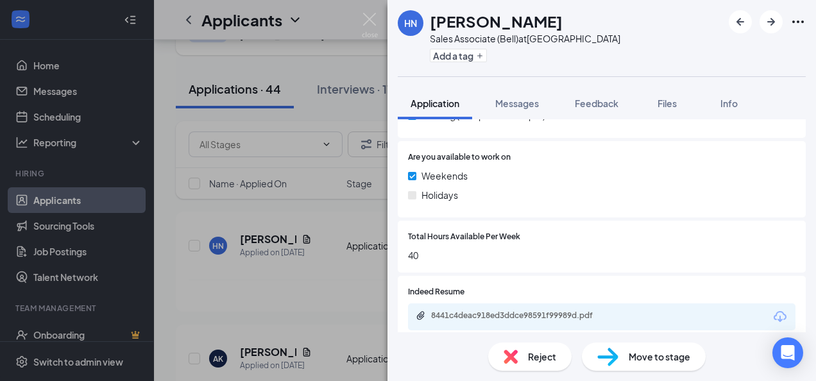
scroll to position [452, 0]
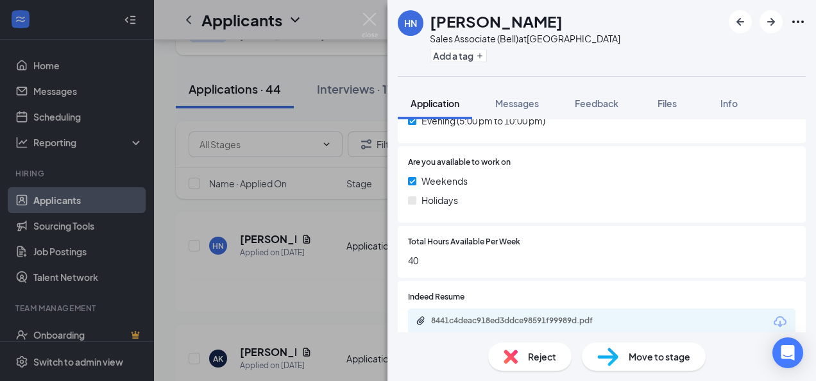
click at [511, 349] on div "Reject" at bounding box center [529, 357] width 83 height 28
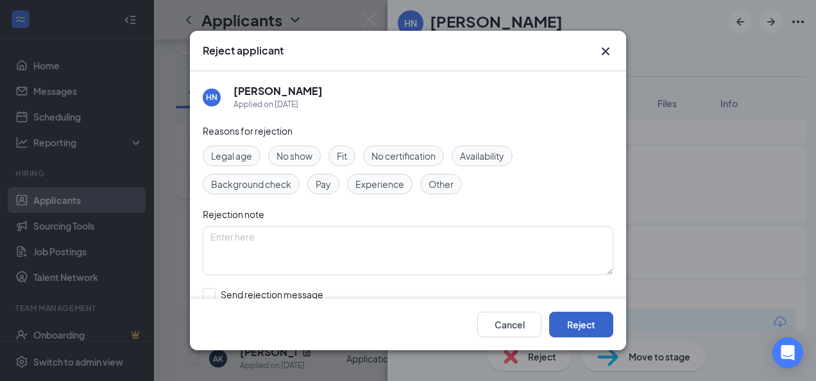
click at [601, 318] on button "Reject" at bounding box center [581, 325] width 64 height 26
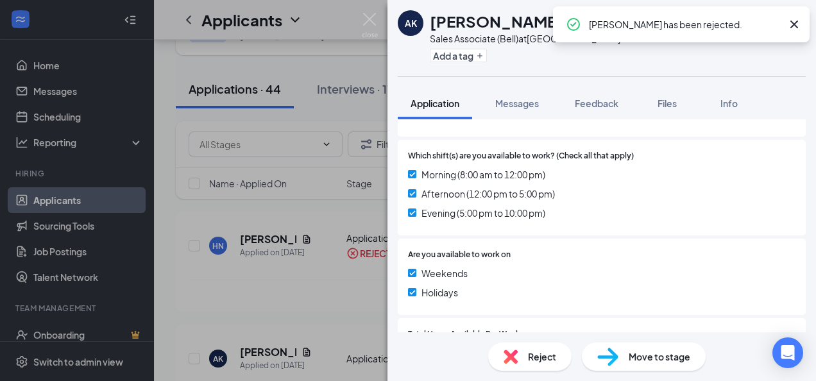
scroll to position [450, 0]
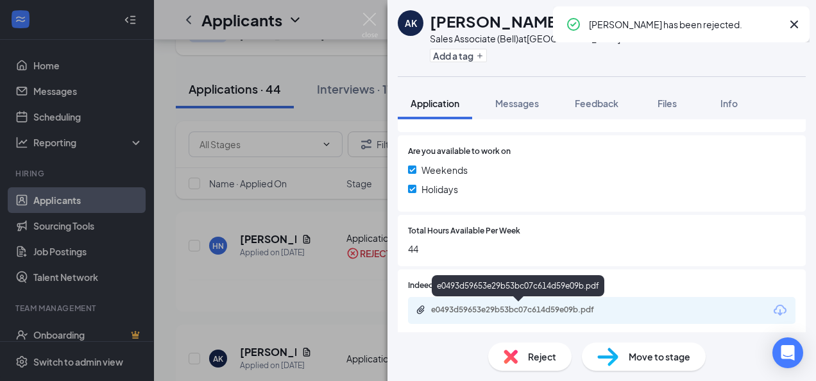
click at [501, 309] on div "e0493d59653e29b53bc07c614d59e09b.pdf" at bounding box center [521, 310] width 180 height 10
